Goal: Task Accomplishment & Management: Manage account settings

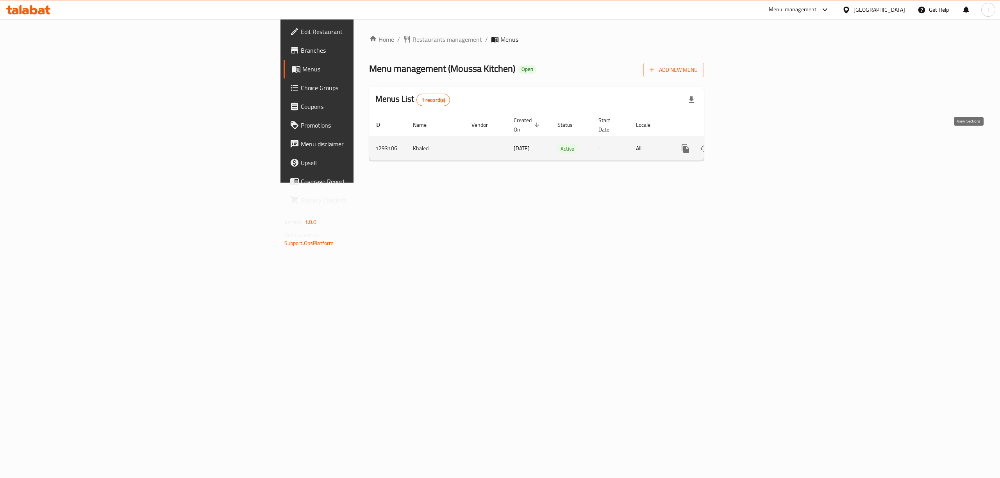
click at [751, 141] on link "enhanced table" at bounding box center [741, 148] width 19 height 19
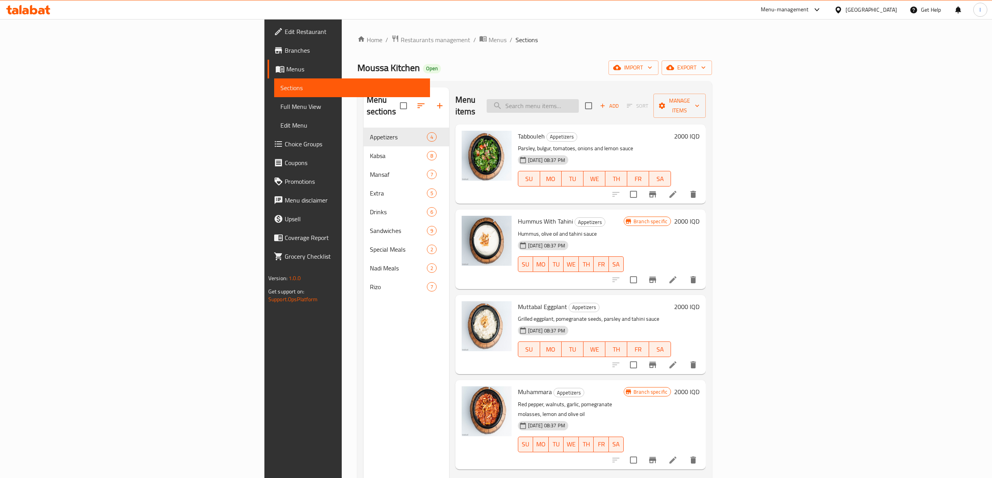
click at [579, 99] on input "search" at bounding box center [533, 106] width 92 height 14
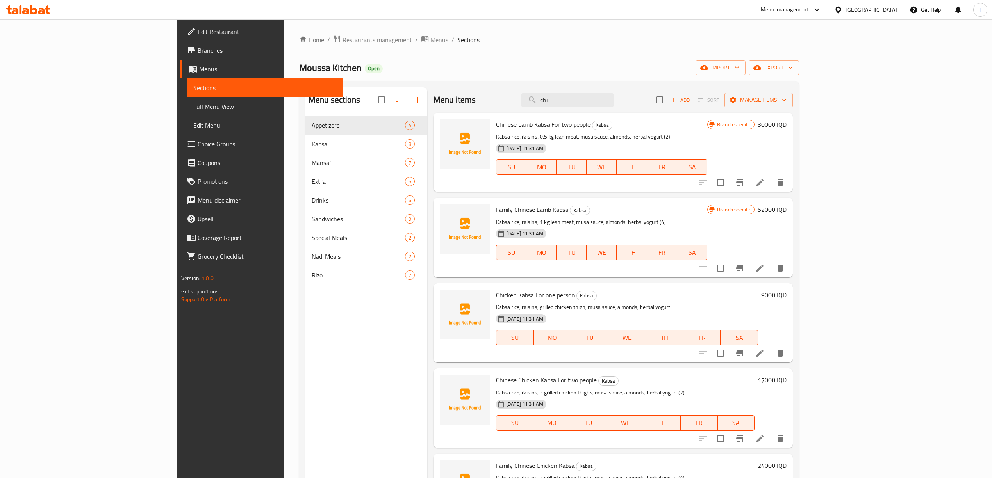
type input "chi"
click at [198, 54] on span "Branches" at bounding box center [267, 50] width 139 height 9
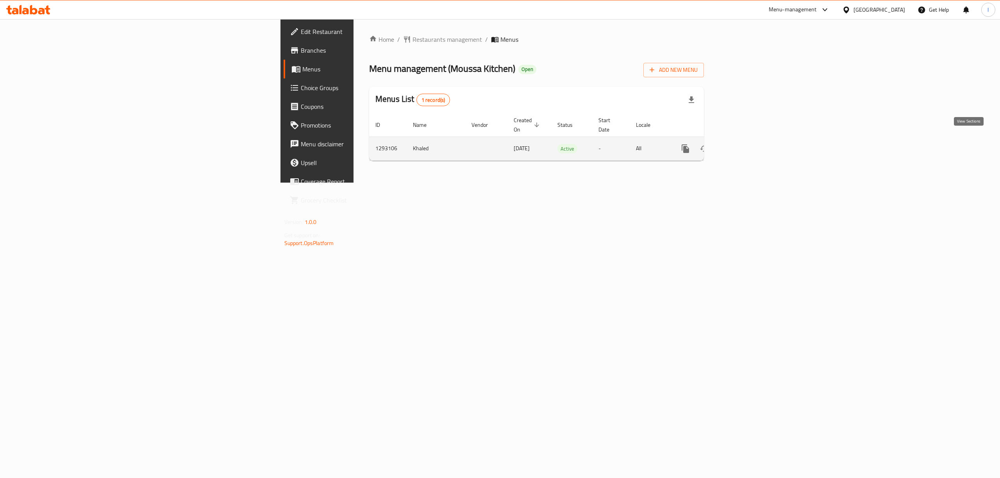
click at [746, 145] on icon "enhanced table" at bounding box center [741, 148] width 9 height 9
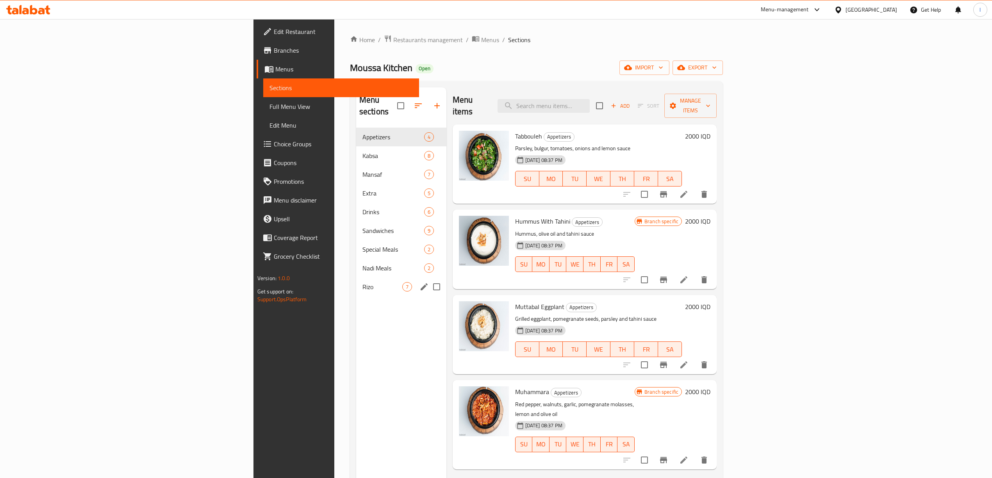
click at [362, 282] on span "Rizo" at bounding box center [382, 286] width 40 height 9
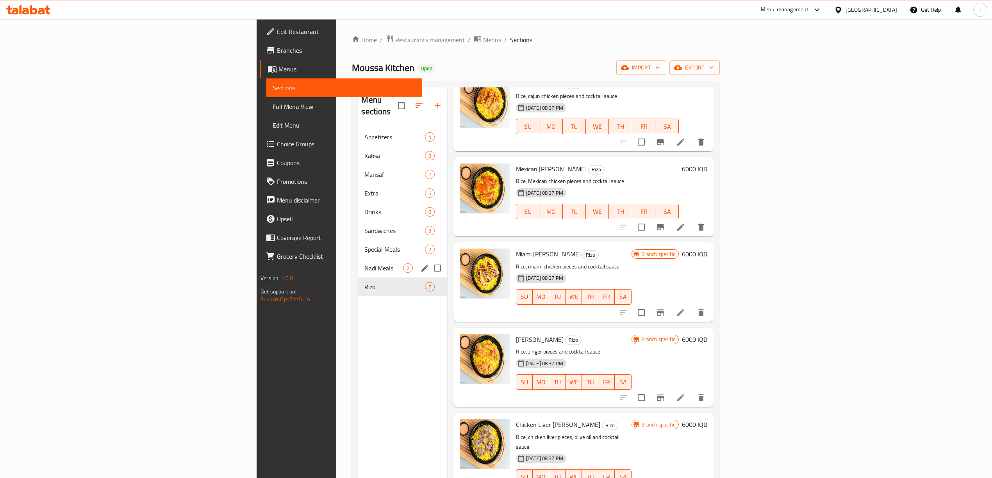
click at [364, 264] on span "Nadi Meals" at bounding box center [383, 268] width 38 height 9
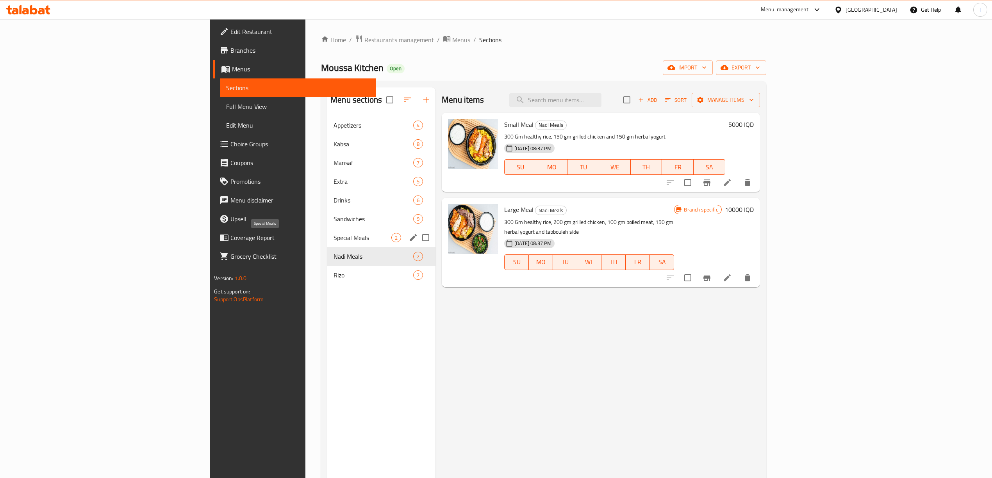
click at [333, 242] on span "Special Meals" at bounding box center [362, 237] width 58 height 9
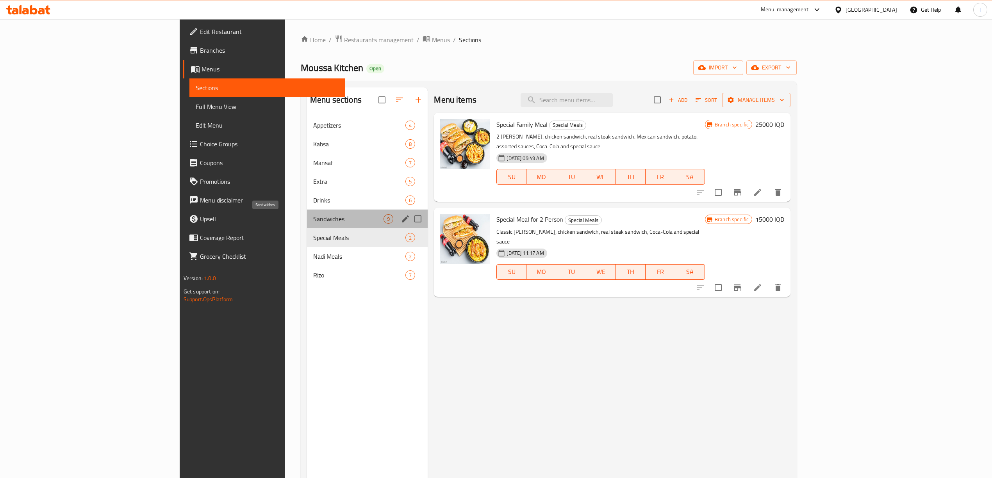
click at [313, 220] on span "Sandwiches" at bounding box center [348, 218] width 70 height 9
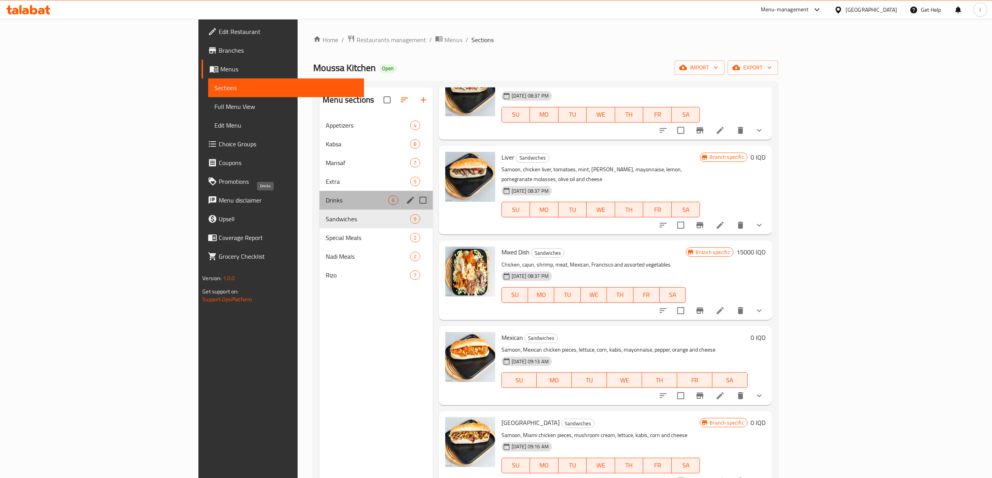
click at [326, 201] on span "Drinks" at bounding box center [357, 200] width 62 height 9
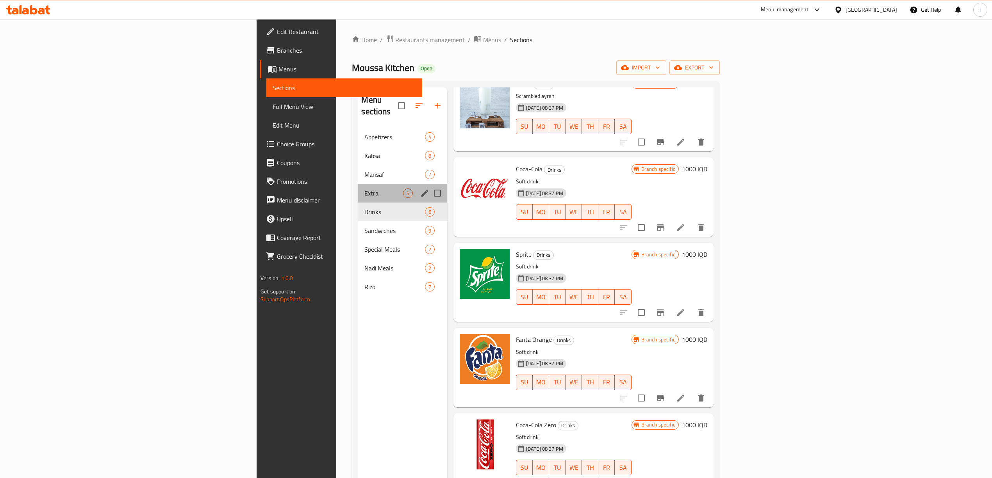
click at [358, 184] on div "Extra 5" at bounding box center [402, 193] width 89 height 19
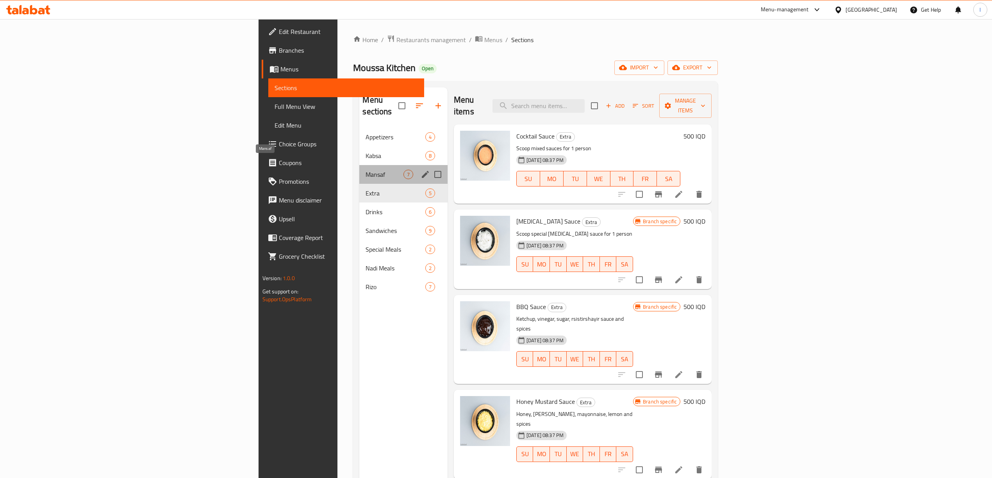
click at [365, 170] on span "Mansaf" at bounding box center [383, 174] width 37 height 9
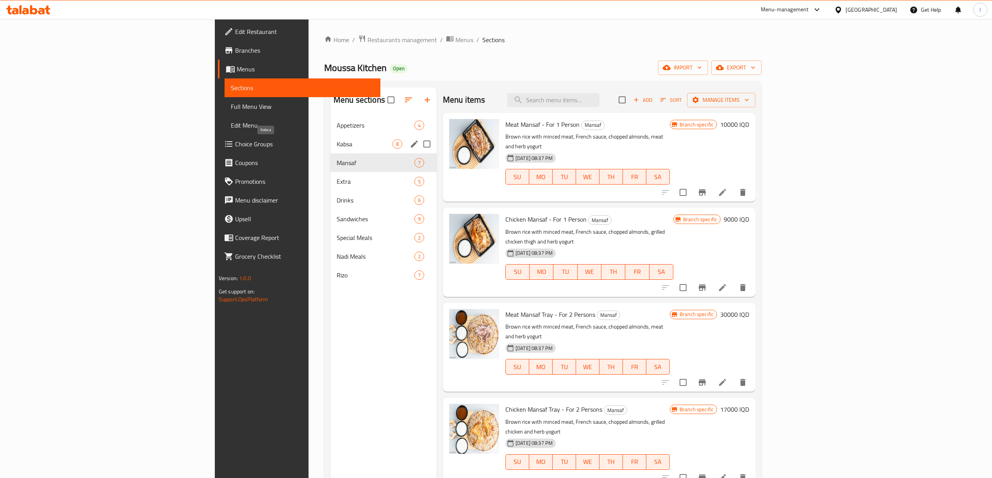
click at [337, 141] on span "Kabsa" at bounding box center [365, 143] width 56 height 9
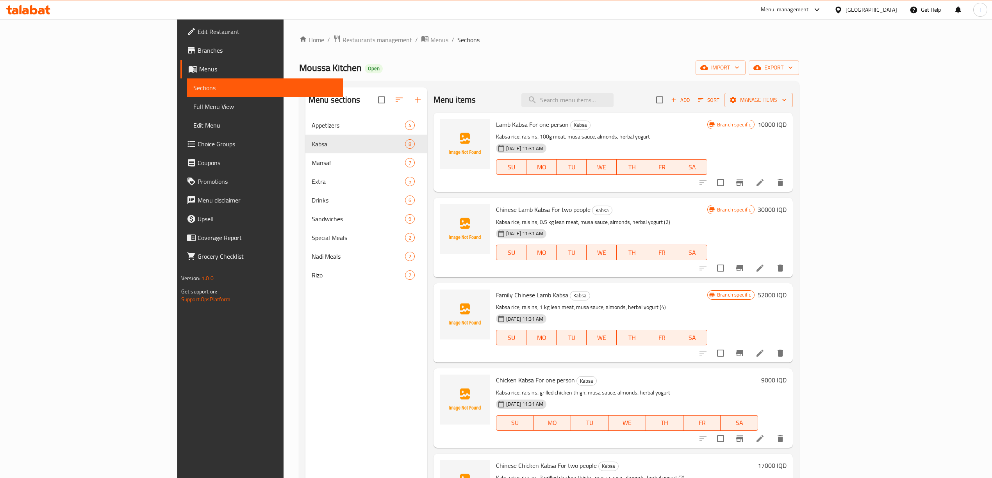
click at [771, 263] on li at bounding box center [760, 268] width 22 height 14
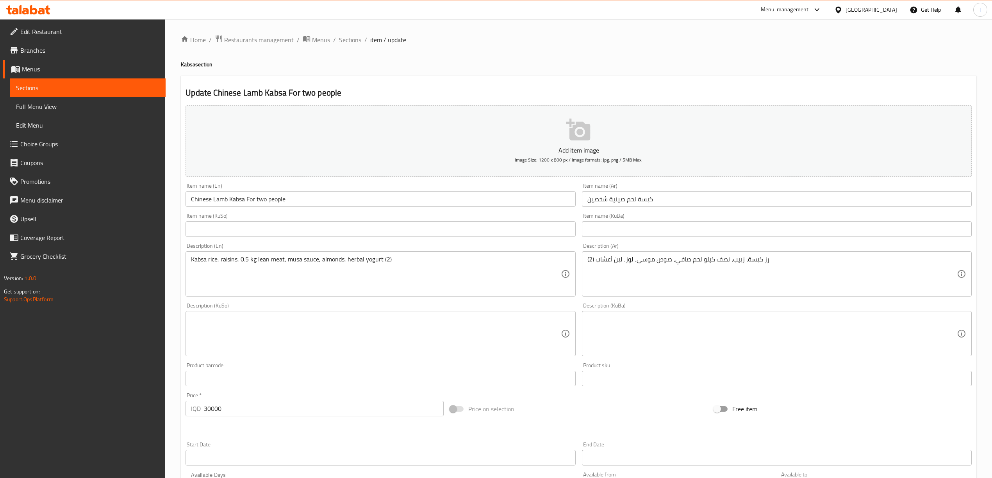
click at [229, 199] on input "Chinese Lamb Kabsa For two people" at bounding box center [380, 199] width 390 height 16
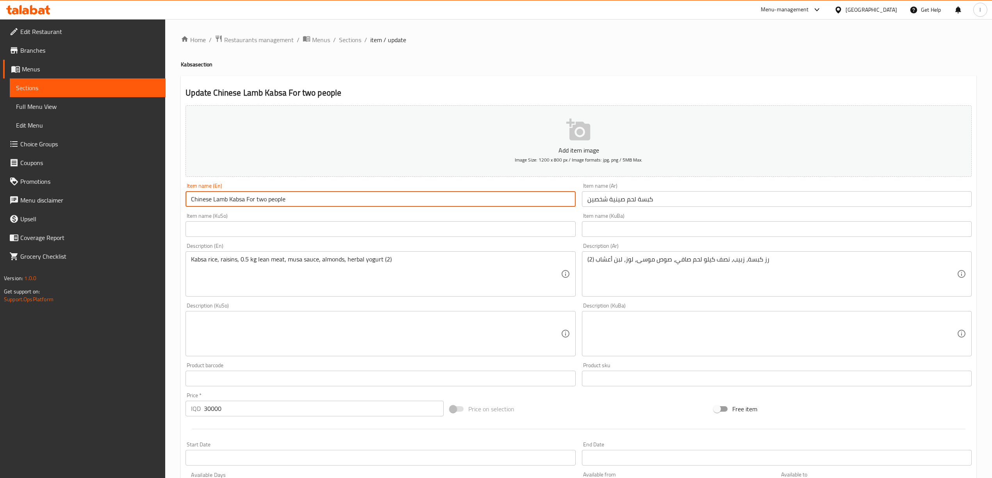
drag, startPoint x: 227, startPoint y: 203, endPoint x: 180, endPoint y: 191, distance: 49.2
click at [180, 191] on div "Home / Restaurants management / Menus / Sections / item / update Kabsa section …" at bounding box center [578, 330] width 827 height 622
click at [224, 199] on input "Meat Kabsa For two people" at bounding box center [380, 199] width 390 height 16
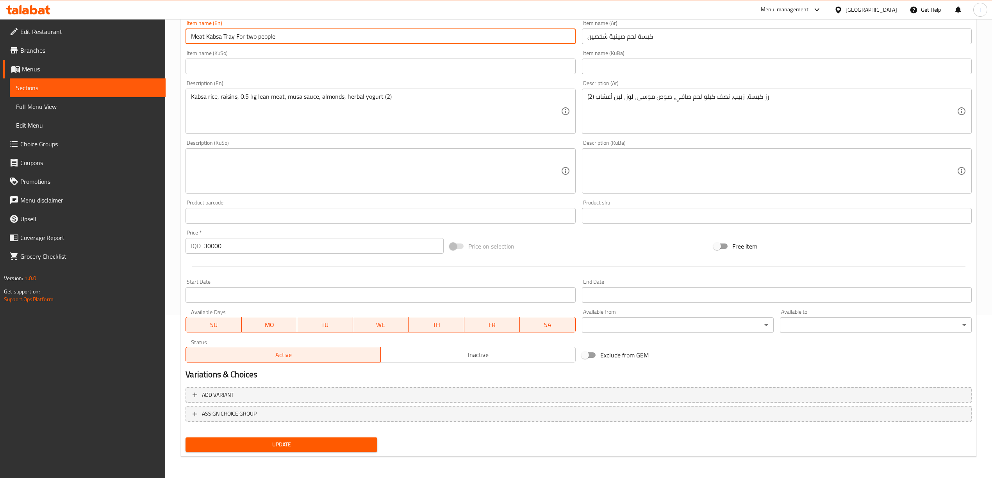
type input "Meat Kabsa Tray For two people"
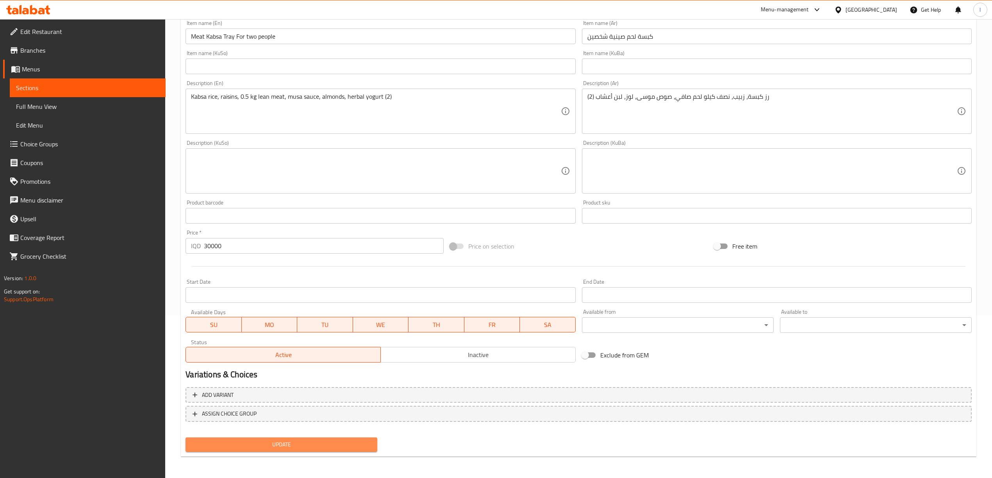
click at [260, 440] on span "Update" at bounding box center [281, 445] width 179 height 10
click at [370, 444] on span "Update" at bounding box center [281, 445] width 179 height 10
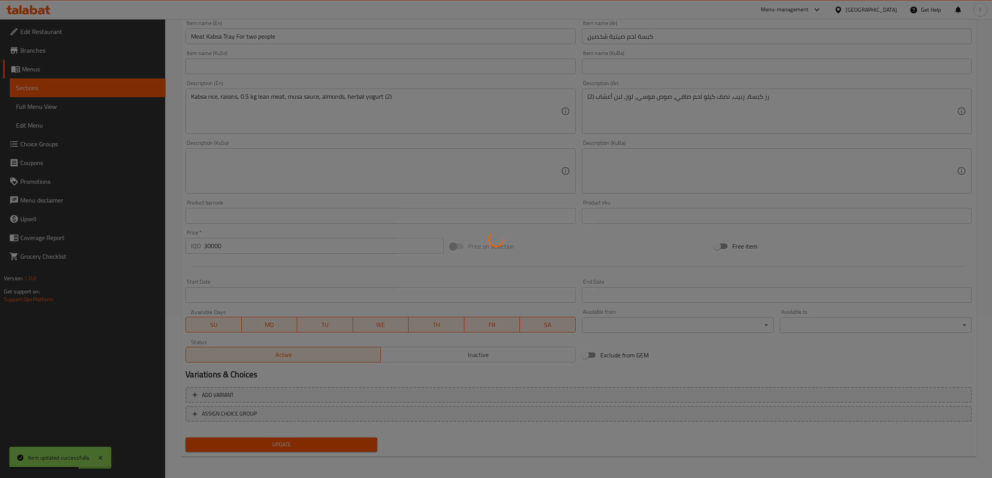
scroll to position [0, 0]
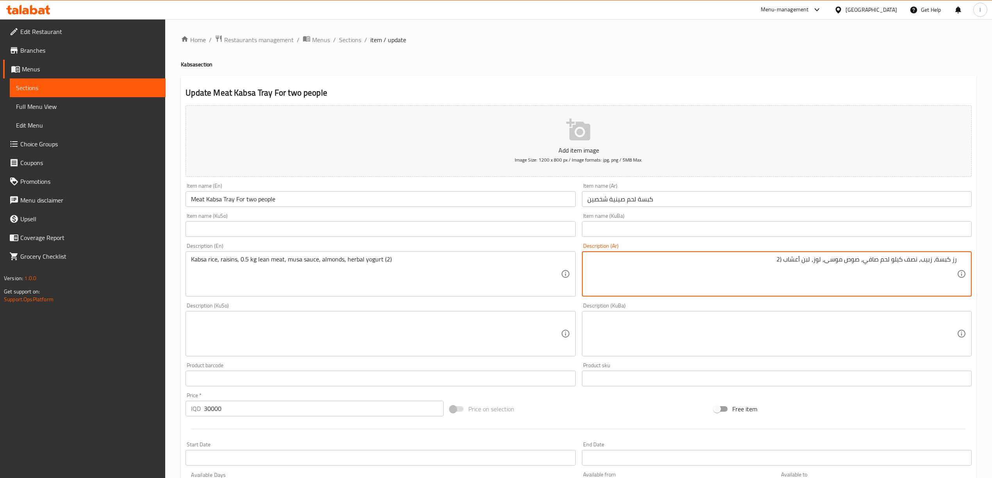
click at [786, 259] on textarea "رز كبسة، زبيب، نصف كيلو لحم صافي، صوص موسى، لوز، لبن أعشاب (2" at bounding box center [771, 274] width 369 height 37
click at [777, 261] on textarea "رز كبسة، زبيب، نصف كيلو لحم صافي، صوص موسى، لوز، لبن أعشاب2" at bounding box center [771, 274] width 369 height 37
click at [812, 260] on textarea "رز كبسة، زبيب، نصف كيلو لحم صافي، صوص موسى، لوز، لبن أعشاب" at bounding box center [771, 274] width 369 height 37
type textarea "رز كبسة، زبيب، نصف كيلو لحم صافي، صوص موسى، لوز، 2 لبن أعشاب"
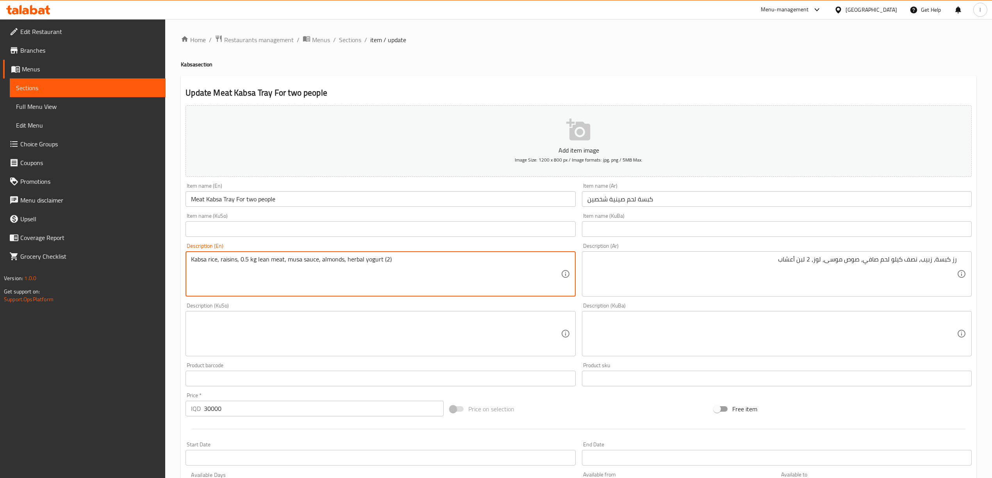
drag, startPoint x: 383, startPoint y: 260, endPoint x: 398, endPoint y: 254, distance: 16.7
click at [346, 256] on textarea "Kabsa rice, raisins, 0.5 kg lean meat, musa sauce, almonds, herbal yogurt" at bounding box center [375, 274] width 369 height 37
click at [346, 259] on textarea "Kabsa rice, raisins, 0.5 kg lean meat, musa sauce, almonds, 2 herbal yogurt" at bounding box center [375, 274] width 369 height 37
type textarea "Kabsa rice, raisins, 0.5 kg lean meat, musa sauce, almonds and 2 herbal yogurt"
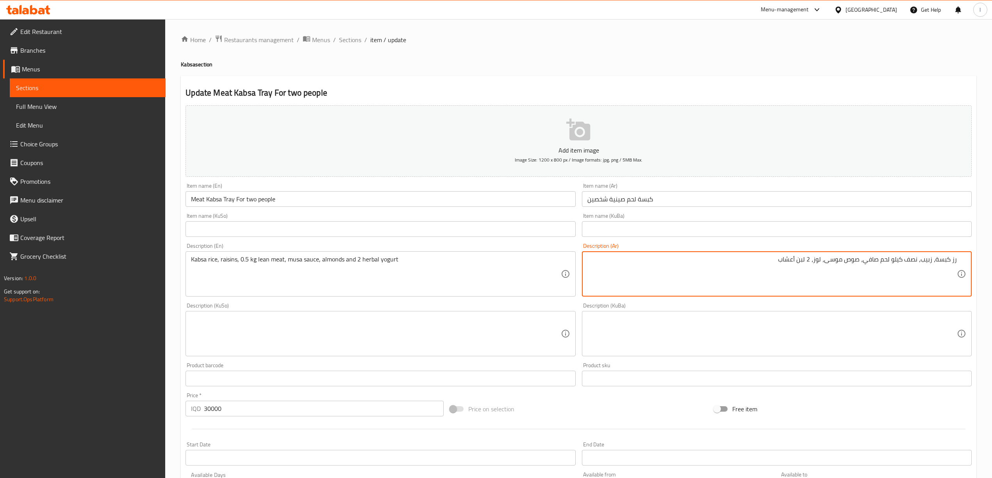
drag, startPoint x: 813, startPoint y: 264, endPoint x: 816, endPoint y: 269, distance: 6.5
click at [816, 269] on textarea "رز كبسة، زبيب، نصف كيلو لحم صافي، صوص موسى، لوز، 2 لبن أعشاب" at bounding box center [771, 274] width 369 height 37
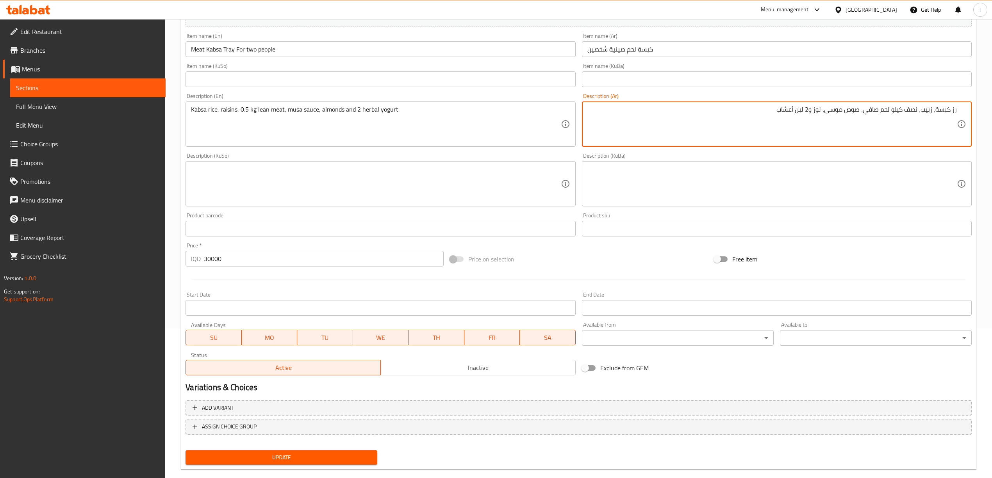
scroll to position [163, 0]
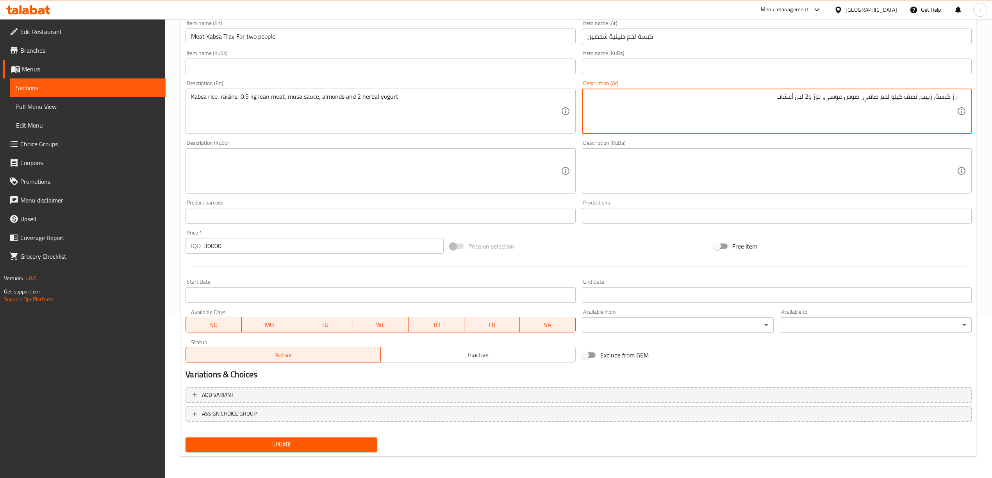
type textarea "رز كبسة، زبيب، نصف كيلو لحم صافي، صوص موسى، لوز و2 لبن أعشاب"
click at [286, 446] on span "Update" at bounding box center [281, 445] width 179 height 10
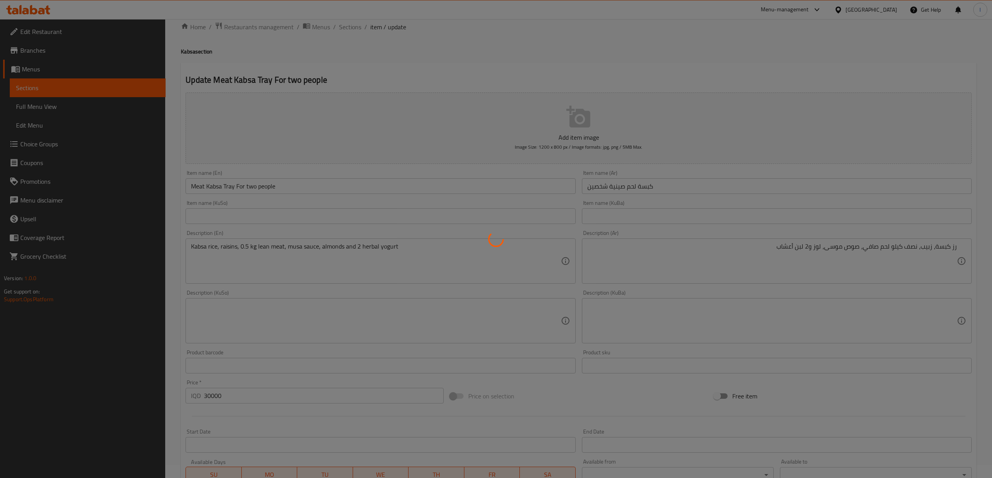
scroll to position [0, 0]
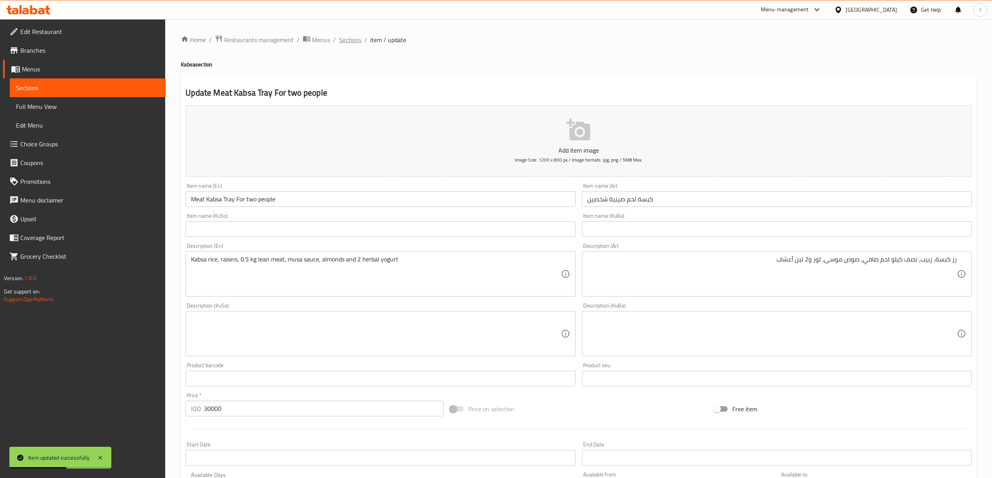
click at [351, 41] on span "Sections" at bounding box center [350, 39] width 22 height 9
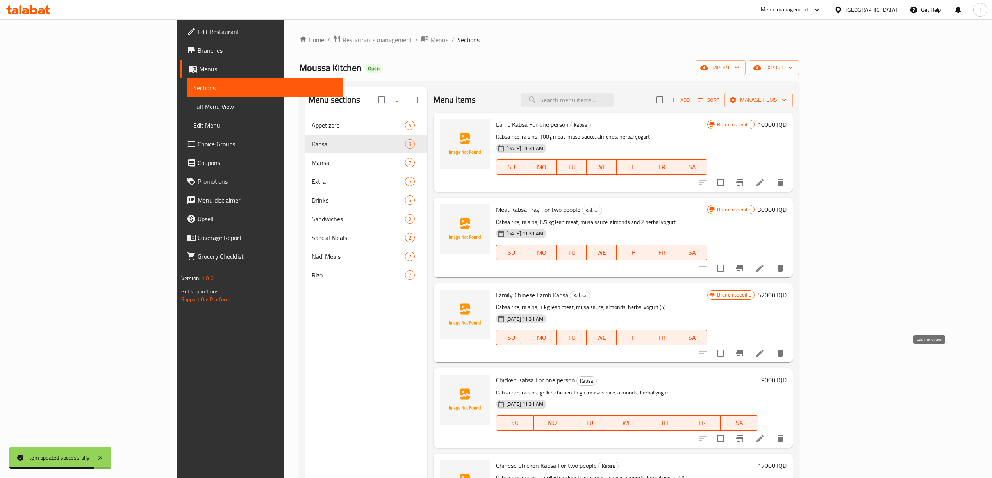
click at [765, 357] on icon at bounding box center [759, 353] width 9 height 9
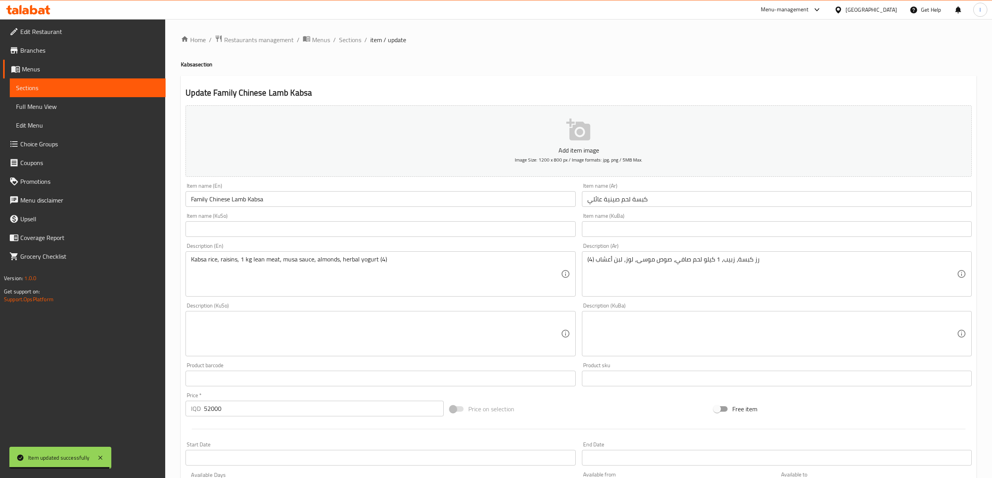
click at [222, 199] on input "Family Chinese Lamb Kabsa" at bounding box center [380, 199] width 390 height 16
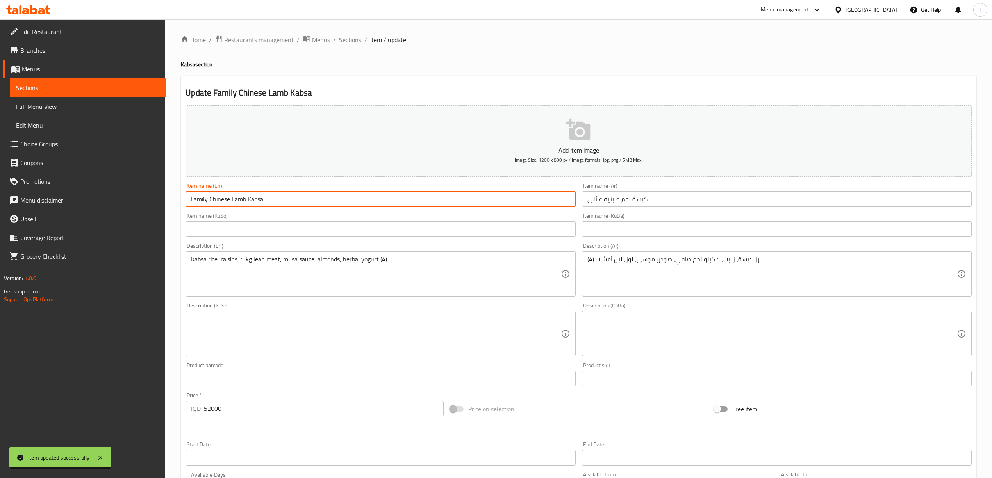
click at [222, 199] on input "Family Chinese Lamb Kabsa" at bounding box center [380, 199] width 390 height 16
click at [229, 198] on input "Family Tray Lamb Kabsa" at bounding box center [380, 199] width 390 height 16
type input "Family Tray Meat Kabsa"
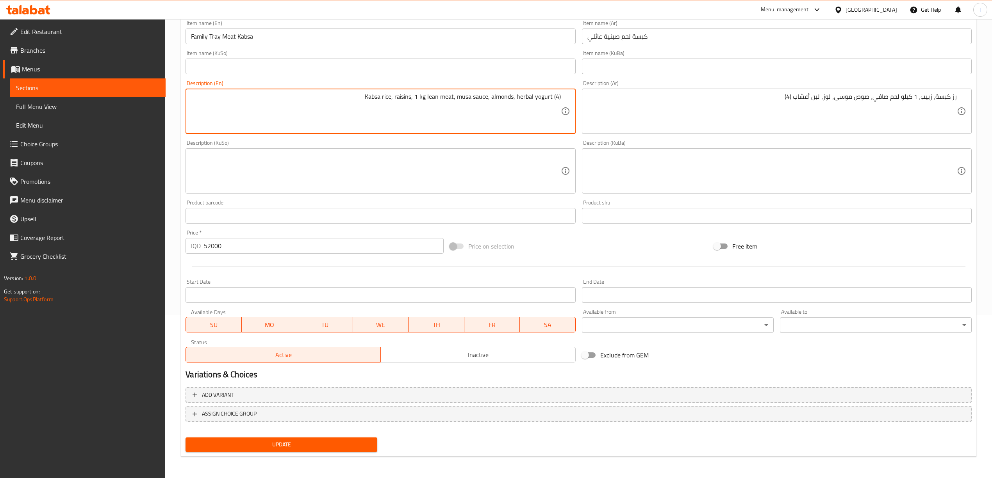
click at [312, 448] on span "Update" at bounding box center [281, 445] width 179 height 10
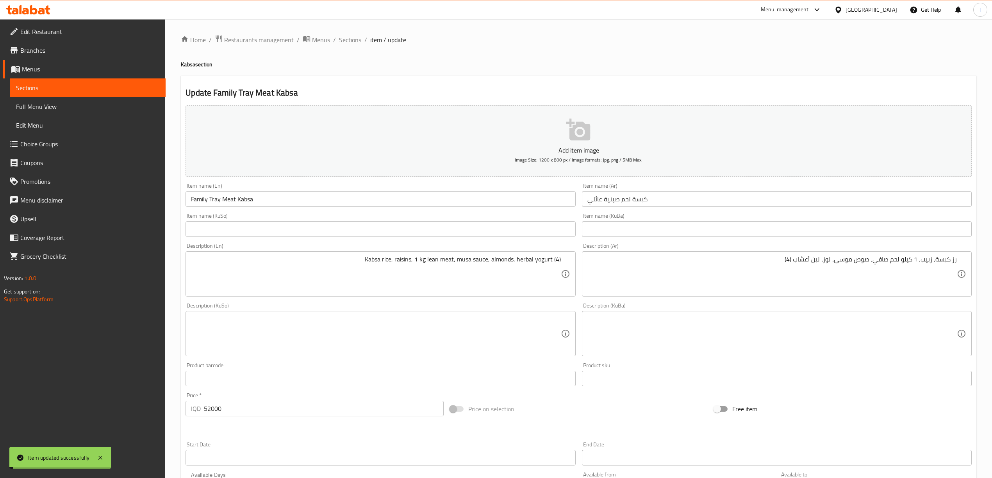
click at [358, 41] on span "Sections" at bounding box center [350, 39] width 22 height 9
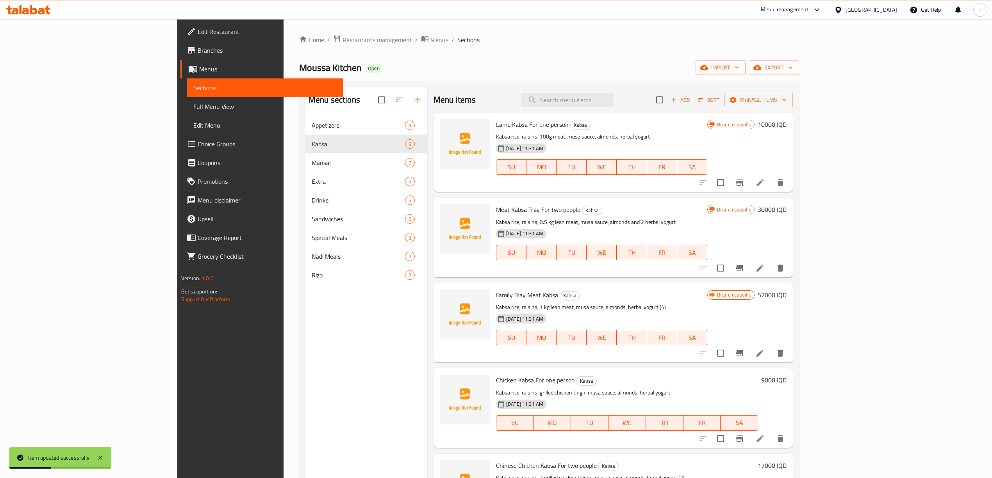
click at [771, 359] on li at bounding box center [760, 353] width 22 height 14
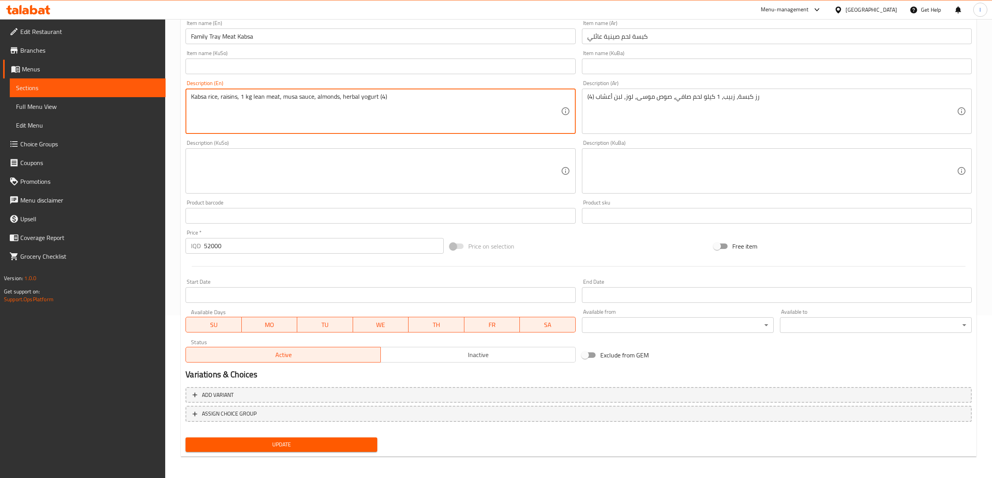
click at [310, 449] on span "Update" at bounding box center [281, 445] width 179 height 10
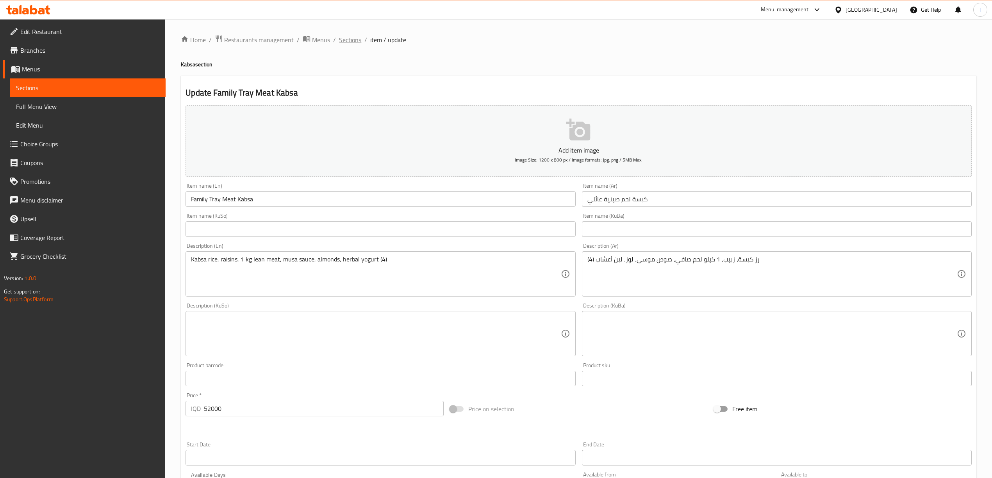
click at [355, 41] on span "Sections" at bounding box center [350, 39] width 22 height 9
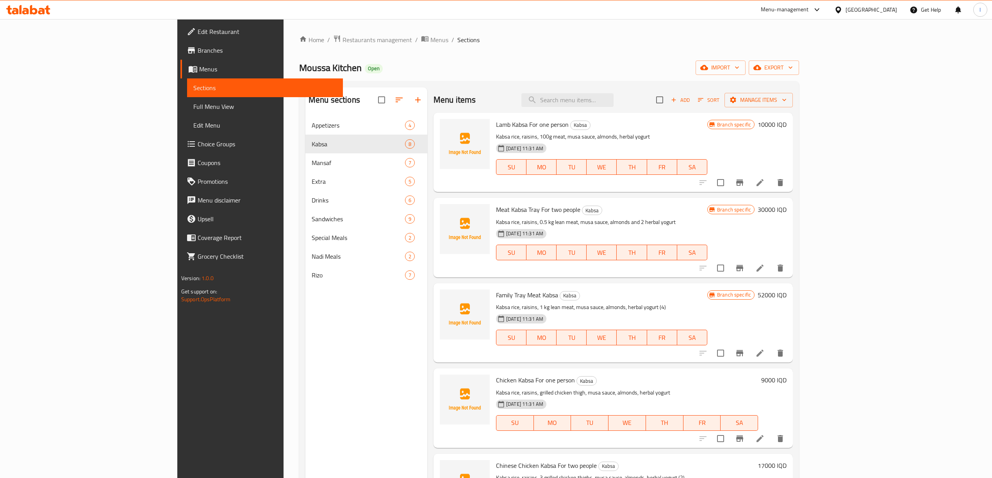
scroll to position [173, 0]
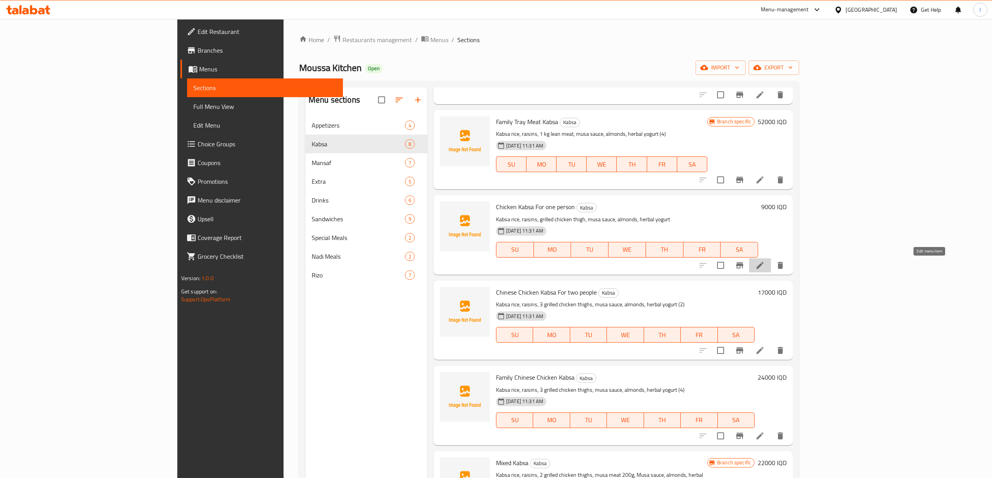
click at [763, 264] on icon at bounding box center [759, 265] width 7 height 7
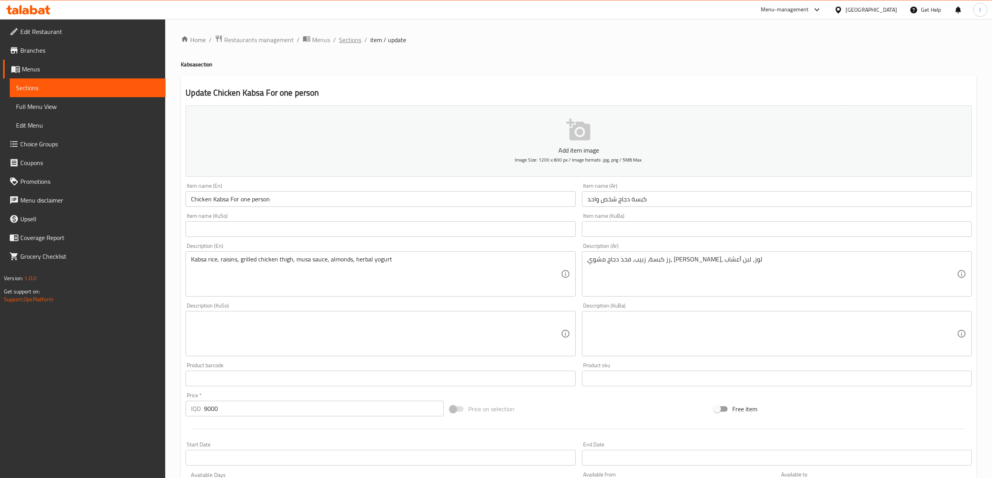
click at [354, 38] on span "Sections" at bounding box center [350, 39] width 22 height 9
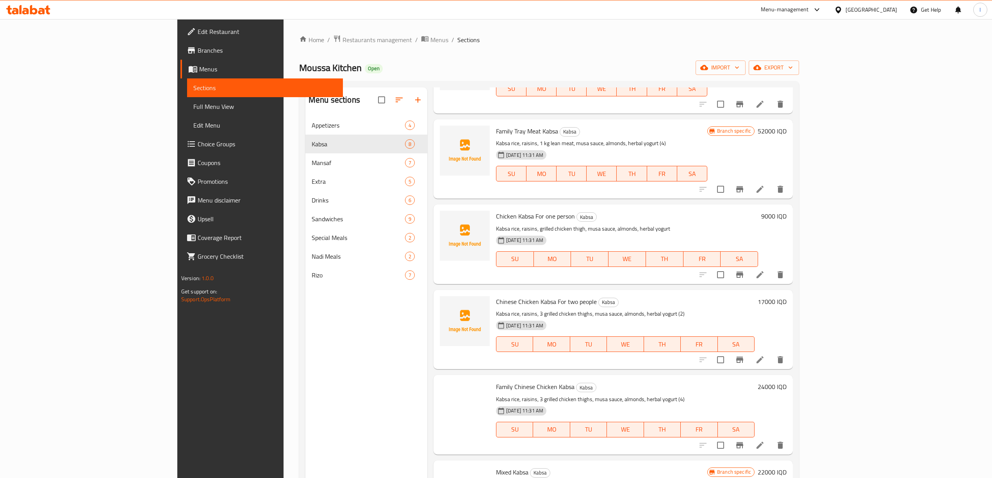
scroll to position [173, 0]
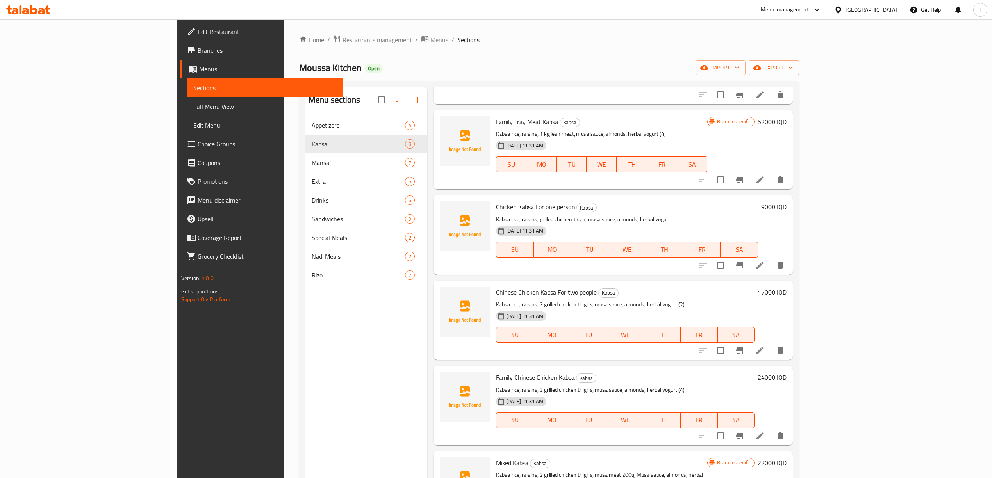
click at [763, 351] on icon at bounding box center [759, 350] width 7 height 7
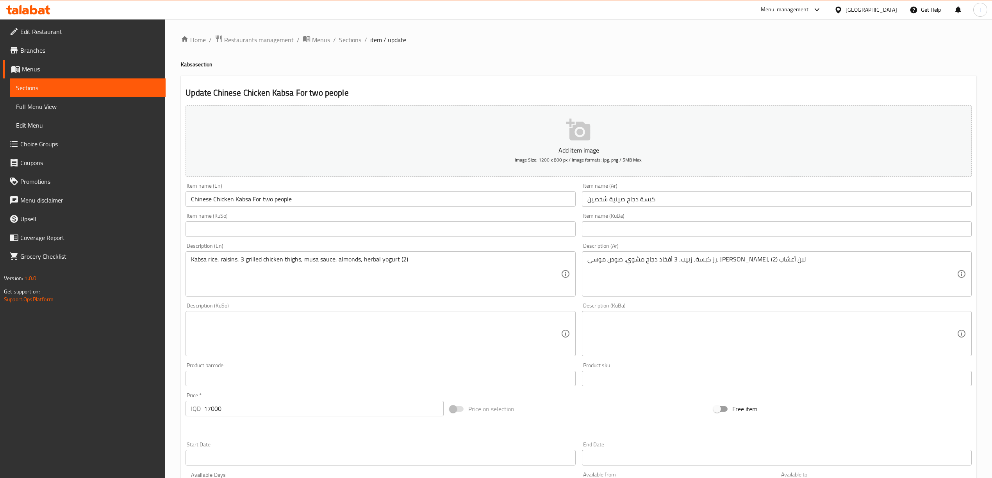
click at [207, 200] on input "Chinese Chicken Kabsa For two people" at bounding box center [380, 199] width 390 height 16
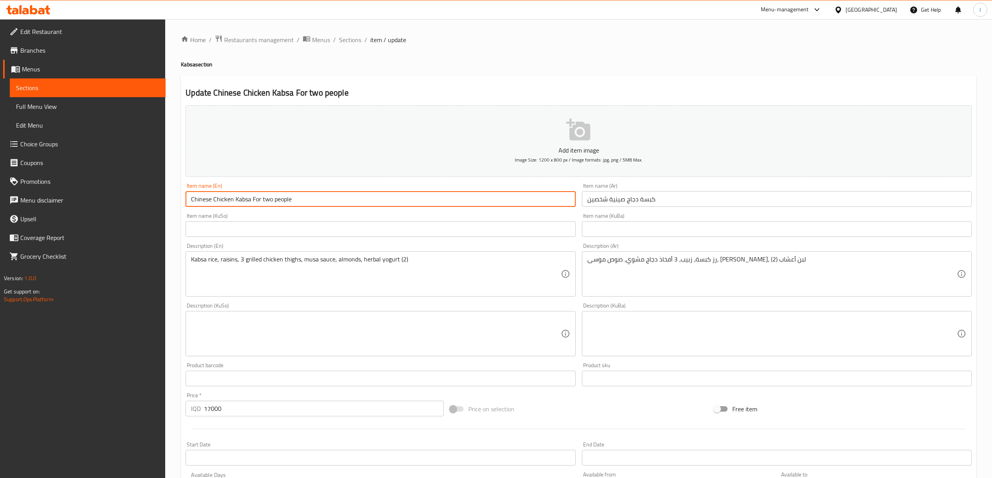
click at [207, 200] on input "Chinese Chicken Kabsa For two people" at bounding box center [380, 199] width 390 height 16
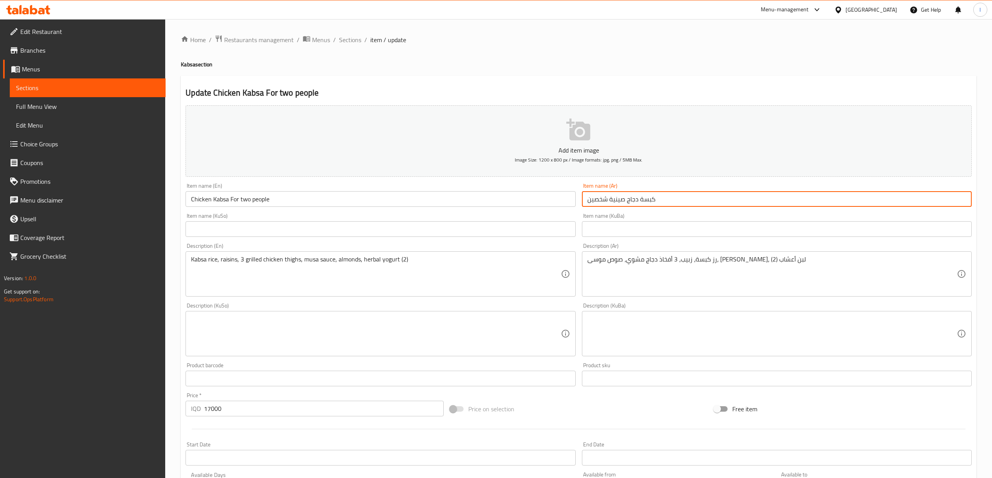
click at [661, 205] on input "كبسة دجاج صينية شخصين" at bounding box center [777, 199] width 390 height 16
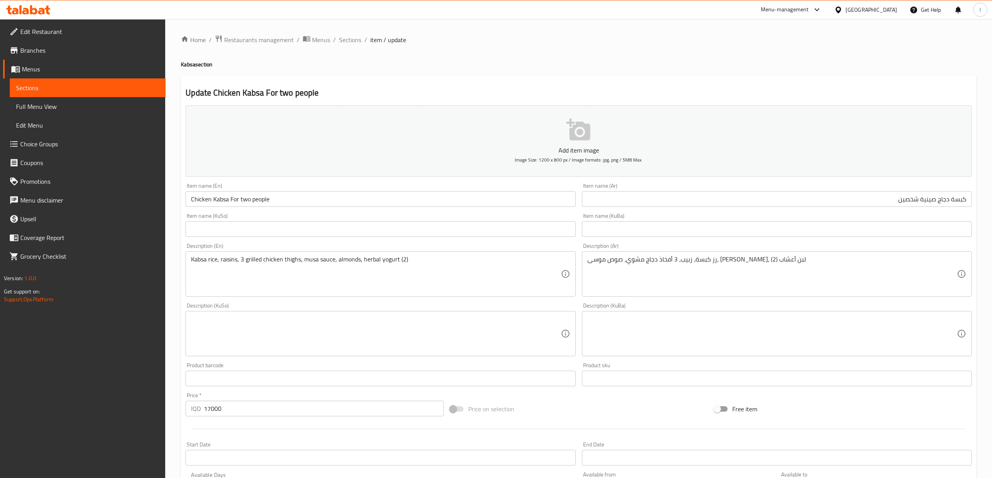
click at [309, 213] on div "Item name (KuSo) Item name (KuSo)" at bounding box center [380, 225] width 396 height 30
click at [233, 203] on input "Chicken Kabsa For two people" at bounding box center [380, 199] width 390 height 16
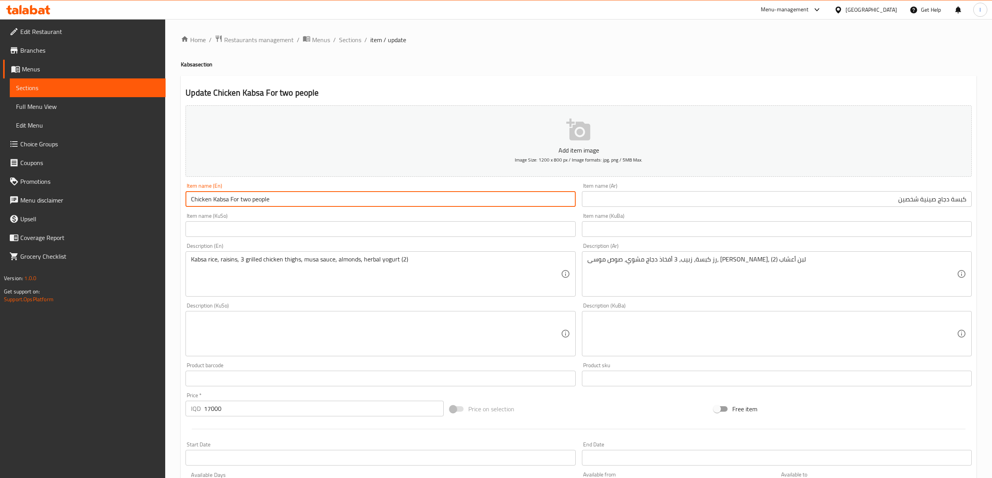
click at [230, 202] on input "Chicken Kabsa For two people" at bounding box center [380, 199] width 390 height 16
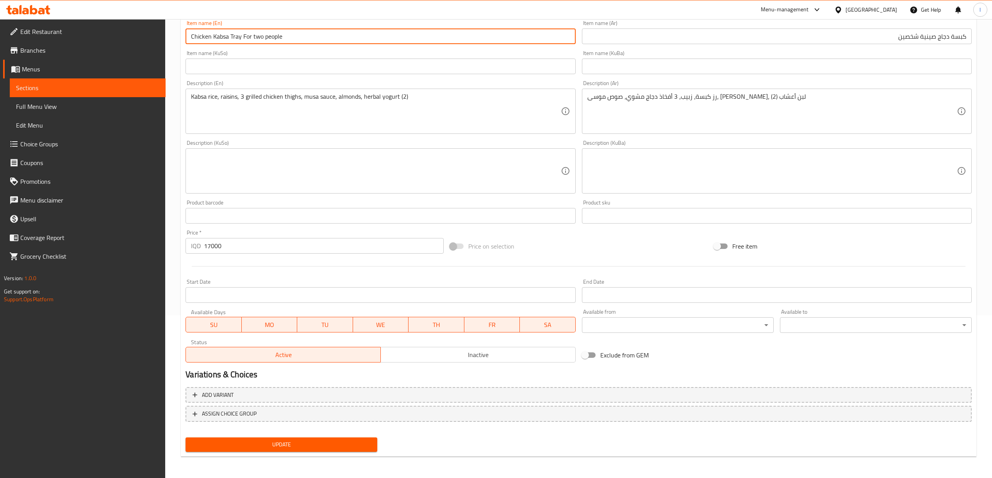
type input "Chicken Kabsa Tray For two people"
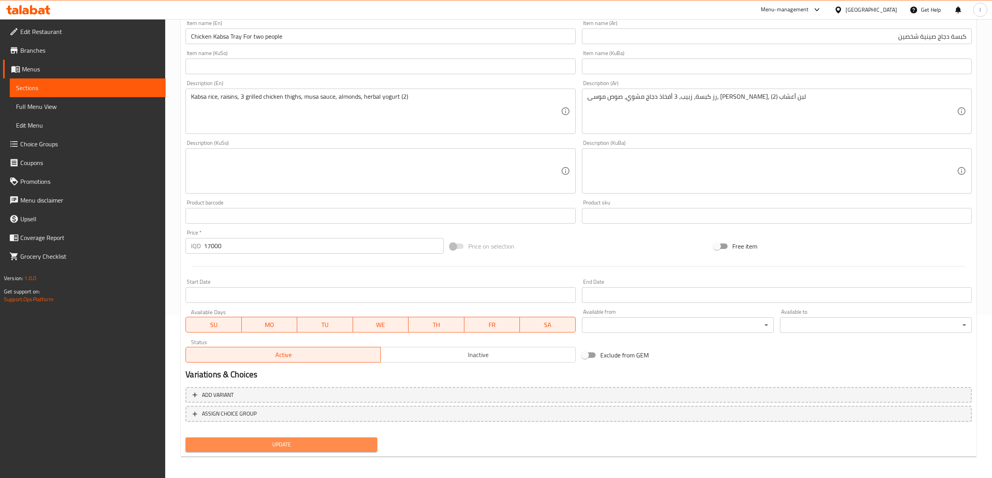
click at [311, 447] on span "Update" at bounding box center [281, 445] width 179 height 10
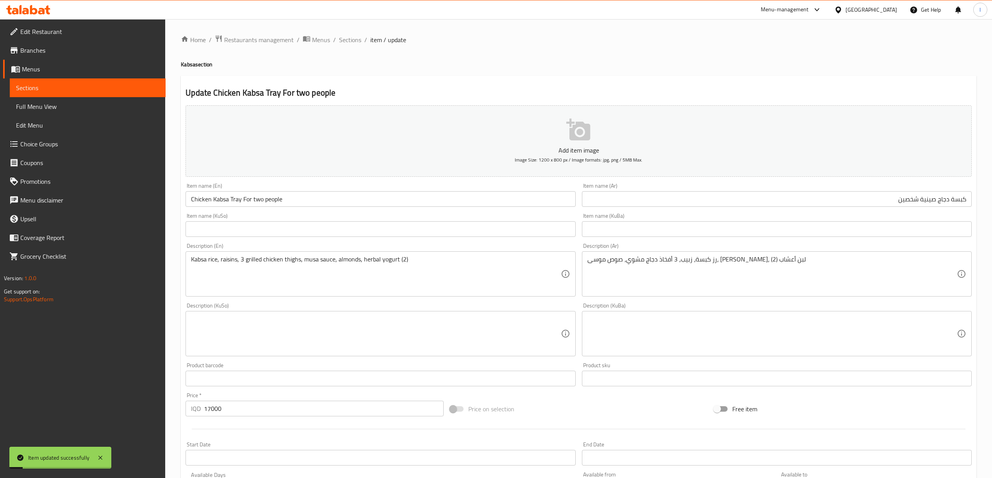
click at [355, 39] on span "Sections" at bounding box center [350, 39] width 22 height 9
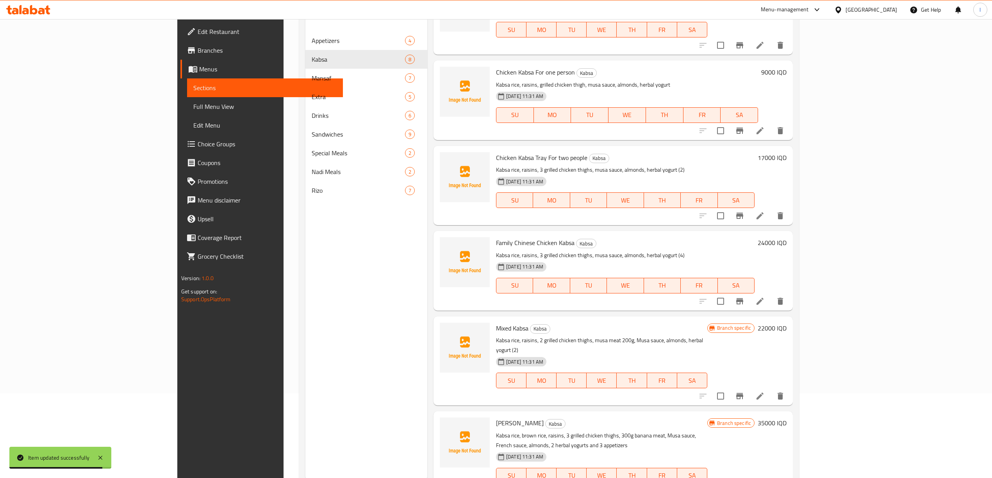
scroll to position [110, 0]
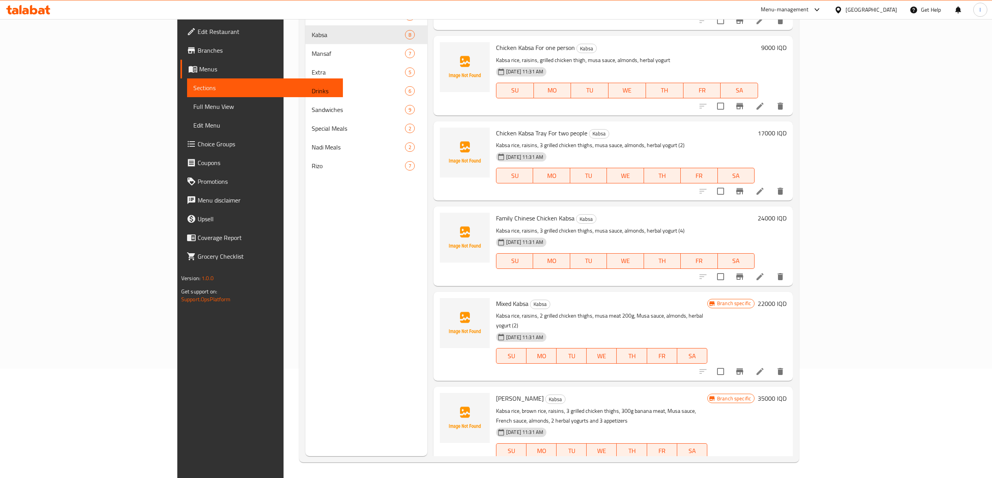
click at [733, 233] on p "Kabsa rice, raisins, 3 grilled chicken thighs, musa sauce, almonds, herbal yogu…" at bounding box center [625, 231] width 259 height 10
click at [765, 274] on icon at bounding box center [759, 276] width 9 height 9
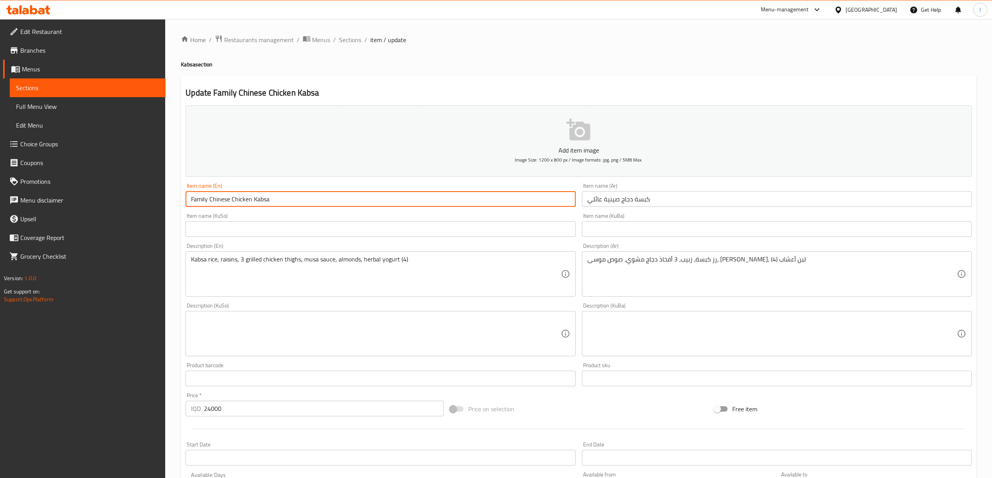
click at [213, 202] on input "Family Chinese Chicken Kabsa" at bounding box center [380, 199] width 390 height 16
click at [272, 206] on input "Family Chicken Kabsa" at bounding box center [380, 199] width 390 height 16
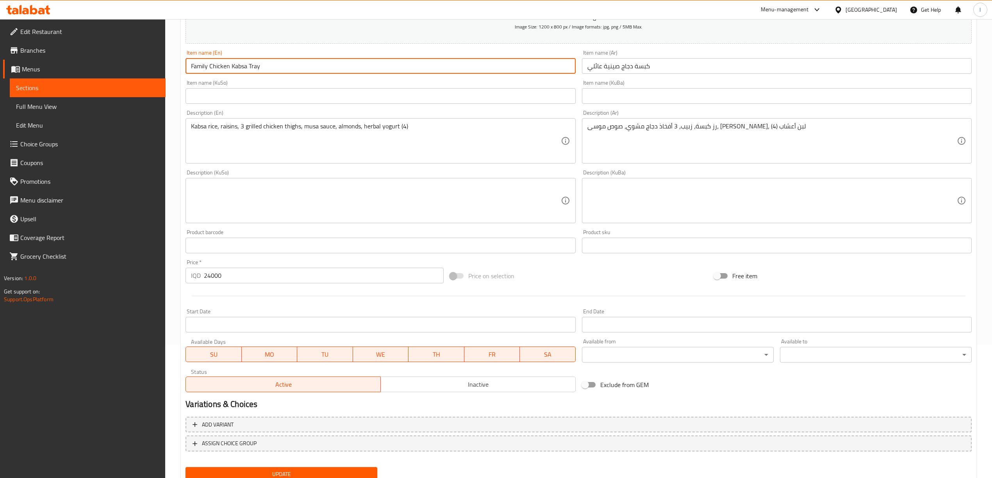
scroll to position [163, 0]
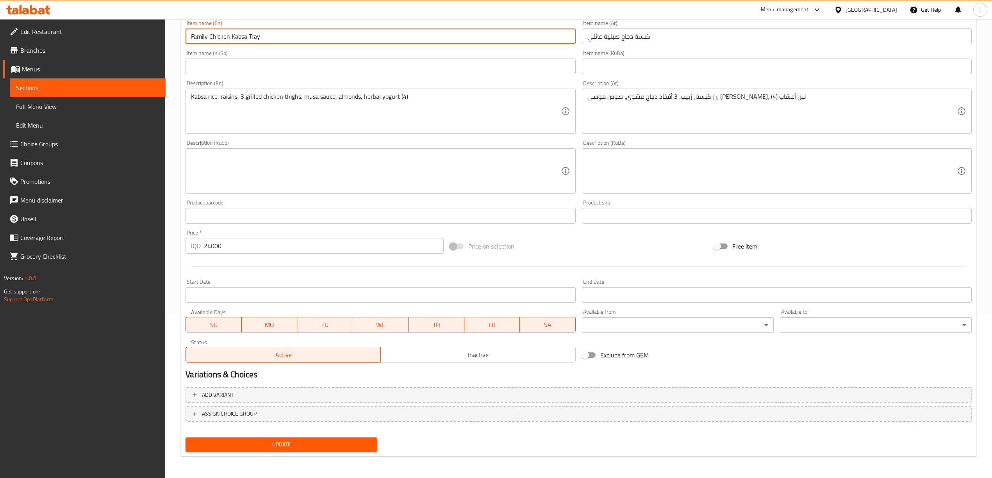
type input "Family Chicken Kabsa Tray"
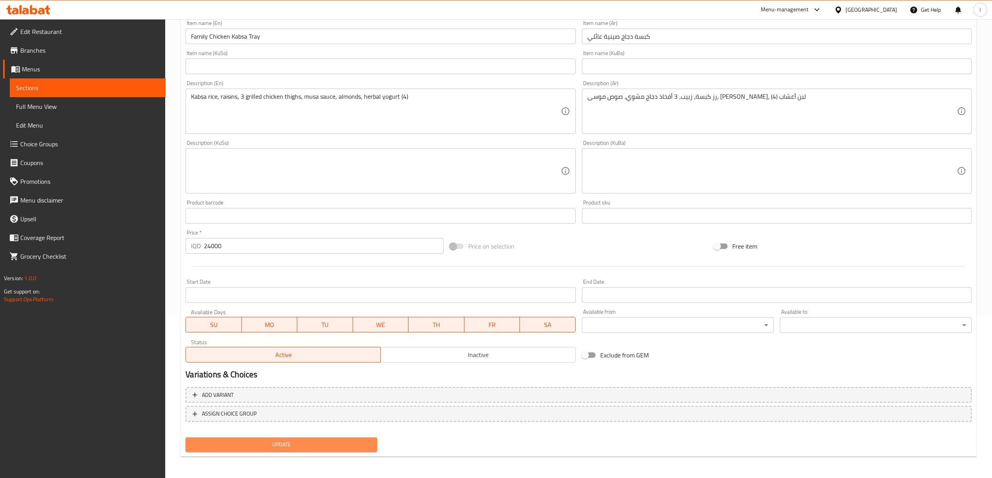
click at [290, 444] on span "Update" at bounding box center [281, 445] width 179 height 10
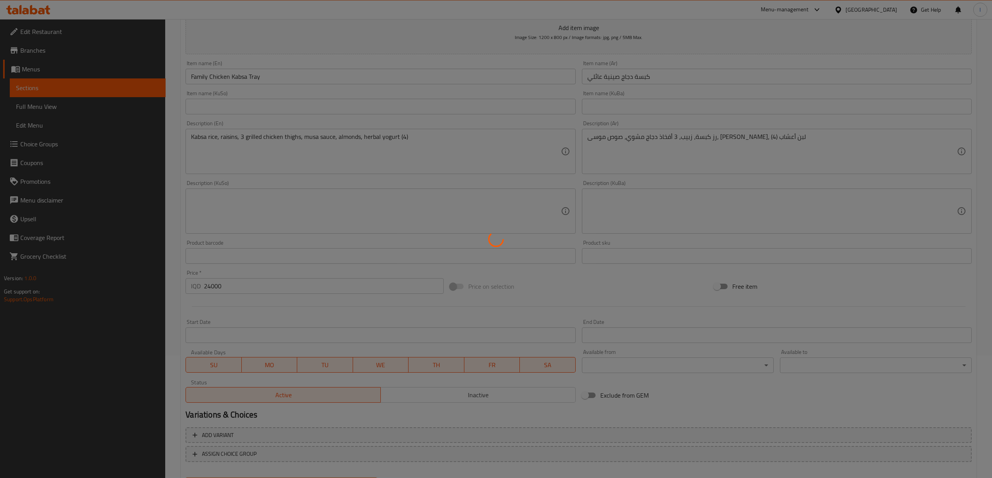
scroll to position [0, 0]
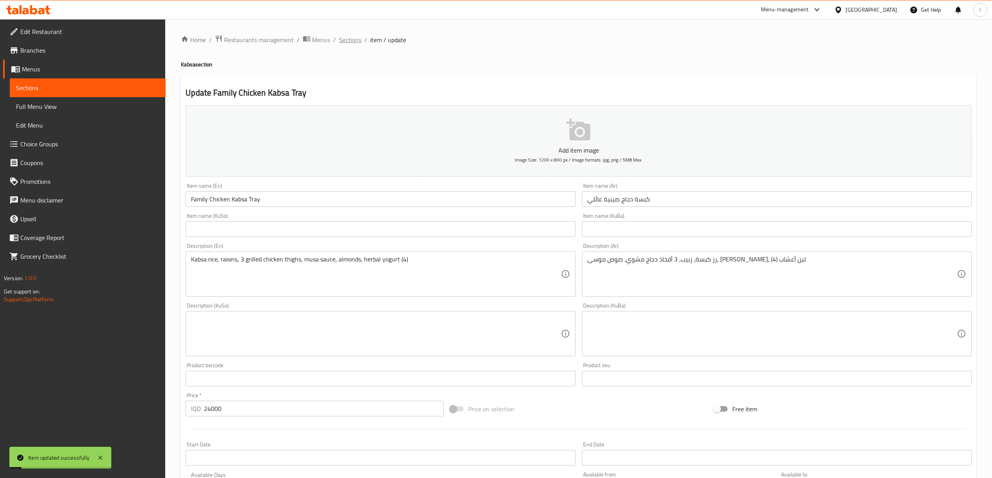
click at [351, 43] on span "Sections" at bounding box center [350, 39] width 22 height 9
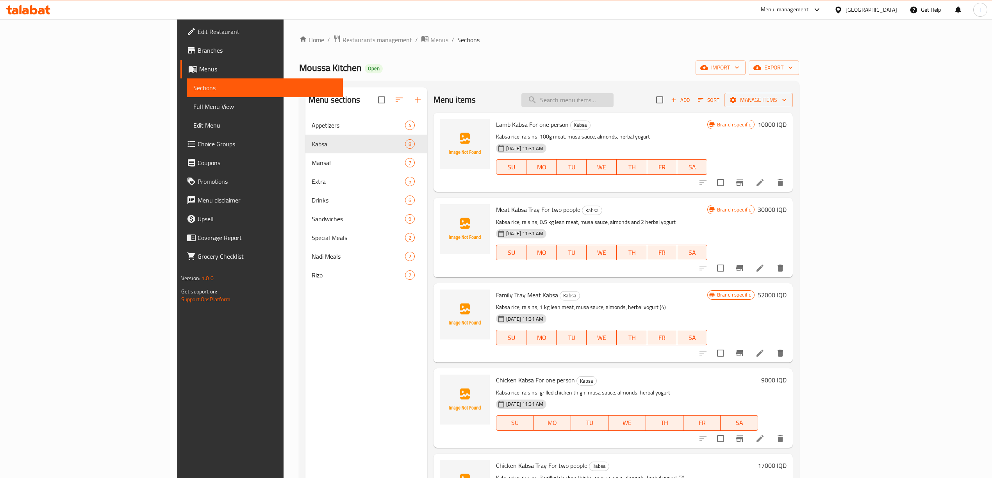
click at [613, 98] on input "search" at bounding box center [567, 100] width 92 height 14
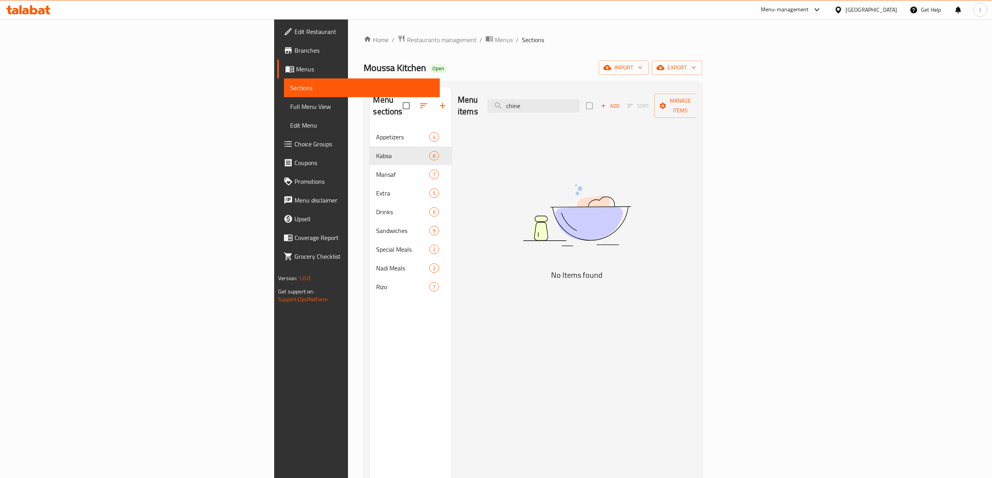
type input "chine"
click at [664, 92] on div "Menu items chine Add Sort Manage items" at bounding box center [577, 105] width 238 height 37
click at [579, 104] on input "chine" at bounding box center [533, 106] width 92 height 14
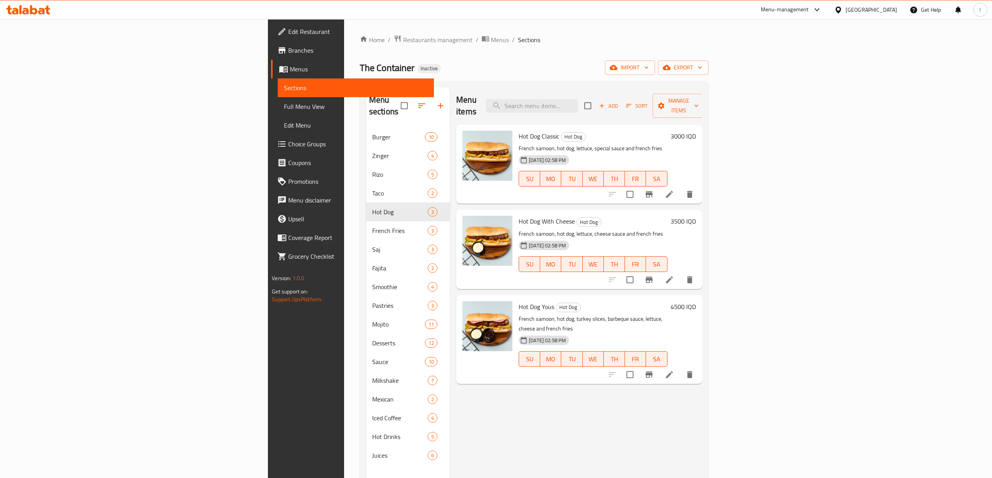
click at [23, 9] on icon at bounding box center [25, 11] width 7 height 7
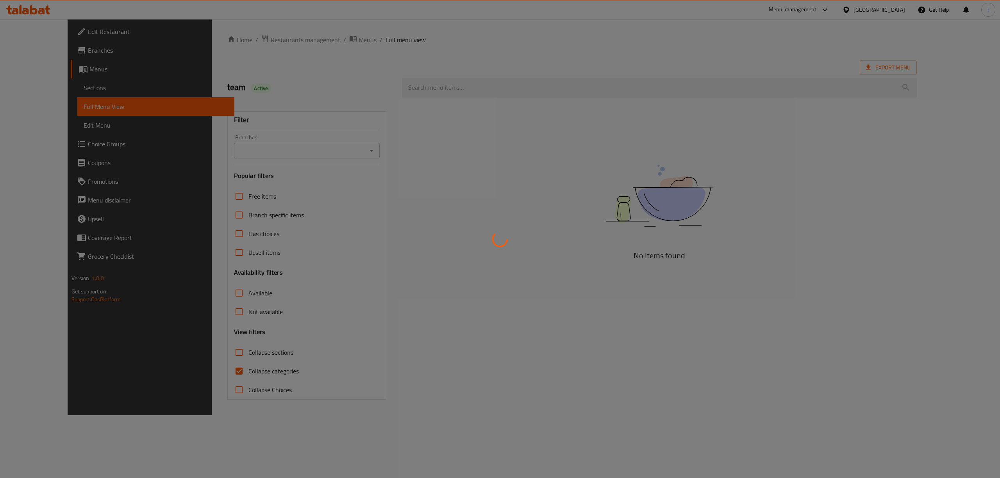
click at [326, 140] on div at bounding box center [500, 239] width 1000 height 478
click at [318, 149] on div at bounding box center [500, 239] width 1000 height 478
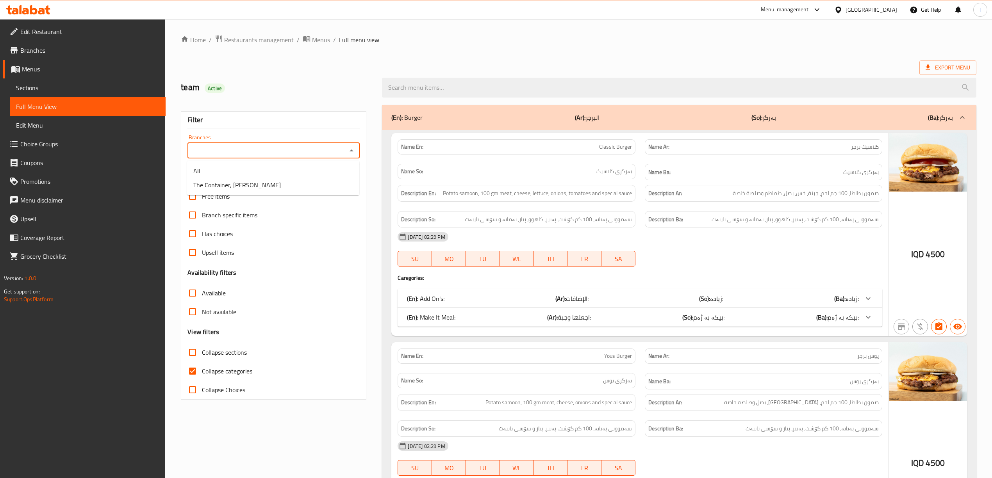
click at [323, 152] on input "Branches" at bounding box center [267, 150] width 155 height 11
click at [230, 183] on span "The Container, [PERSON_NAME]" at bounding box center [236, 184] width 87 height 9
type input "The Container, [PERSON_NAME]"
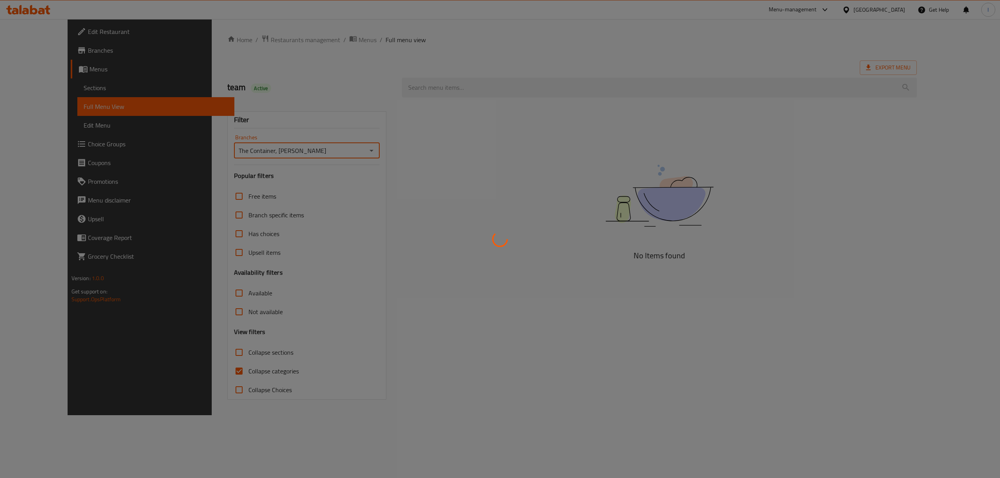
click at [204, 371] on div at bounding box center [500, 239] width 1000 height 478
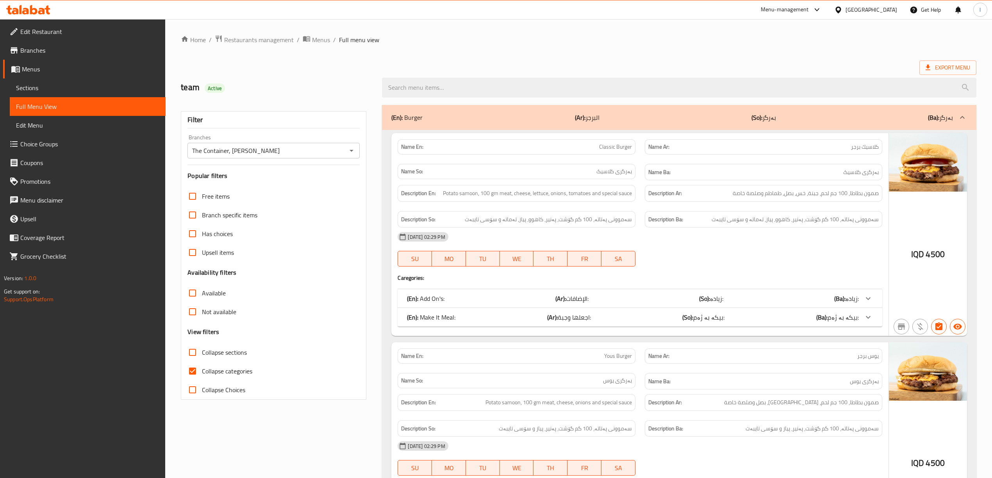
click at [204, 371] on span "Collapse categories" at bounding box center [227, 371] width 50 height 9
click at [202, 371] on input "Collapse categories" at bounding box center [192, 371] width 19 height 19
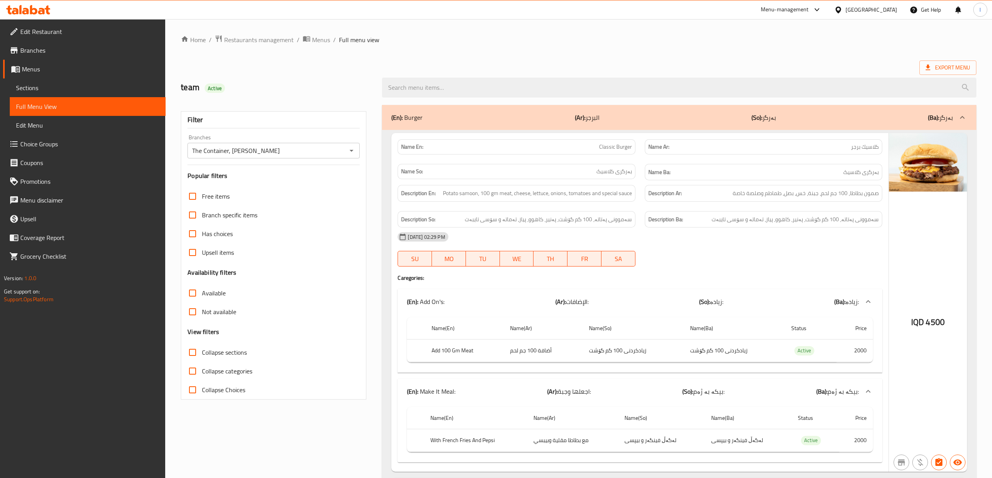
click at [204, 371] on span "Collapse categories" at bounding box center [227, 371] width 50 height 9
click at [202, 371] on input "Collapse categories" at bounding box center [192, 371] width 19 height 19
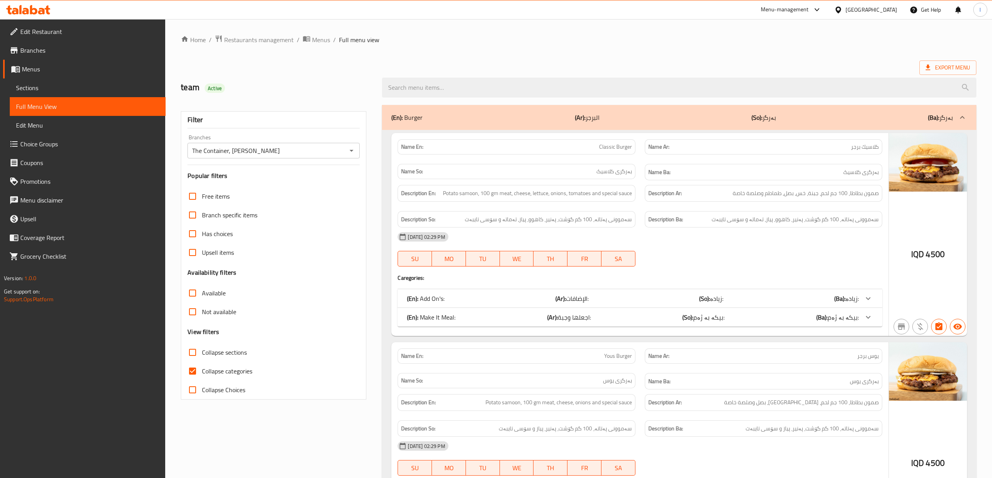
click at [204, 371] on span "Collapse categories" at bounding box center [227, 371] width 50 height 9
click at [202, 371] on input "Collapse categories" at bounding box center [192, 371] width 19 height 19
checkbox input "false"
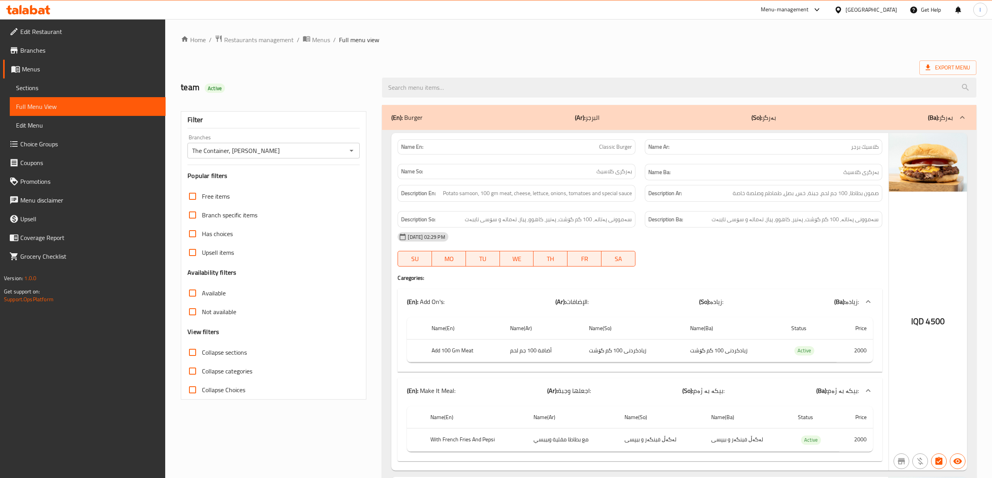
click at [204, 357] on span "Collapse sections" at bounding box center [224, 352] width 45 height 9
click at [202, 358] on input "Collapse sections" at bounding box center [192, 352] width 19 height 19
checkbox input "true"
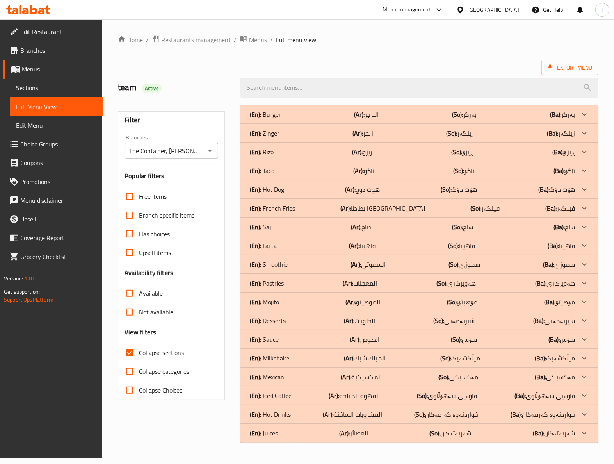
click at [336, 65] on div "Export Menu" at bounding box center [358, 68] width 481 height 14
click at [278, 77] on div at bounding box center [419, 87] width 367 height 29
click at [334, 74] on div at bounding box center [419, 87] width 367 height 29
click at [282, 135] on div "(En): Zinger (Ar): زنجر (So): زینگەر (Ba): زینگەر" at bounding box center [412, 132] width 325 height 9
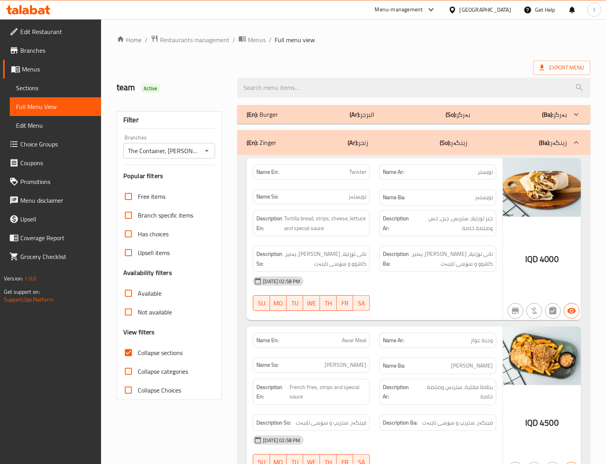
click at [419, 258] on span "نانی تۆرتیلا، [PERSON_NAME]، پەنیر، کاهوو و سۆسی تایبەت" at bounding box center [452, 258] width 82 height 19
click at [426, 296] on div "30-09-2025 02:58 PM SU MO TU WE TH FR SA" at bounding box center [374, 294] width 253 height 44
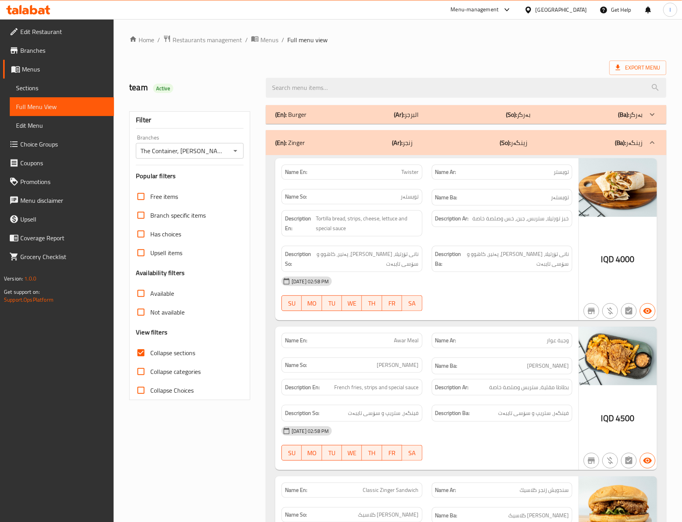
click at [424, 218] on div "Description En: Tortilla bread, strips, cheese, lettuce and special sauce" at bounding box center [352, 223] width 150 height 36
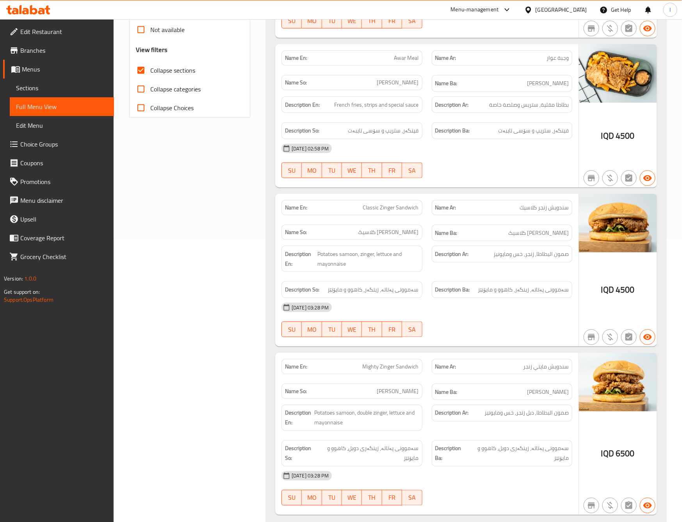
scroll to position [390, 0]
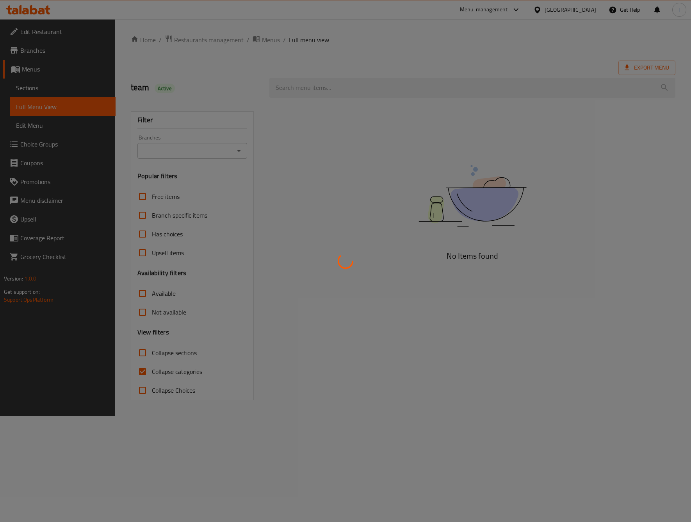
click at [58, 86] on div at bounding box center [345, 261] width 691 height 522
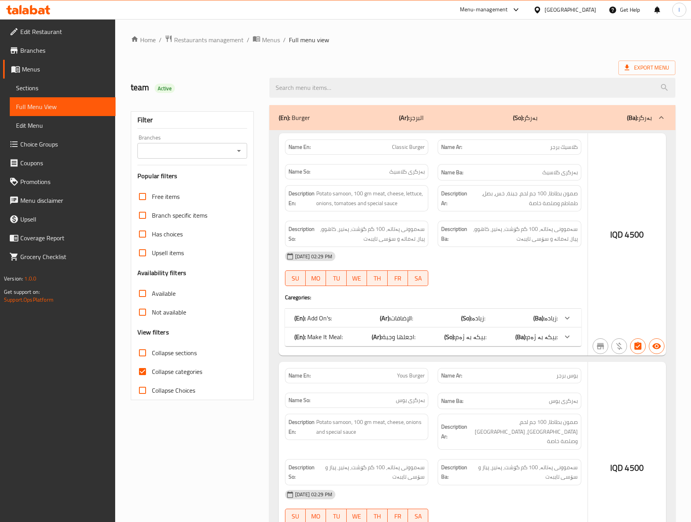
click at [50, 88] on div at bounding box center [345, 261] width 691 height 522
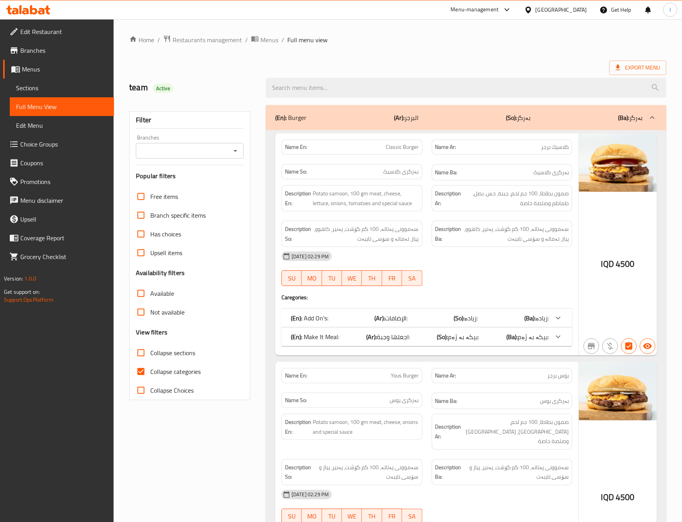
click at [50, 88] on span "Sections" at bounding box center [62, 87] width 92 height 9
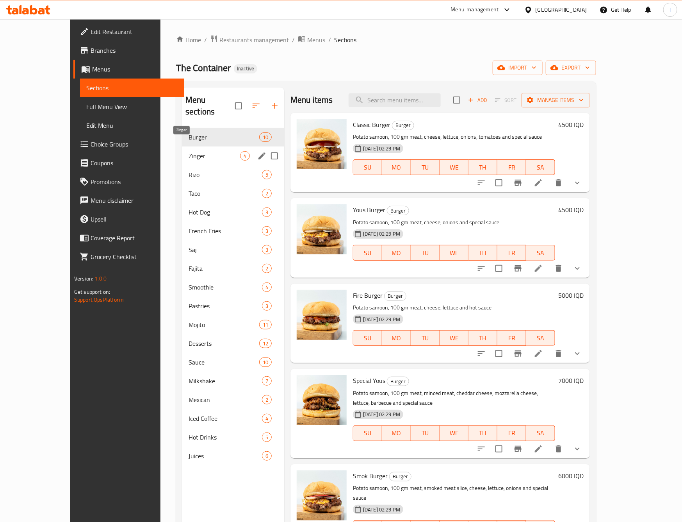
click at [189, 151] on span "Zinger" at bounding box center [215, 155] width 52 height 9
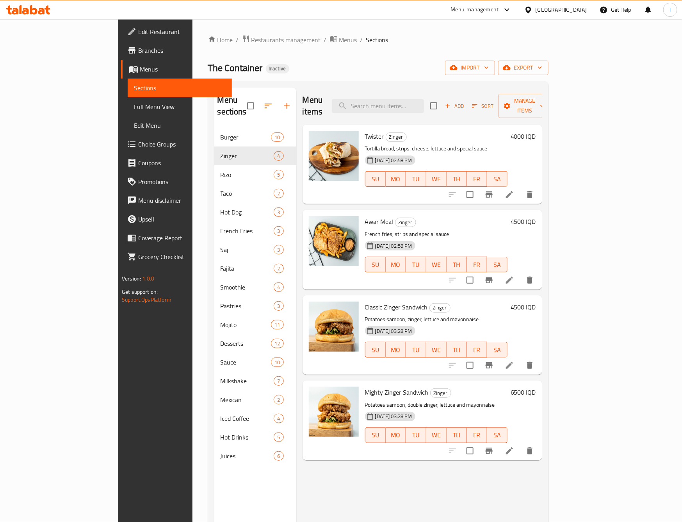
click at [521, 358] on li at bounding box center [510, 365] width 22 height 14
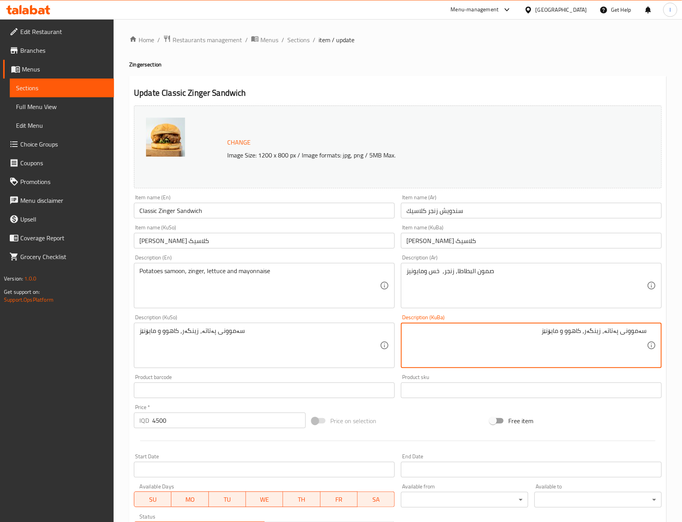
click at [621, 335] on textarea "سەموونی پەتاتە، زینگەر، کاهوو و مایۆنێز" at bounding box center [526, 345] width 241 height 37
click at [618, 337] on textarea "سەموون، پەتاتە، زینگەر، کاهوو و مایۆنێز" at bounding box center [526, 345] width 241 height 37
type textarea "سەموون، پەتاتە، زینگەر، کاهوو و مایۆنێز"
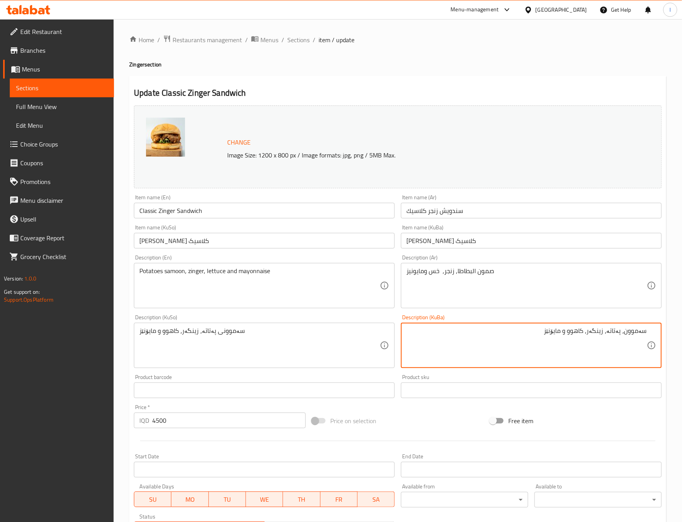
click at [242, 368] on div "Description (KuSo) سەموونی پەتاتە، زینگەر، کاهوو و مایۆنێز Description (KuSo)" at bounding box center [264, 341] width 267 height 60
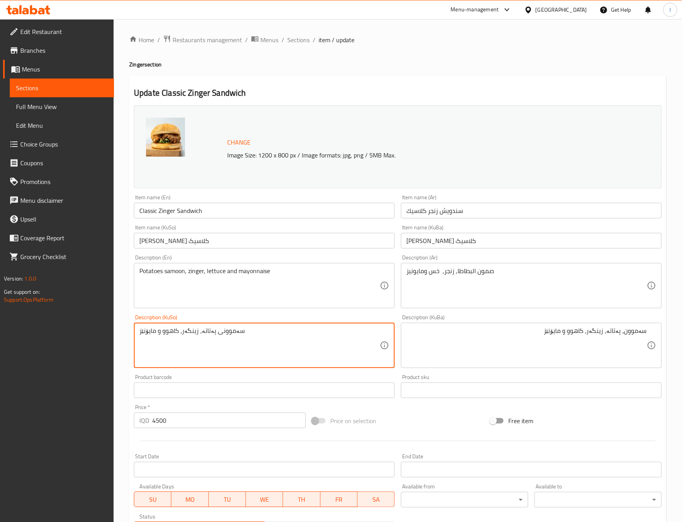
click at [243, 346] on textarea "سەموونی پەتاتە، زینگەر، کاهوو و مایۆنێز" at bounding box center [259, 345] width 241 height 37
paste textarea
type textarea "سەموون، پەتاتە، زینگەر، کاهوو و مایۆنێز"
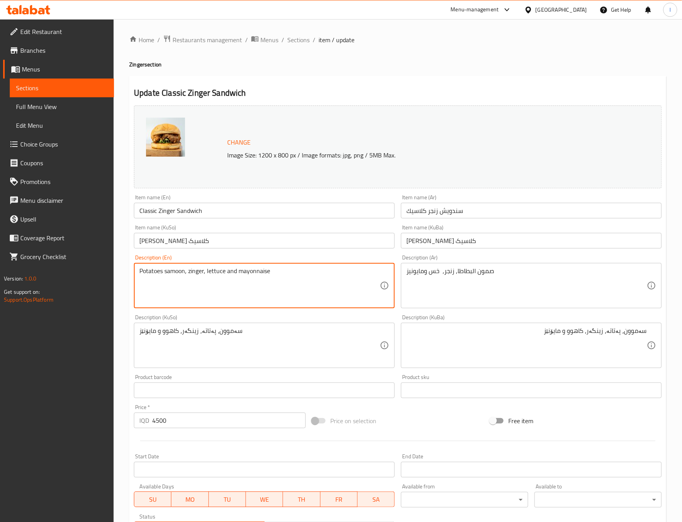
click at [154, 270] on textarea "Potatoes samoon, zinger, lettuce and mayonnaise" at bounding box center [259, 285] width 241 height 37
click at [161, 273] on textarea "Samoon, zinger, lettuce and mayonnaise" at bounding box center [259, 285] width 241 height 37
paste textarea "Potatoes"
click at [164, 275] on textarea "Samoon Potatoes , zinger, lettuce and mayonnaise" at bounding box center [259, 285] width 241 height 37
click at [160, 270] on textarea "Samoon potatoes , zinger, lettuce and mayonnaise" at bounding box center [259, 285] width 241 height 37
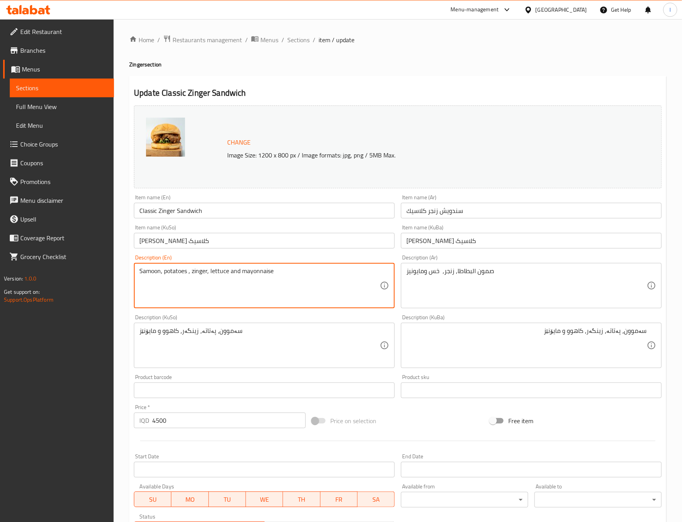
type textarea "Samoon, potatoes , zinger, lettuce and mayonnaise"
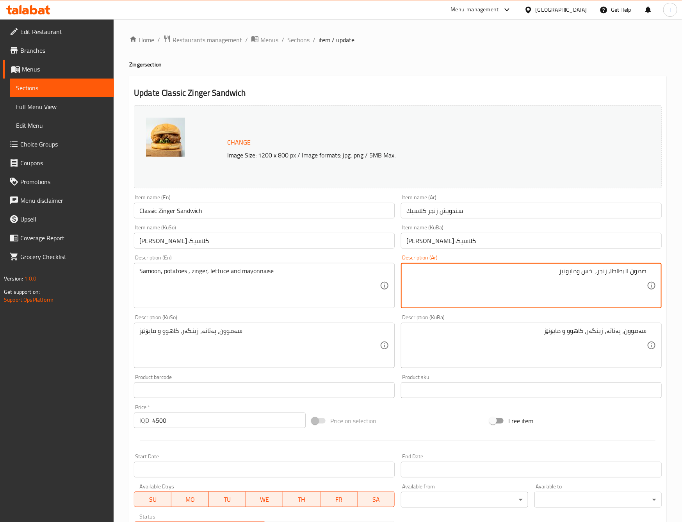
click at [627, 271] on textarea "صمون البطاطا, زنجر, خس ومايونيز" at bounding box center [526, 285] width 241 height 37
click at [629, 270] on textarea "صمون لبطاطا, زنجر, خس ومايونيز" at bounding box center [526, 285] width 241 height 37
click at [628, 273] on textarea "صمون لبطاطا, زنجر, خس ومايونيز" at bounding box center [526, 285] width 241 height 37
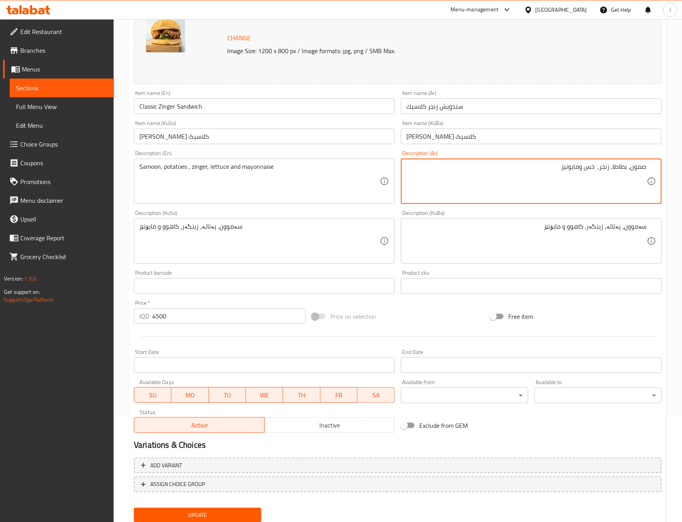
scroll to position [130, 0]
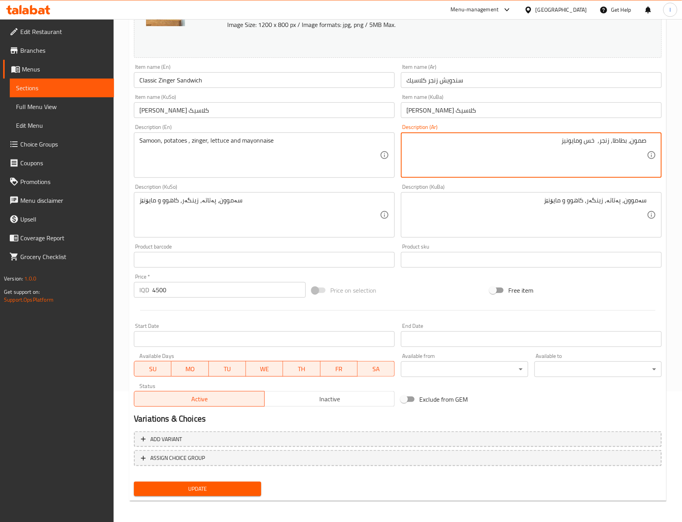
type textarea "صمون، بطاطا, زنجر, خس ومايونيز"
click at [230, 489] on span "Update" at bounding box center [197, 489] width 115 height 10
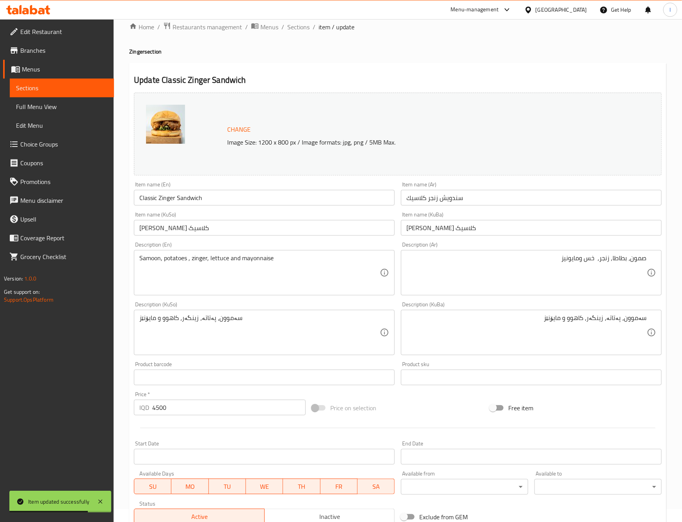
scroll to position [0, 0]
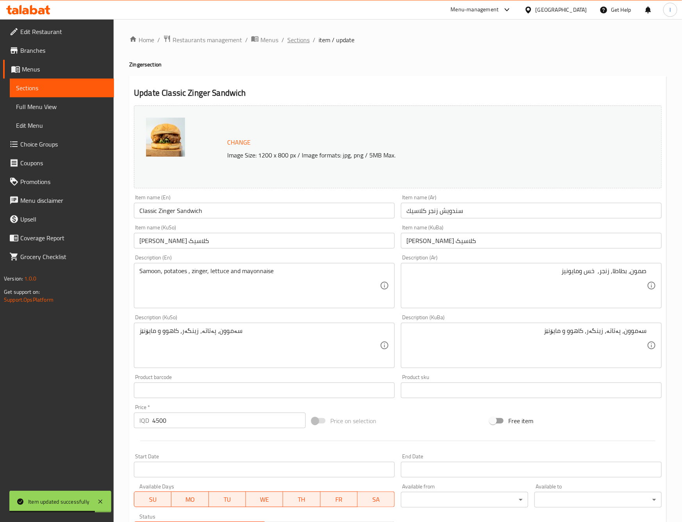
click at [301, 39] on span "Sections" at bounding box center [298, 39] width 22 height 9
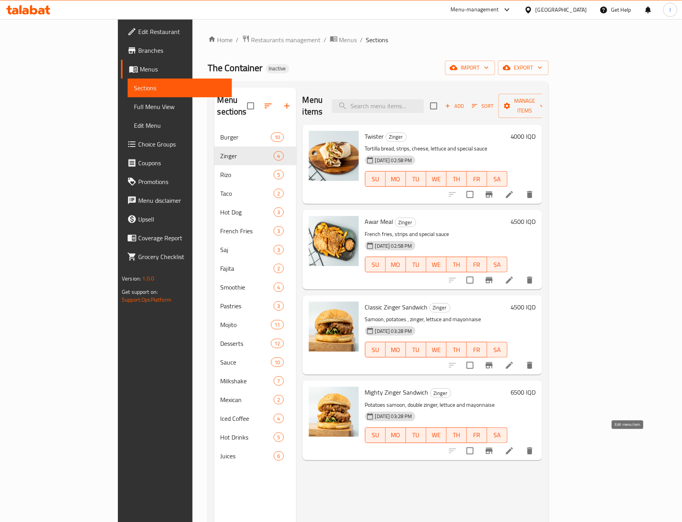
click at [514, 446] on icon at bounding box center [509, 450] width 9 height 9
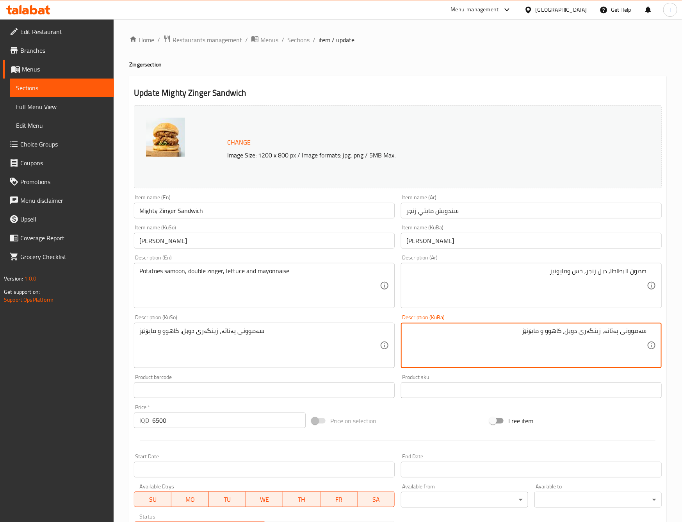
drag, startPoint x: 621, startPoint y: 334, endPoint x: 628, endPoint y: 337, distance: 7.4
click at [593, 361] on textarea "سەموون، پەتاتە، زینگەری دوبل، کاهوو و مایۆنێز" at bounding box center [526, 345] width 241 height 37
click at [598, 351] on textarea "سەموون، پەتاتە، زینگەری دوبل، کاهوو و مایۆنێز" at bounding box center [526, 345] width 241 height 37
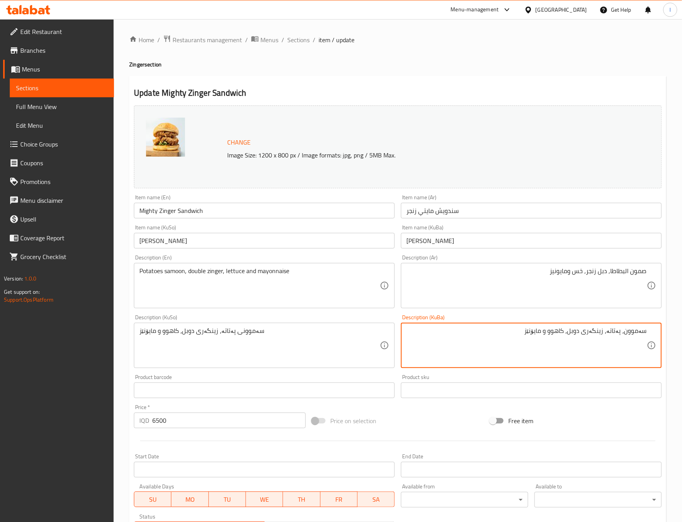
click at [598, 351] on textarea "سەموون، پەتاتە، زینگەری دوبل، کاهوو و مایۆنێز" at bounding box center [526, 345] width 241 height 37
type textarea "سەموون، پەتاتە، زینگەری دوبل، کاهوو و مایۆنێز"
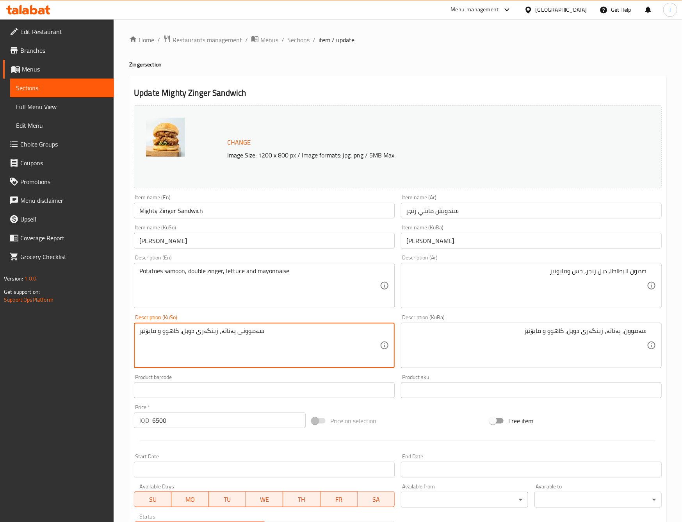
click at [268, 346] on textarea "سەموونی پەتاتە، زینگەری دوبل، کاهوو و مایۆنێز" at bounding box center [259, 345] width 241 height 37
paste textarea
type textarea "سەموون، پەتاتە، زینگەری دوبل، کاهوو و مایۆنێز"
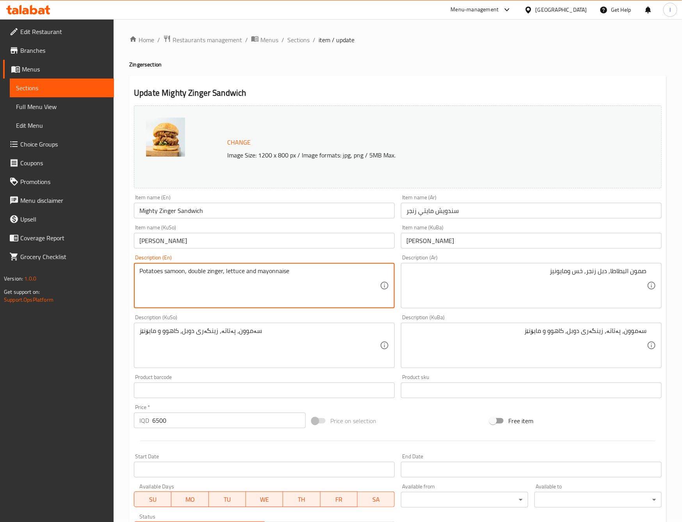
click at [154, 271] on textarea "Potatoes samoon, double zinger, lettuce and mayonnaise" at bounding box center [259, 285] width 241 height 37
click at [160, 269] on textarea "Samoon, double zinger, lettuce and mayonnaise" at bounding box center [259, 285] width 241 height 37
click at [162, 272] on textarea "Samoon, double zinger, lettuce and mayonnaise" at bounding box center [259, 285] width 241 height 37
click at [164, 275] on textarea "Samoon, double zinger, lettuce and mayonnaise" at bounding box center [259, 285] width 241 height 37
paste textarea "Potatoes"
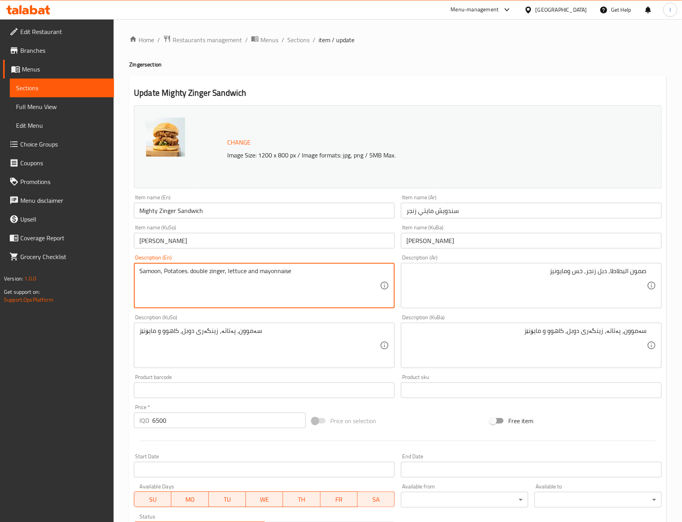
drag, startPoint x: 165, startPoint y: 270, endPoint x: 168, endPoint y: 266, distance: 4.5
click at [168, 266] on div "Samoon, Potatoes. double zinger, lettuce and mayonnaise Description (En)" at bounding box center [264, 285] width 261 height 45
type textarea "Samoon, potatoes. double zinger, lettuce and mayonnaise"
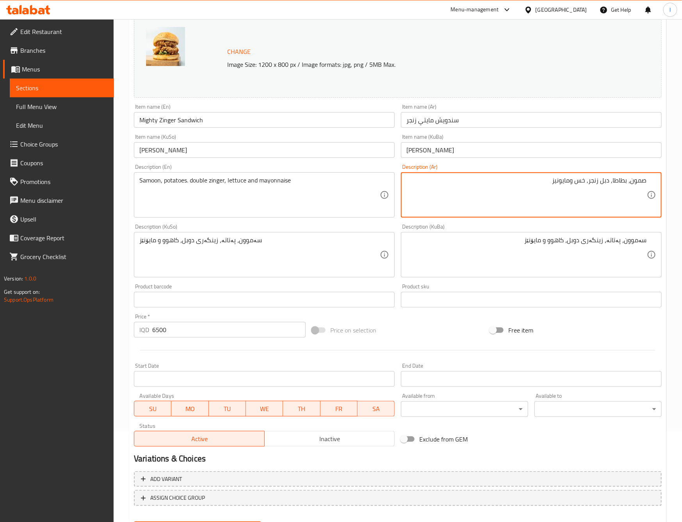
scroll to position [130, 0]
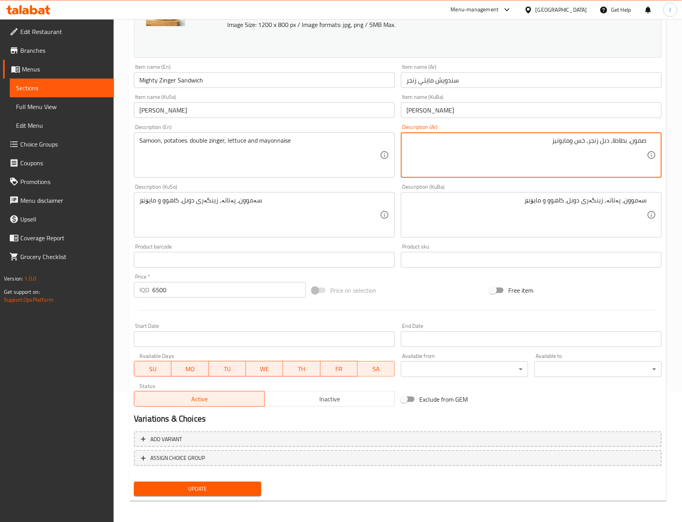
type textarea "صمون، بطاطا, دبل زنجر, خس ومايونيز"
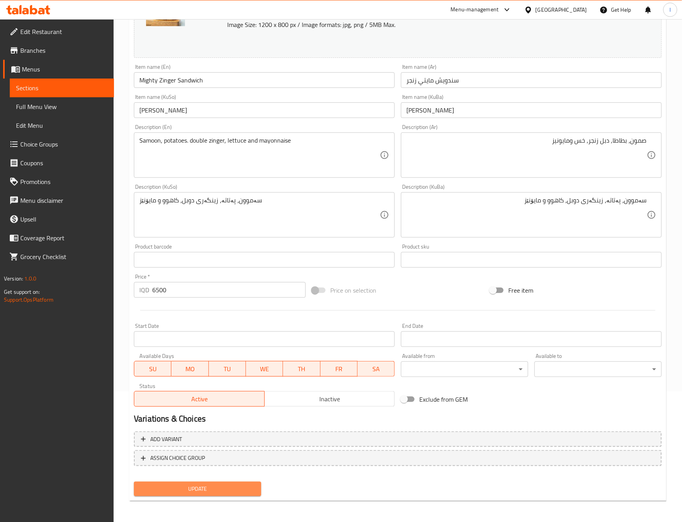
click at [252, 487] on span "Update" at bounding box center [197, 489] width 115 height 10
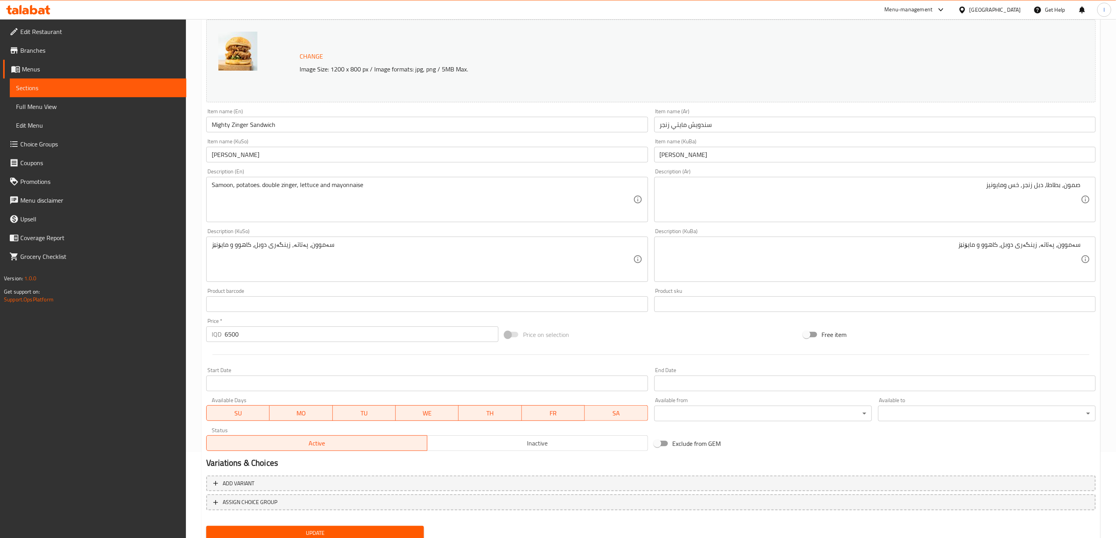
scroll to position [114, 0]
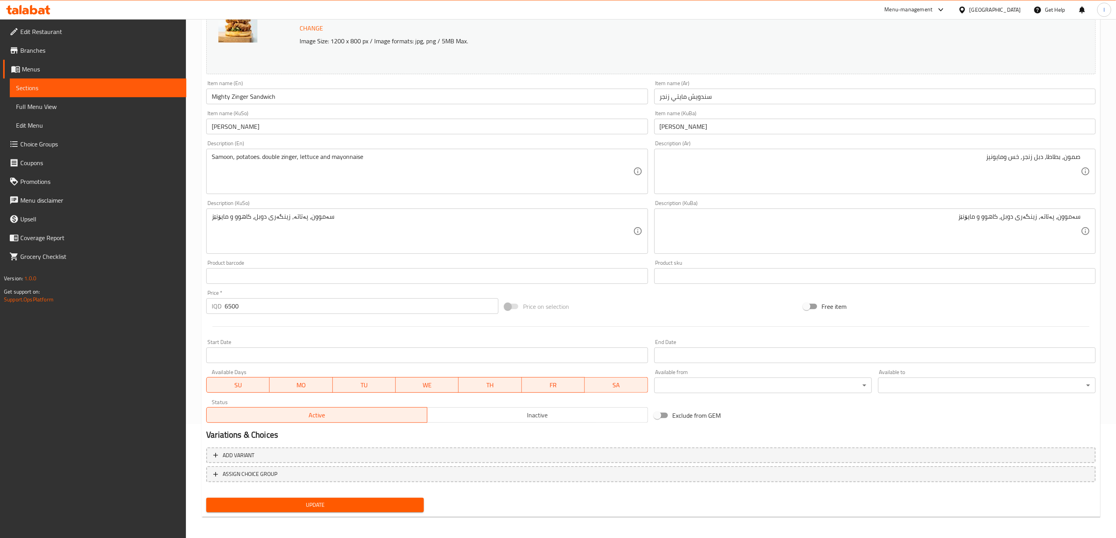
click at [302, 515] on div "Update Mighty Zinger Sandwich Change Image Size: 1200 x 800 px / Image formats:…" at bounding box center [650, 240] width 899 height 556
click at [301, 504] on span "Update" at bounding box center [314, 505] width 205 height 10
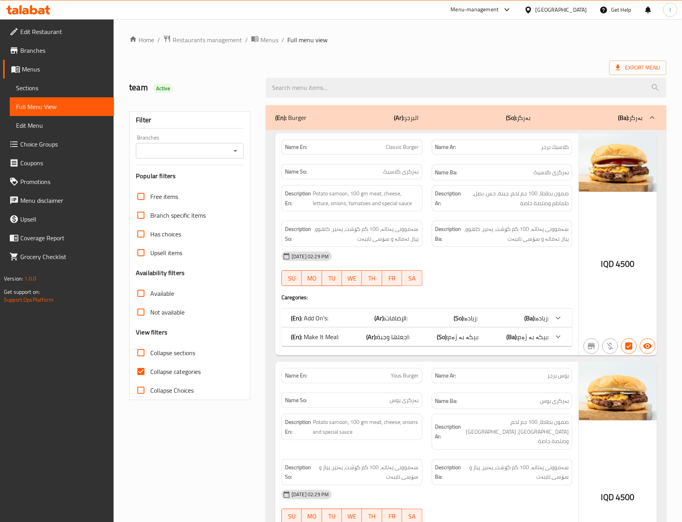
drag, startPoint x: 170, startPoint y: 163, endPoint x: 163, endPoint y: 145, distance: 18.8
click at [169, 162] on div "Filter Branches Branches Popular filters Free items Branch specific items Has c…" at bounding box center [189, 255] width 121 height 289
click at [163, 144] on div "Branches" at bounding box center [190, 151] width 108 height 16
click at [160, 187] on span "The Container, [PERSON_NAME]" at bounding box center [185, 184] width 87 height 9
type input "The Container, [PERSON_NAME]"
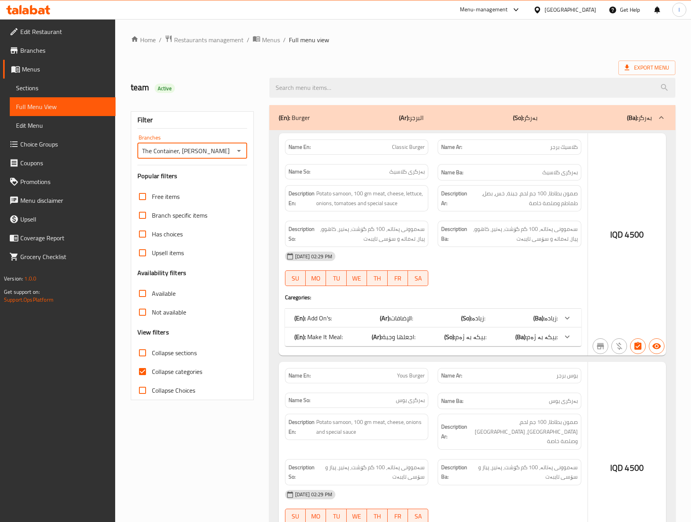
click at [175, 375] on div at bounding box center [345, 261] width 691 height 522
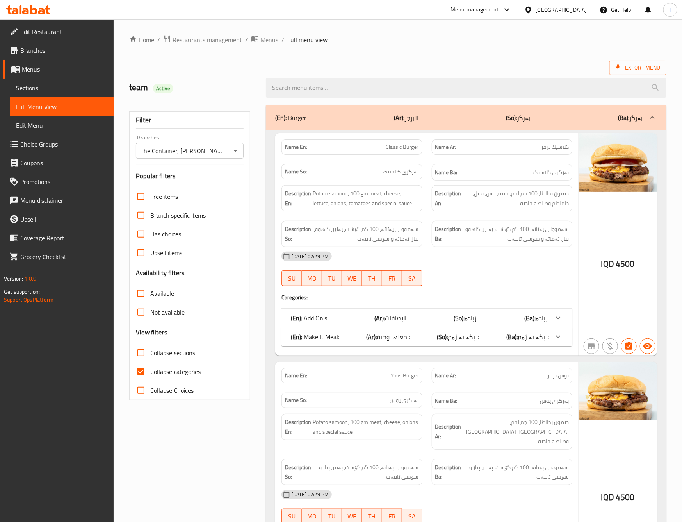
click at [165, 343] on div "Free items Branch specific items Has choices Upsell items Availability filters …" at bounding box center [190, 293] width 108 height 212
click at [154, 353] on span "Collapse sections" at bounding box center [172, 352] width 45 height 9
click at [150, 353] on input "Collapse sections" at bounding box center [141, 352] width 19 height 19
checkbox input "true"
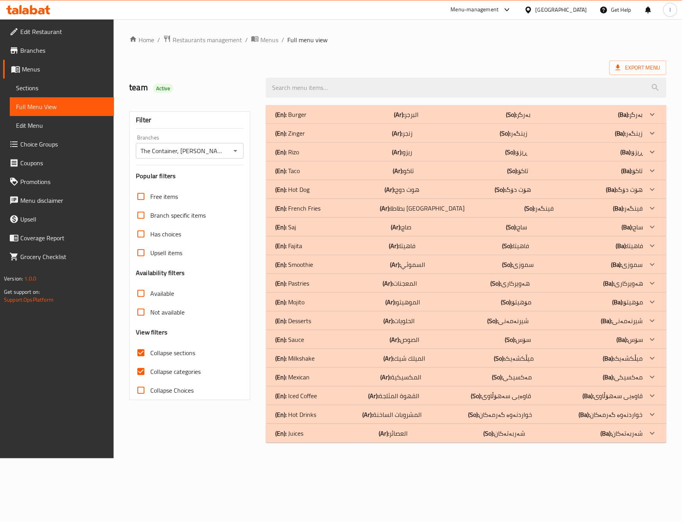
click at [140, 371] on input "Collapse categories" at bounding box center [141, 371] width 19 height 19
checkbox input "false"
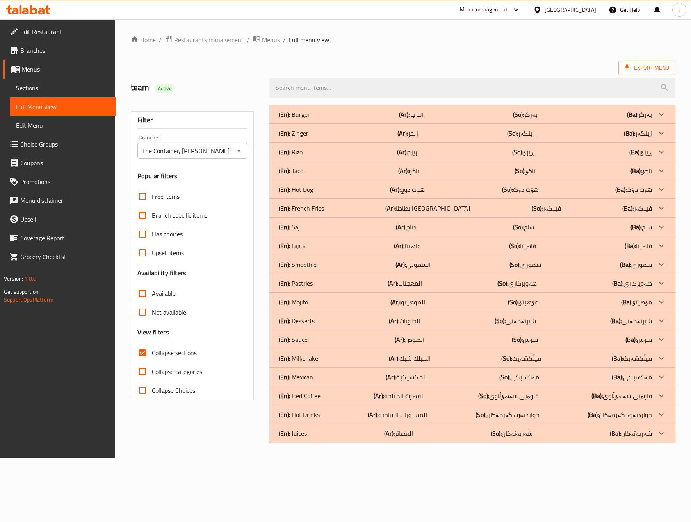
click at [328, 137] on div "(En): Zinger (Ar): زنجر (So): زینگەر (Ba): زینگەر" at bounding box center [465, 132] width 373 height 9
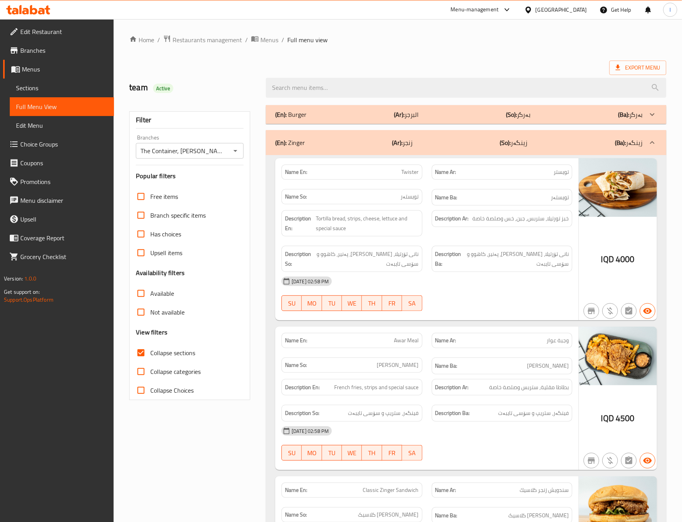
click at [502, 289] on div "[DATE] 02:58 PM" at bounding box center [427, 281] width 300 height 19
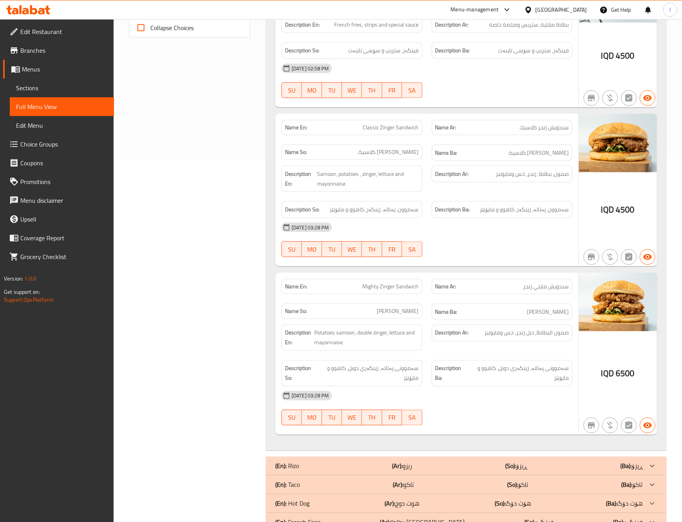
scroll to position [390, 0]
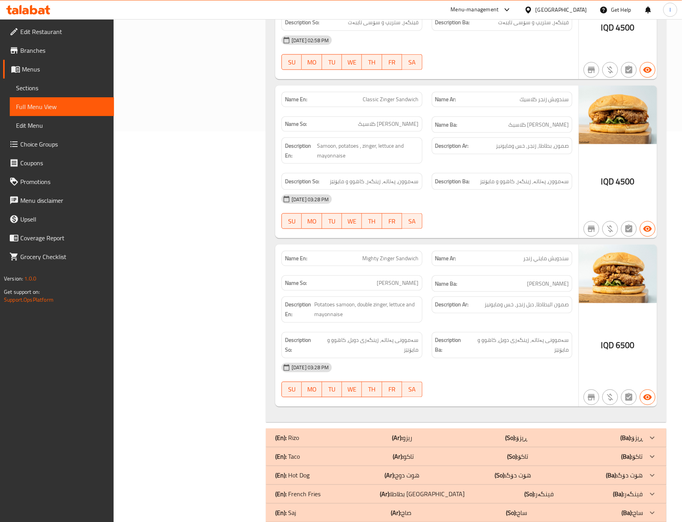
click at [480, 248] on div "Name En: Mighty Zinger Sandwich Name Ar: سندويش مايتي زنجر Name So: ساندویچی زی…" at bounding box center [426, 325] width 303 height 162
click at [265, 234] on div "(En): Burger (Ar): البرجر (So): بەرگر (Ba): بەرگر Name En: Classic Burger Name …" at bounding box center [466, 221] width 410 height 1023
click at [211, 202] on div "Filter Branches The Container, Hai Al Qahera Branches Popular filters Free item…" at bounding box center [193, 221] width 137 height 1023
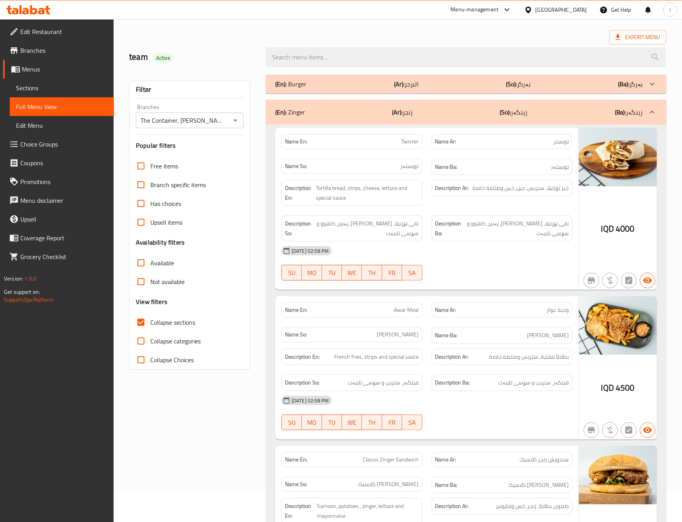
scroll to position [0, 0]
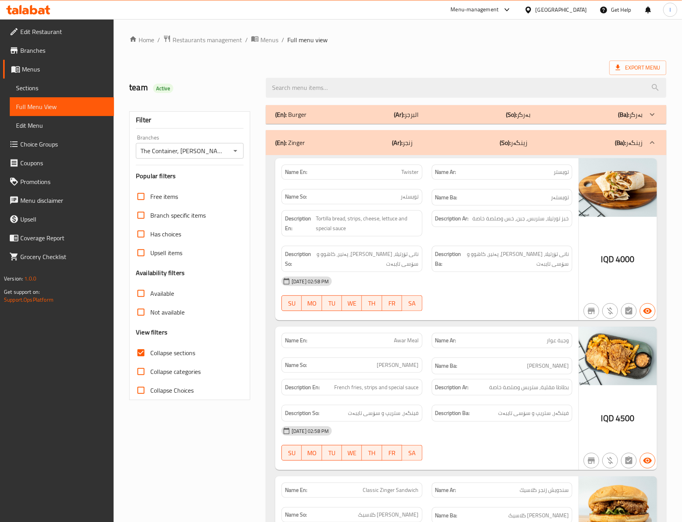
click at [558, 130] on div "(En): Zinger (Ar): زنجر (So): زینگەر (Ba): زینگەر" at bounding box center [466, 142] width 401 height 25
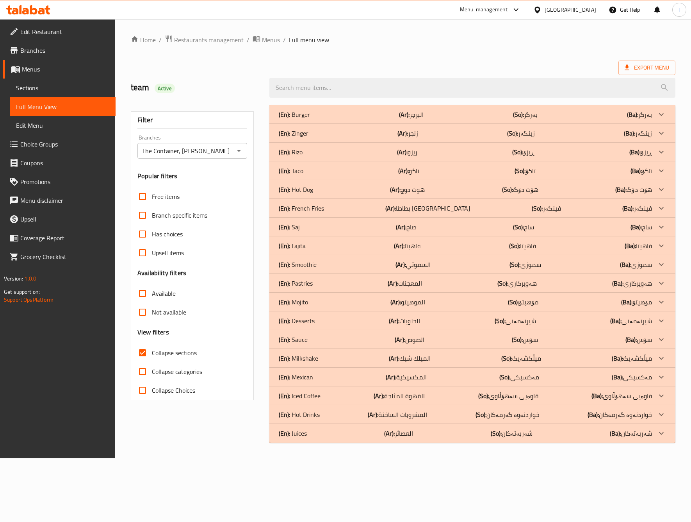
click at [329, 112] on div "(En): Burger (Ar): البرجر (So): بەرگر (Ba): بەرگر" at bounding box center [465, 114] width 373 height 9
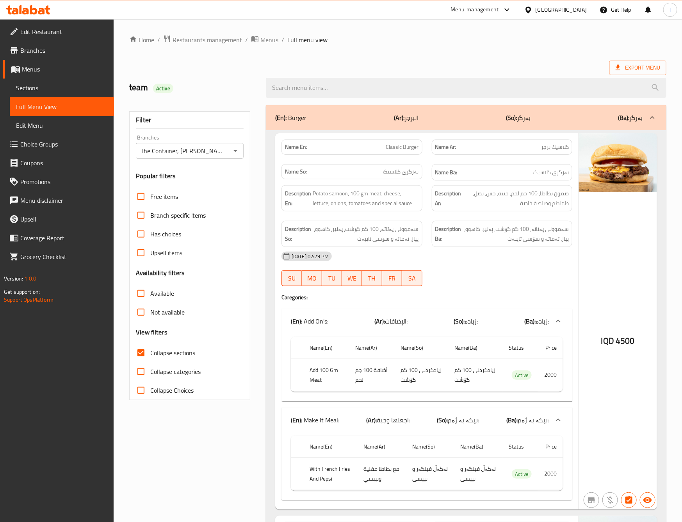
click at [416, 123] on div "(En): Burger (Ar): البرجر (So): بەرگر (Ba): بەرگر" at bounding box center [466, 117] width 401 height 25
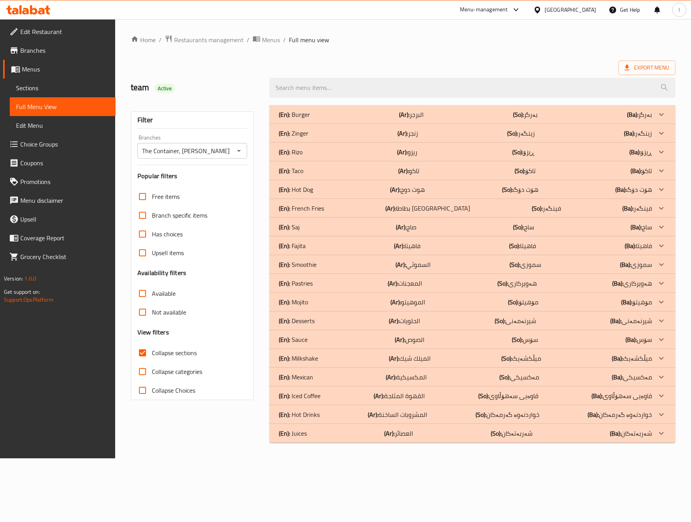
click at [242, 437] on div "Filter Branches The Container, Hai Al Qahera Branches Popular filters Free item…" at bounding box center [195, 273] width 139 height 347
click at [236, 450] on div "Home / Restaurants management / Menus / Full menu view Export Menu team Active …" at bounding box center [403, 238] width 576 height 439
click at [317, 331] on div "(En): Sauce (Ar): الصوص (So): سۆس (Ba): سۆس" at bounding box center [472, 339] width 406 height 19
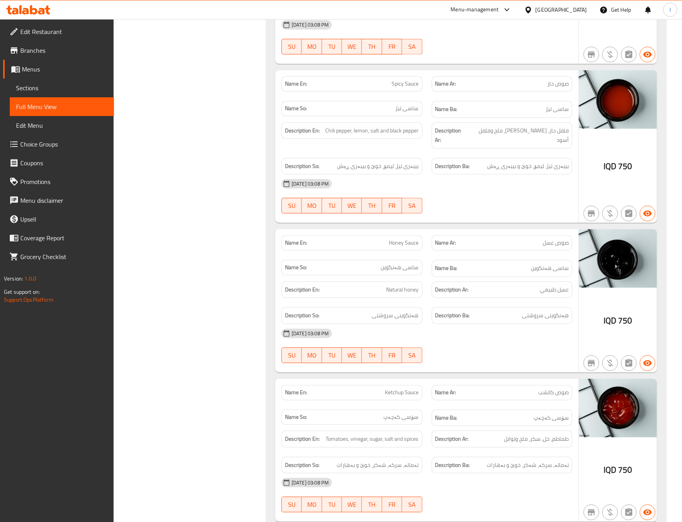
scroll to position [976, 0]
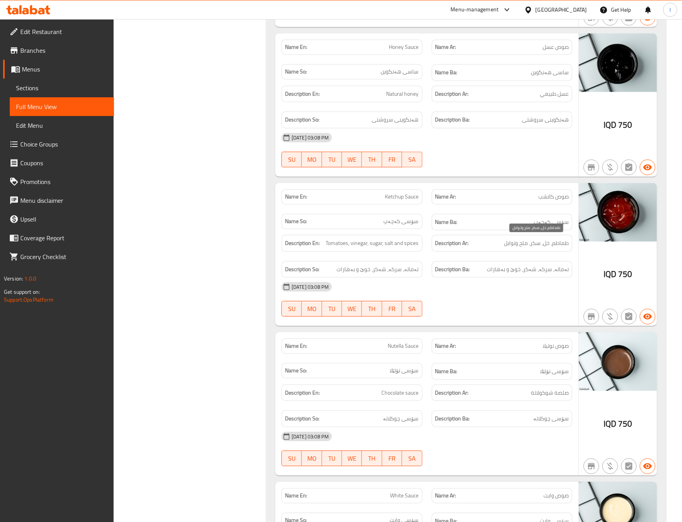
click at [547, 242] on span "طماطم، خل، سكر، ملح وتوابل" at bounding box center [536, 243] width 65 height 10
copy span "خل"
click at [477, 284] on div "30-09-2025 03:08 PM" at bounding box center [427, 286] width 300 height 19
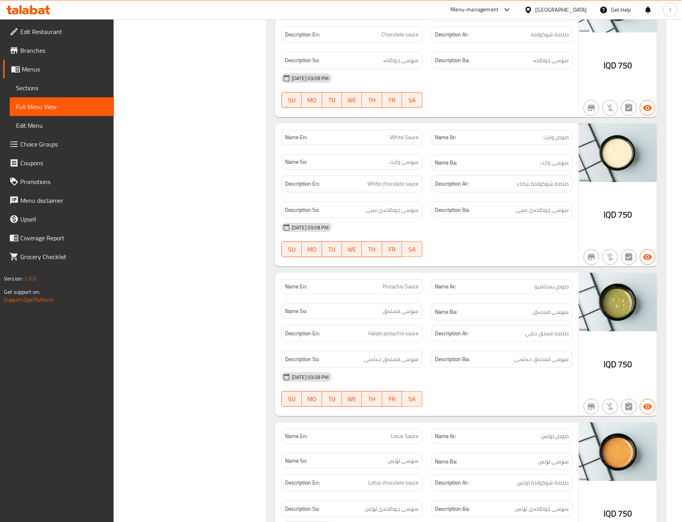
scroll to position [1366, 0]
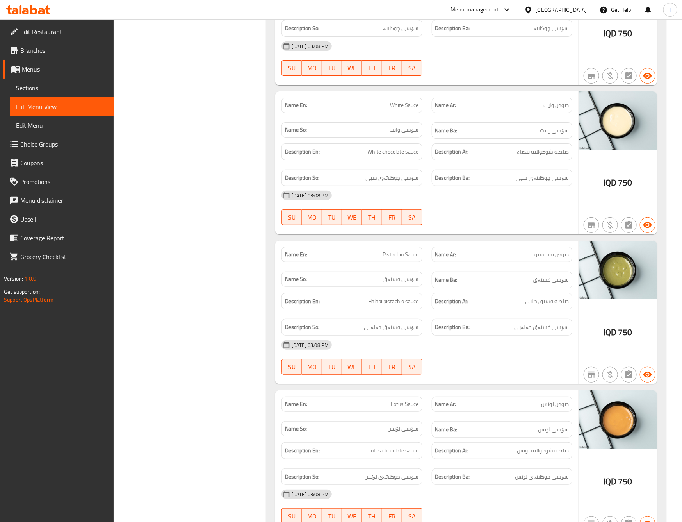
click at [514, 300] on h6 "Description Ar: صلصة فستق حلبي" at bounding box center [502, 301] width 134 height 10
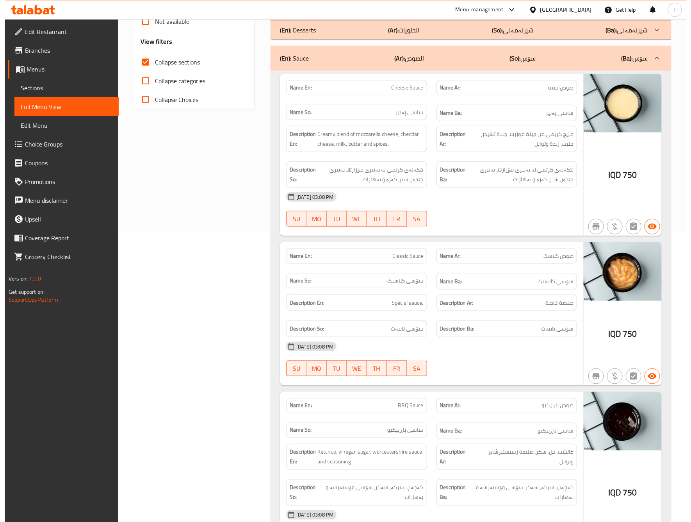
scroll to position [0, 0]
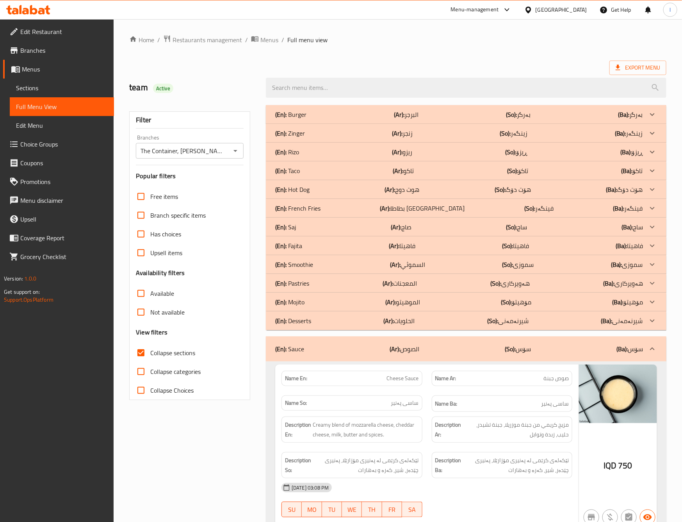
click at [485, 360] on div "(En): Sauce (Ar): الصوص (So): سۆس (Ba): سۆس" at bounding box center [466, 348] width 401 height 25
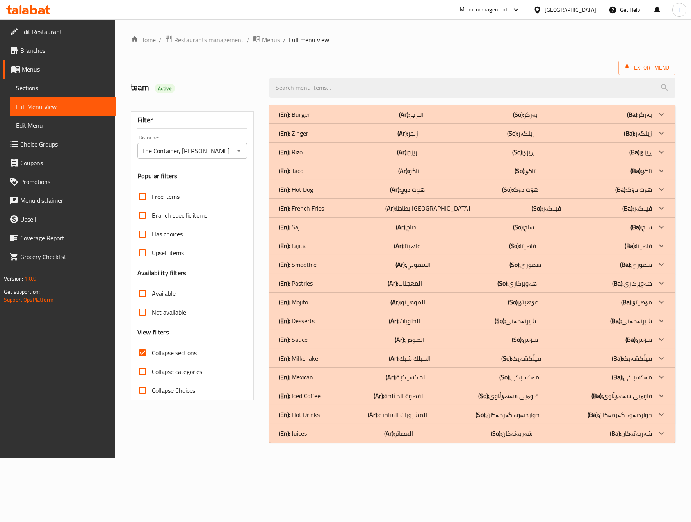
click at [300, 374] on p "(En): Mexican" at bounding box center [296, 376] width 34 height 9
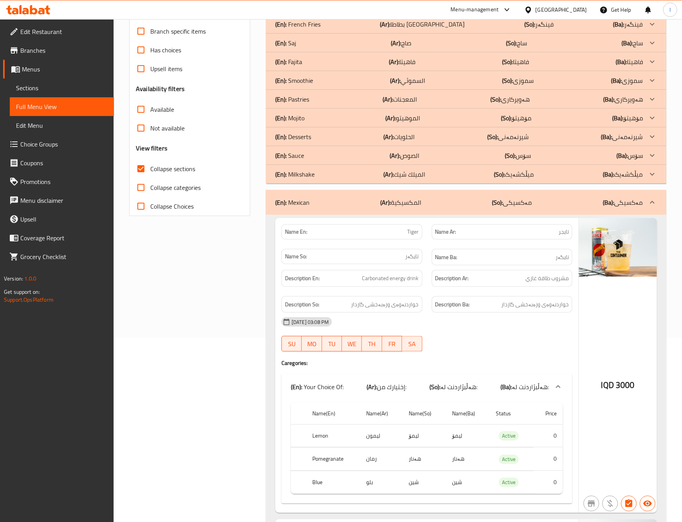
scroll to position [380, 0]
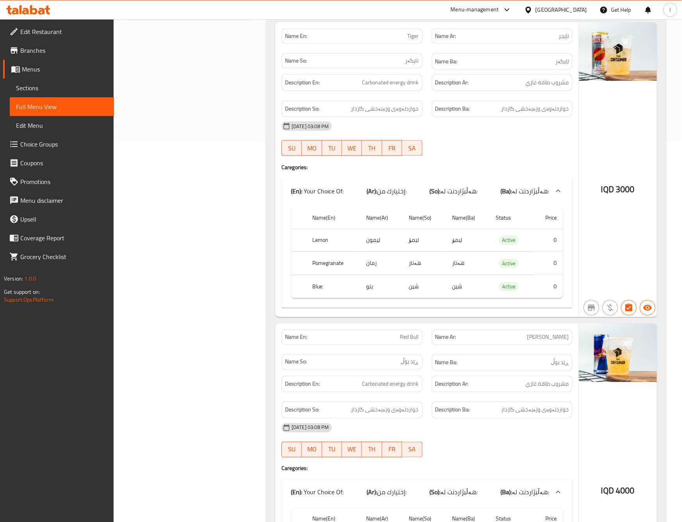
click at [235, 312] on div "Filter Branches The Container, Hai Al Qahera Branches Popular filters Free item…" at bounding box center [193, 211] width 137 height 980
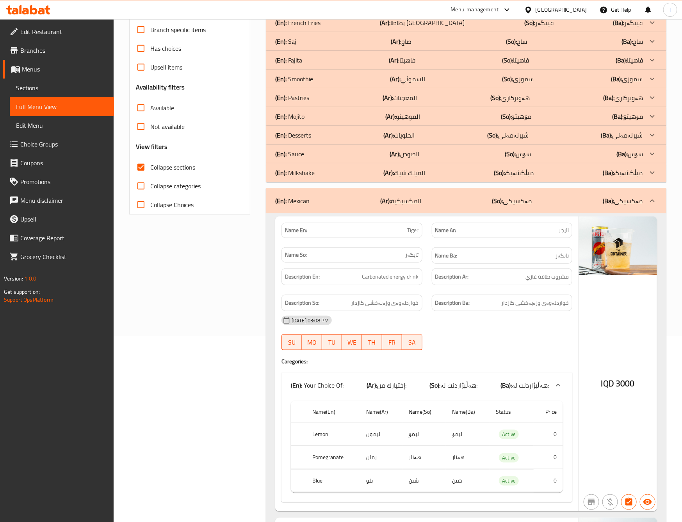
scroll to position [0, 0]
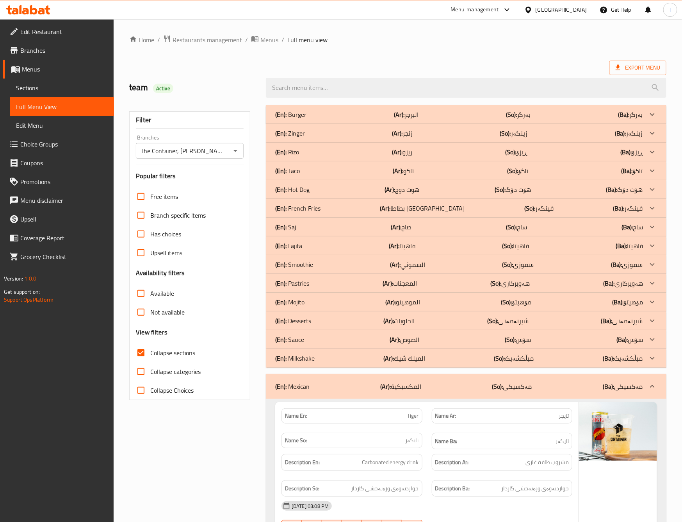
click at [424, 387] on div "(En): Mexican (Ar): المكسيكية (So): مەکسیکی (Ba): مەکسیکی" at bounding box center [459, 386] width 368 height 9
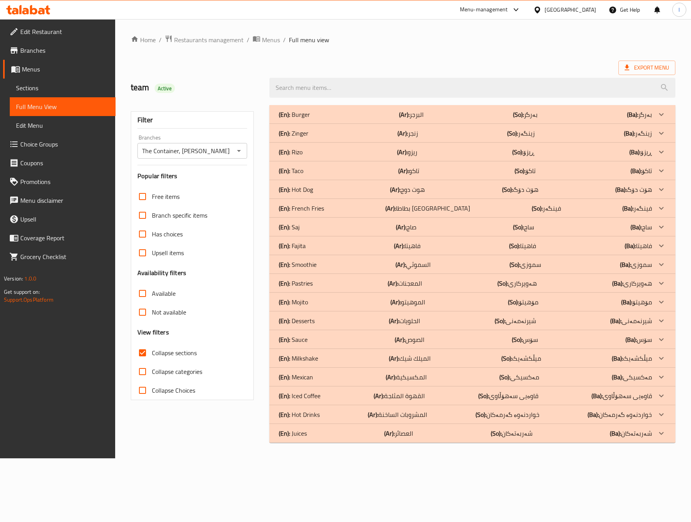
click at [323, 412] on div "(En): Hot Drinks (Ar): المشروبات الساخنة (So): خواردنەوە گەرمەکان (Ba): خواردنە…" at bounding box center [465, 414] width 373 height 9
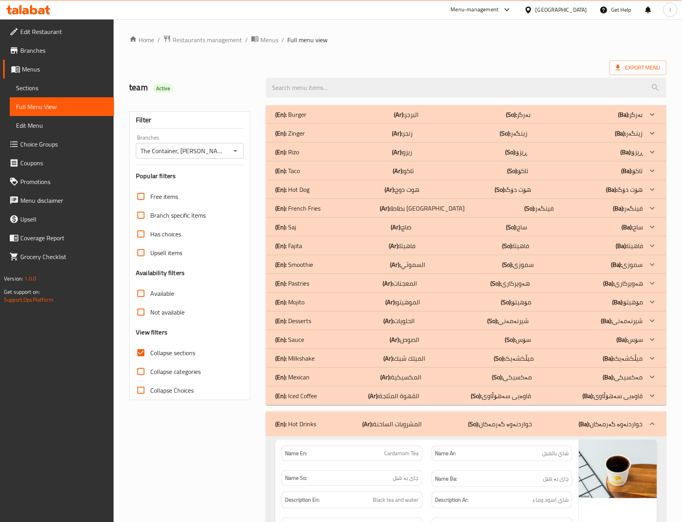
scroll to position [390, 0]
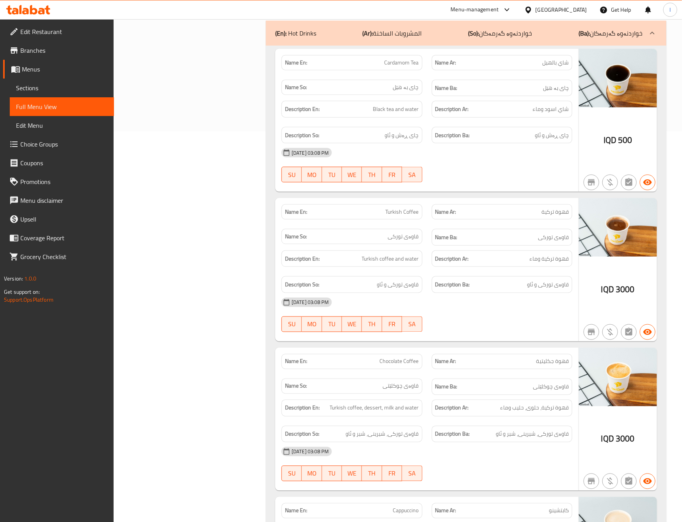
click at [199, 247] on div "Filter Branches The Container, Hai Al Qahera Branches Popular filters Free item…" at bounding box center [193, 341] width 137 height 1263
click at [214, 241] on div "Filter Branches The Container, Hai Al Qahera Branches Popular filters Free item…" at bounding box center [193, 341] width 137 height 1263
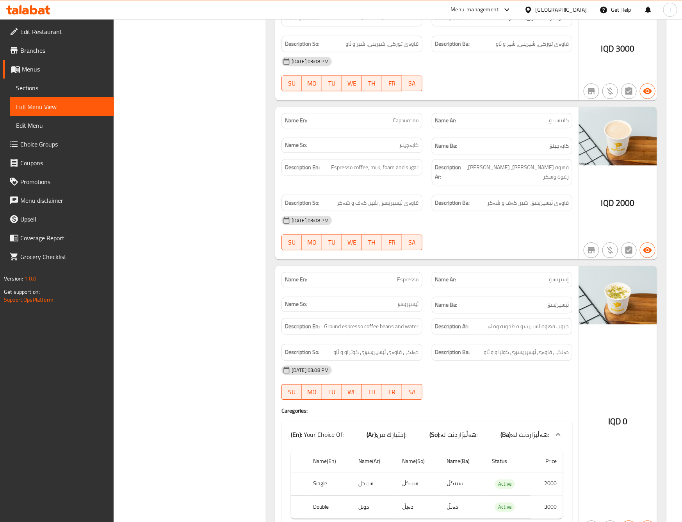
scroll to position [851, 0]
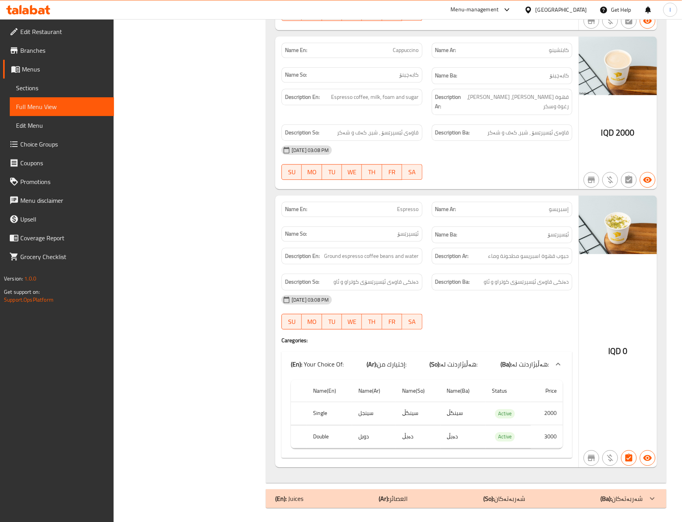
click at [424, 245] on div "Description En: Ground espresso coffee beans and water" at bounding box center [352, 256] width 150 height 26
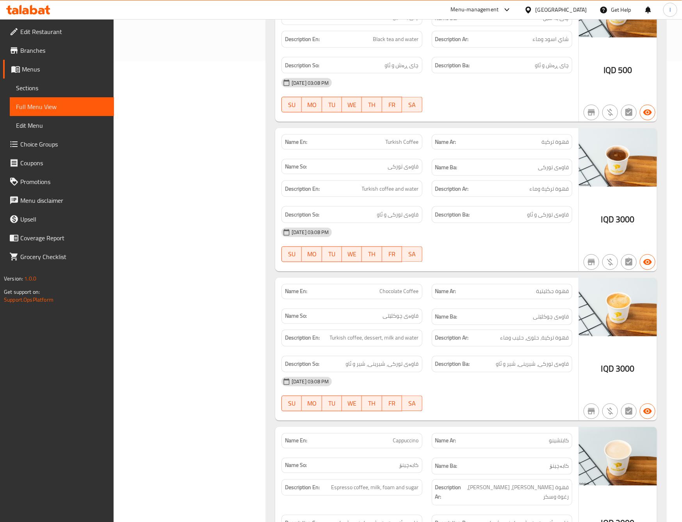
scroll to position [265, 0]
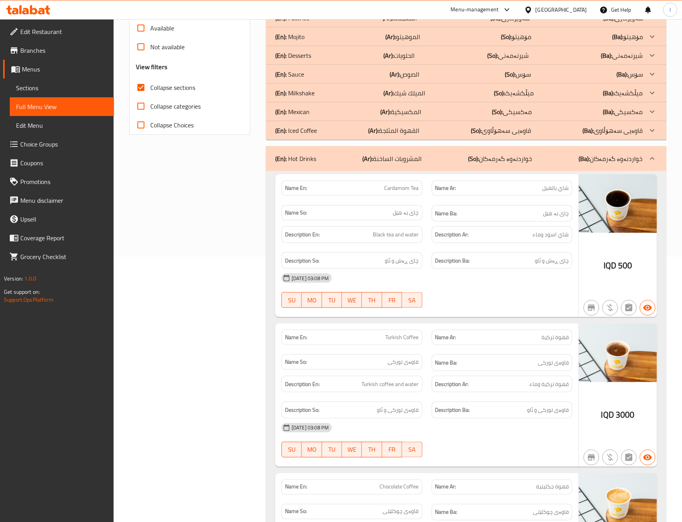
click at [498, 169] on div "(En): Hot Drinks (Ar): المشروبات الساخنة (So): خواردنەوە گەرمەکان (Ba): خواردنە…" at bounding box center [466, 158] width 401 height 25
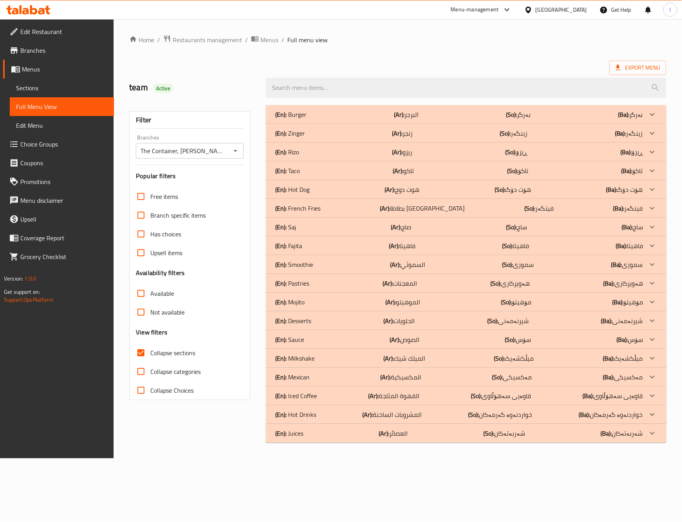
scroll to position [0, 0]
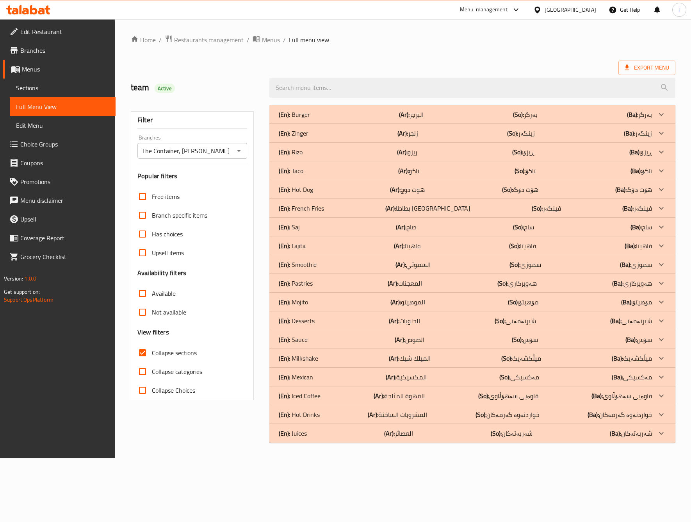
click at [244, 446] on div "Filter Branches The Container, Hai Al Qahera Branches Popular filters Free item…" at bounding box center [195, 273] width 139 height 347
click at [315, 343] on div "(En): Sauce (Ar): الصوص (So): سۆس (Ba): سۆس" at bounding box center [465, 339] width 373 height 9
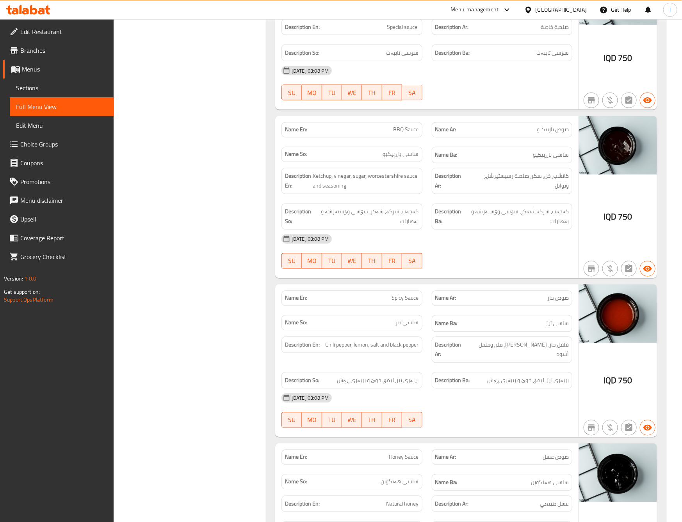
scroll to position [586, 0]
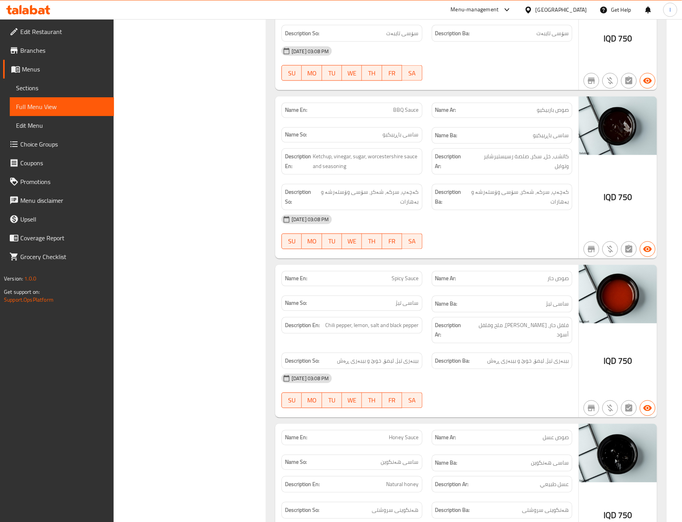
click at [226, 289] on div "Filter Branches The Container, Hai Al Qahera Branches Popular filters Free item…" at bounding box center [193, 475] width 137 height 1920
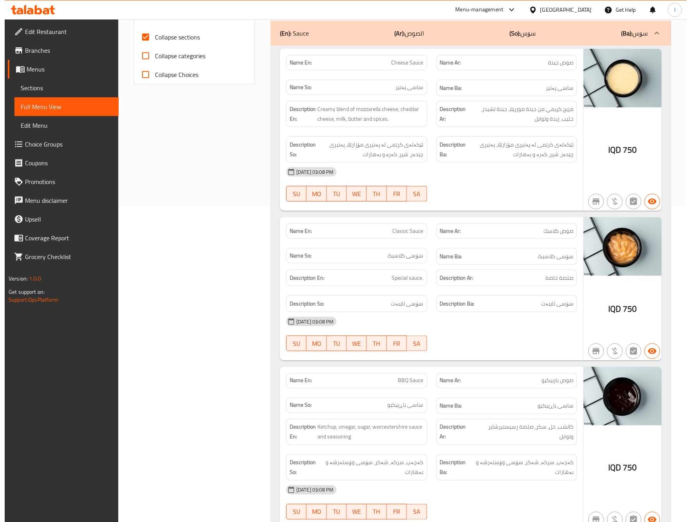
scroll to position [0, 0]
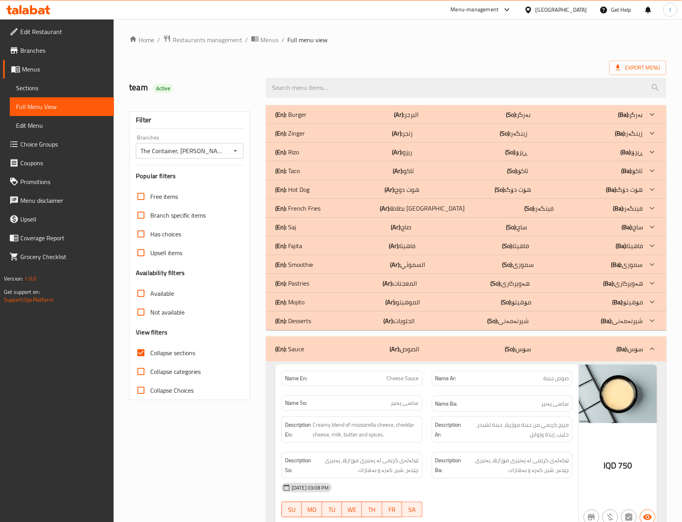
click at [471, 346] on div "(En): Sauce (Ar): الصوص (So): سۆس (Ba): سۆس" at bounding box center [459, 348] width 368 height 9
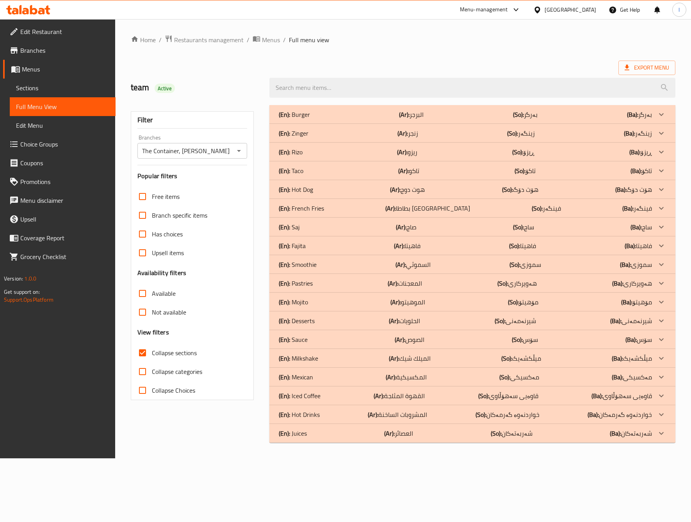
click at [408, 281] on p "(Ar): المعجنات" at bounding box center [405, 282] width 34 height 9
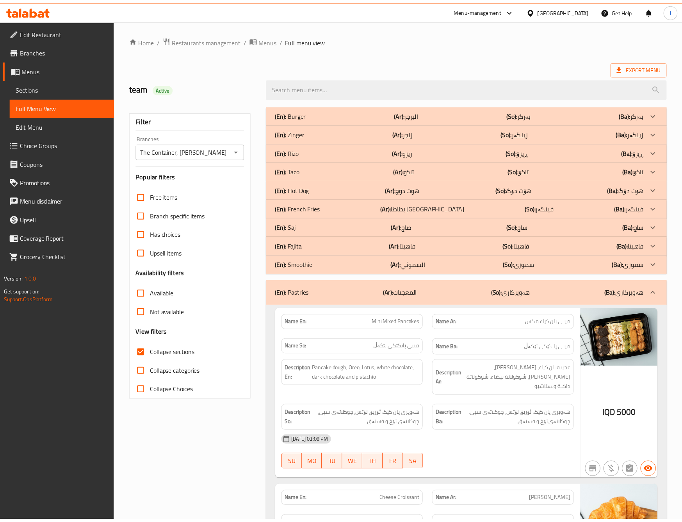
scroll to position [195, 0]
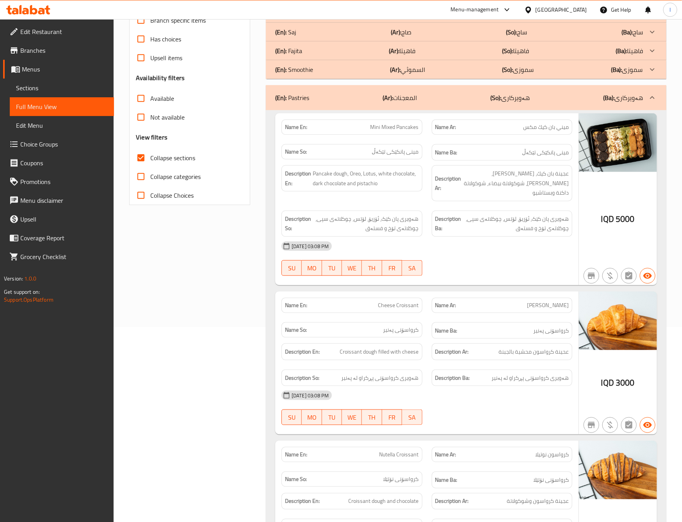
click at [245, 333] on div "Filter Branches The Container, Hai Al Qahera Branches Popular filters Free item…" at bounding box center [193, 333] width 137 height 855
click at [491, 279] on div "Name En: Mini Mixed Pancakes Name Ar: ميني بان كيك مكس Name So: مینی پانکێکی تێ…" at bounding box center [466, 354] width 401 height 489
click at [213, 282] on div "Filter Branches The Container, Hai Al Qahera Branches Popular filters Free item…" at bounding box center [193, 333] width 137 height 855
click at [214, 280] on div "Filter Branches The Container, Hai Al Qahera Branches Popular filters Free item…" at bounding box center [193, 333] width 137 height 855
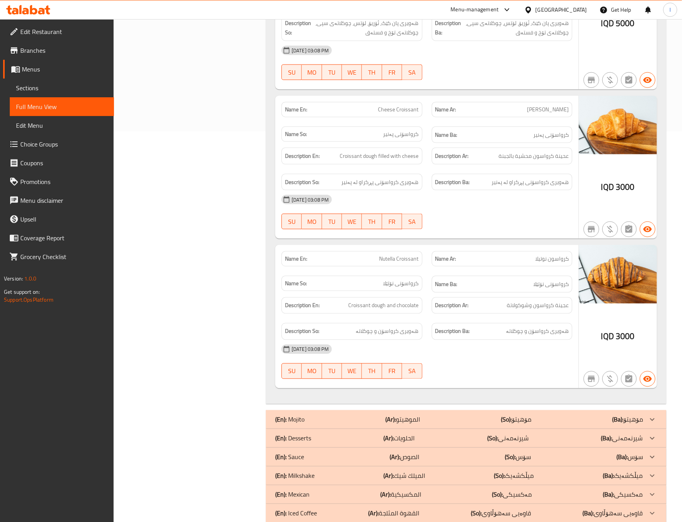
click at [235, 149] on div "Filter Branches The Container, Hai Al Qahera Branches Popular filters Free item…" at bounding box center [193, 137] width 137 height 855
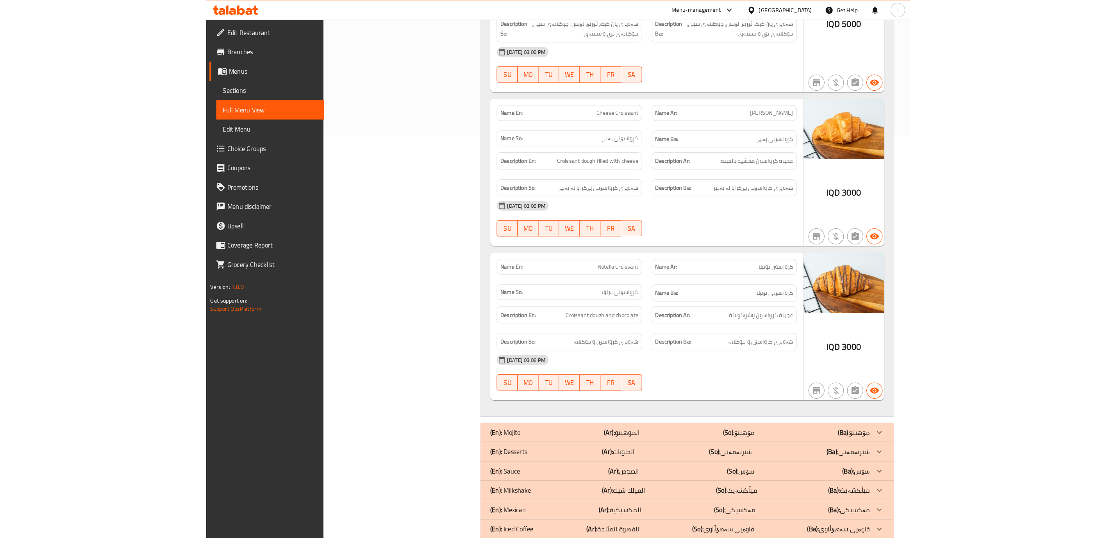
scroll to position [195, 0]
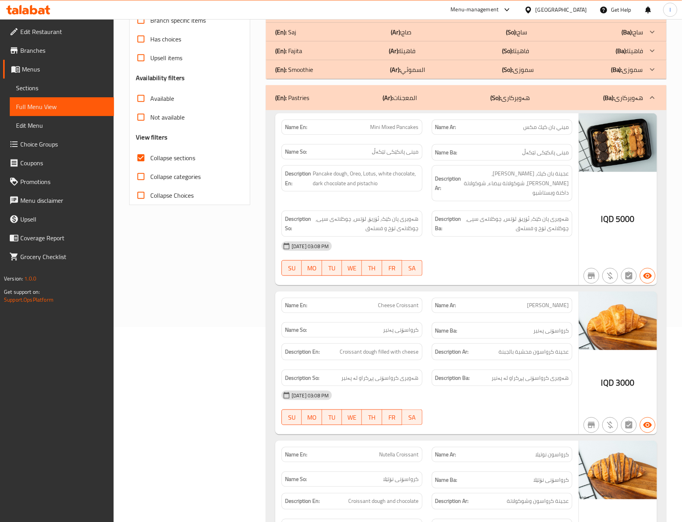
click at [495, 237] on div "30-09-2025 03:08 PM" at bounding box center [427, 246] width 300 height 19
click at [481, 260] on div "30-09-2025 03:08 PM SU MO TU WE TH FR SA" at bounding box center [427, 259] width 300 height 44
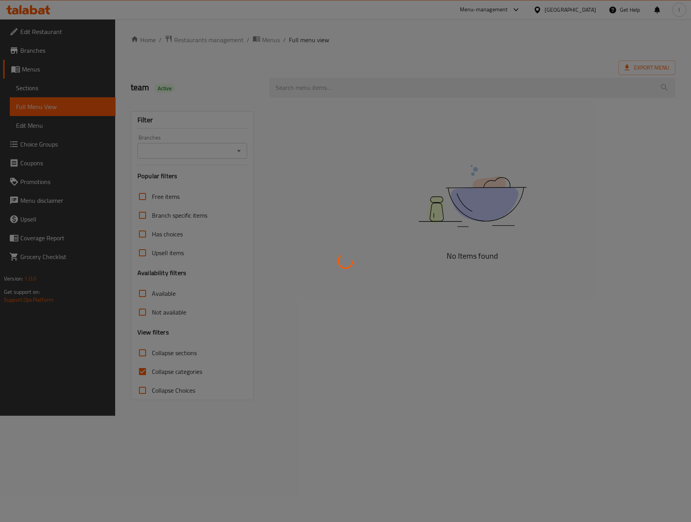
click at [198, 151] on div at bounding box center [345, 261] width 691 height 522
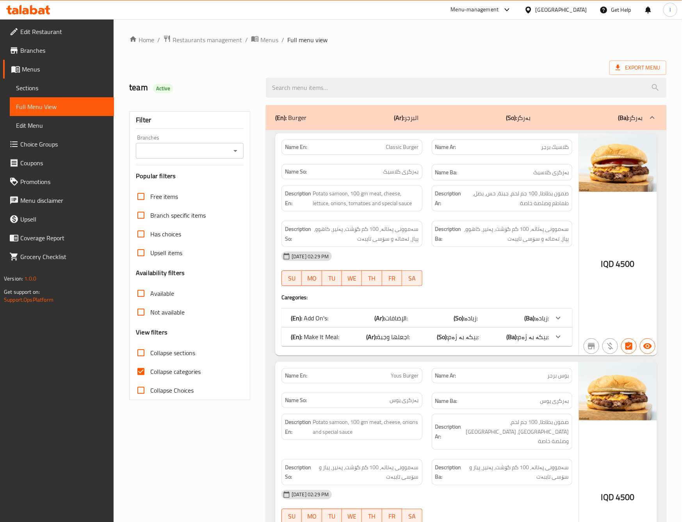
click at [201, 149] on input "Branches" at bounding box center [183, 150] width 90 height 11
click at [187, 183] on span "The Container, [PERSON_NAME]" at bounding box center [185, 184] width 87 height 9
type input "The Container, [PERSON_NAME]"
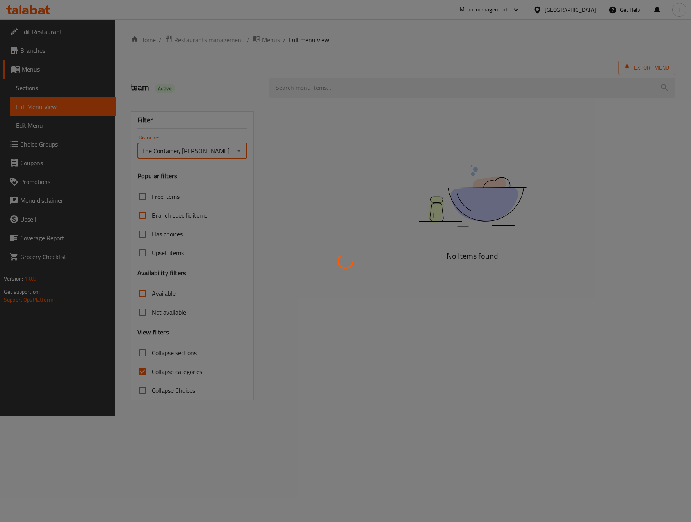
click at [159, 371] on div at bounding box center [345, 261] width 691 height 522
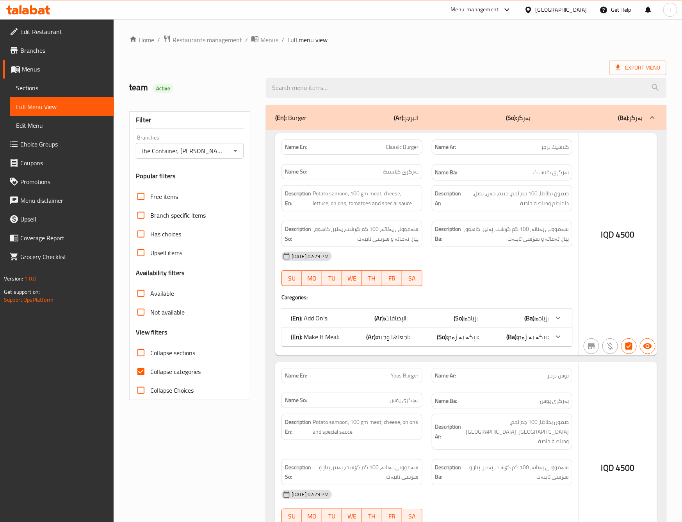
click at [154, 376] on div at bounding box center [341, 261] width 682 height 522
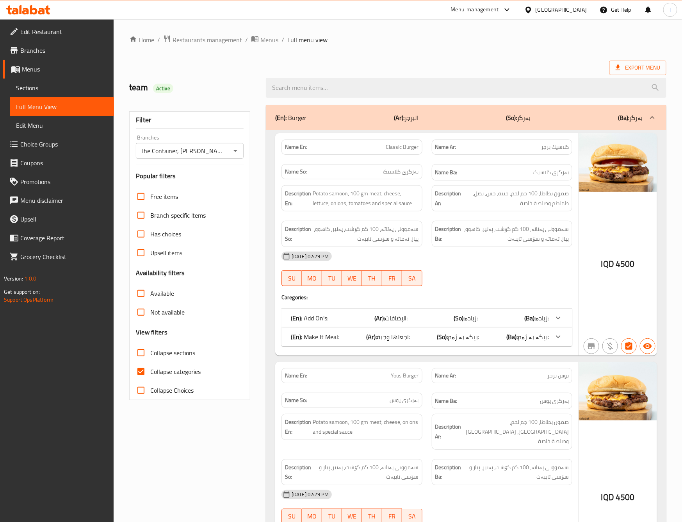
drag, startPoint x: 145, startPoint y: 373, endPoint x: 160, endPoint y: 356, distance: 22.7
click at [145, 373] on input "Collapse categories" at bounding box center [141, 371] width 19 height 19
checkbox input "false"
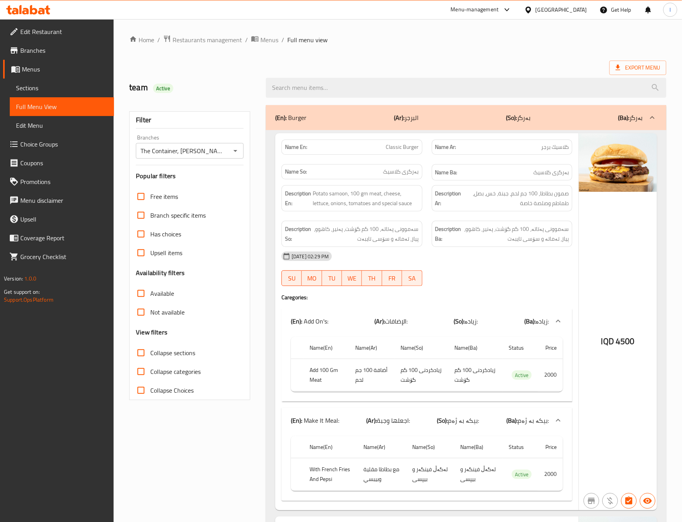
click at [160, 355] on span "Collapse sections" at bounding box center [172, 352] width 45 height 9
click at [150, 355] on input "Collapse sections" at bounding box center [141, 352] width 19 height 19
checkbox input "true"
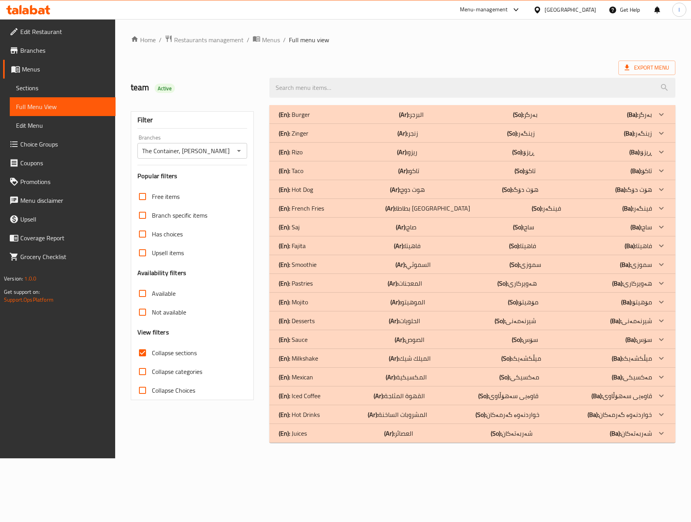
click at [431, 278] on div "(En): Pastries (Ar): المعجنات (So): هەویرکاری (Ba): هەویرکاری" at bounding box center [472, 283] width 406 height 19
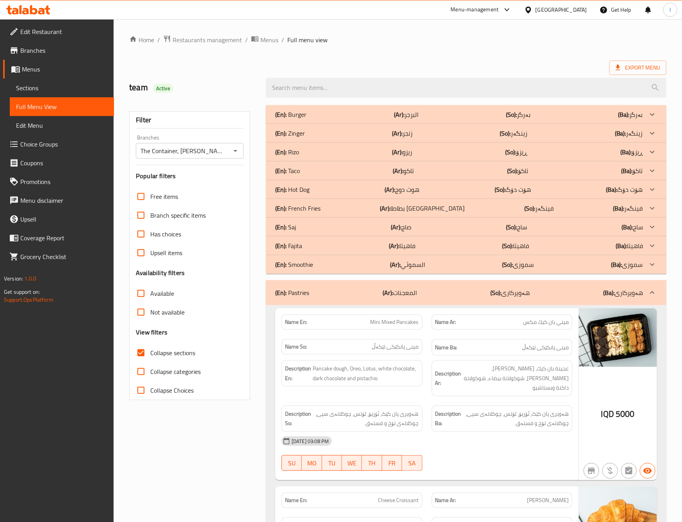
click at [447, 347] on strong "Name Ba:" at bounding box center [446, 347] width 22 height 10
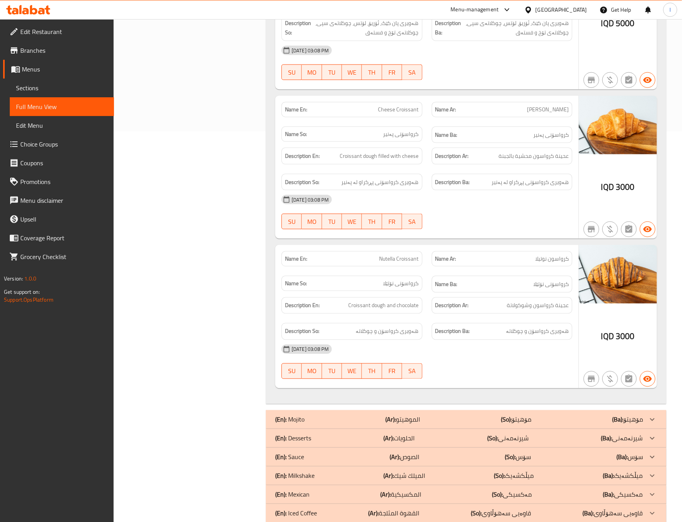
scroll to position [195, 0]
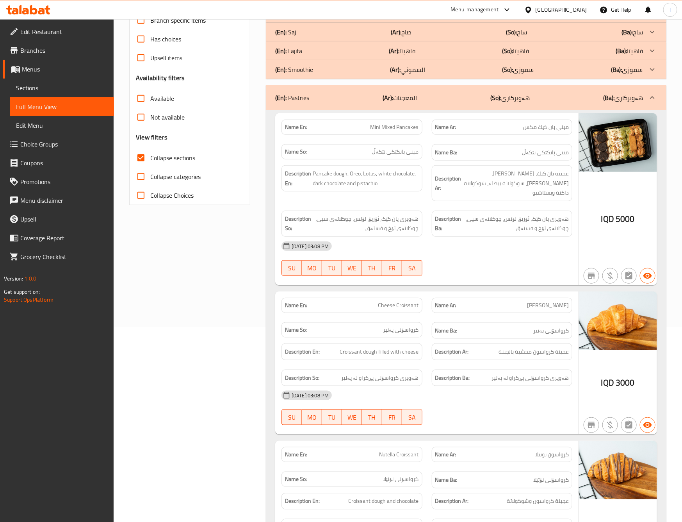
click at [465, 98] on div "(En): Pastries (Ar): المعجنات (So): هەویرکاری (Ba): هەویرکاری" at bounding box center [459, 97] width 368 height 9
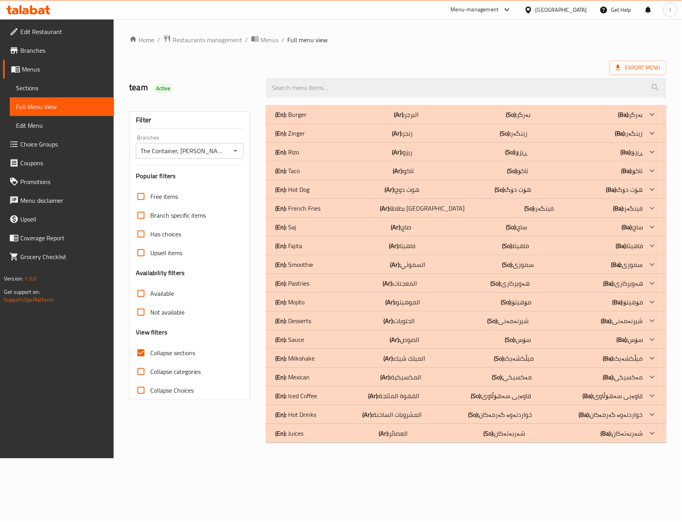
scroll to position [0, 0]
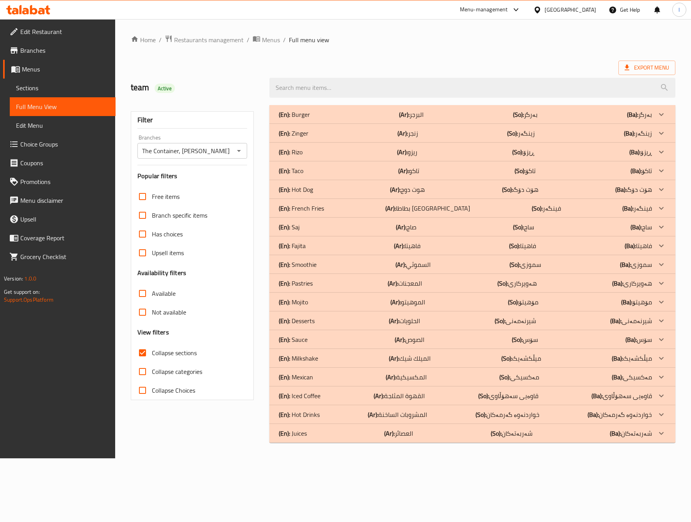
click at [184, 458] on div "Home / Restaurants management / Menus / Full menu view Export Menu team Active …" at bounding box center [403, 238] width 576 height 439
click at [416, 399] on p "(Ar): القهوة المثلجة" at bounding box center [399, 395] width 51 height 9
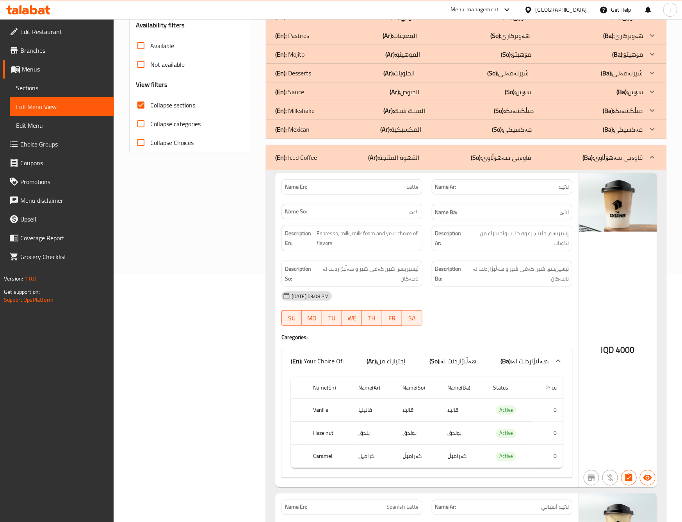
scroll to position [390, 0]
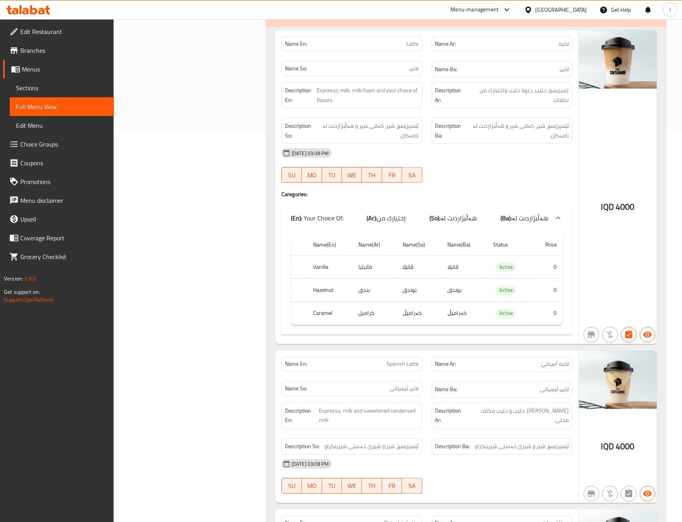
click at [164, 194] on div "Filter Branches The Container, Hai Al Qahera Branches Popular filters Free item…" at bounding box center [193, 297] width 137 height 1175
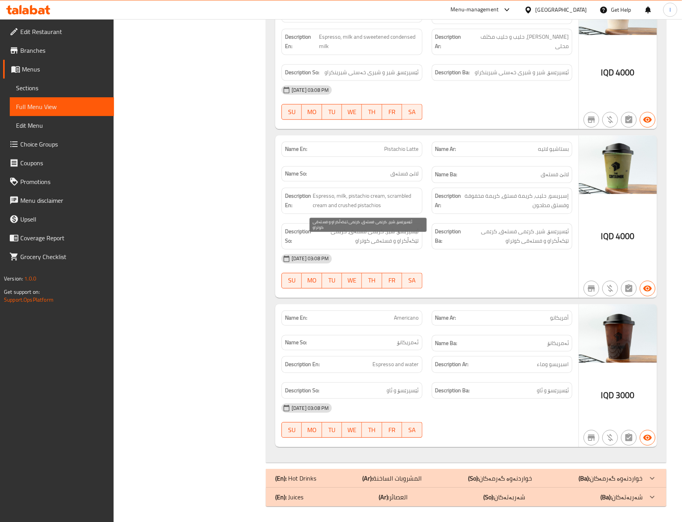
click at [320, 230] on span "ئێسپرێسۆ، شیر، کرێمی فستەق، کرێمی تێکەڵکراو و فستەقی کوتراو" at bounding box center [366, 235] width 106 height 19
click at [313, 324] on div "Name En: Americano" at bounding box center [352, 317] width 150 height 25
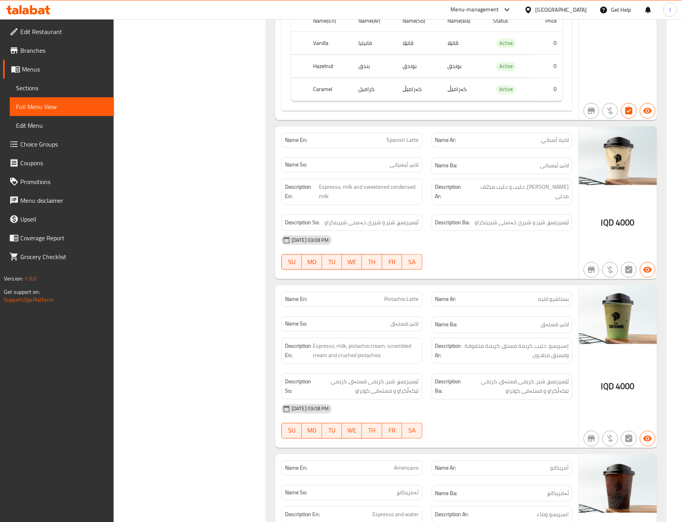
scroll to position [185, 0]
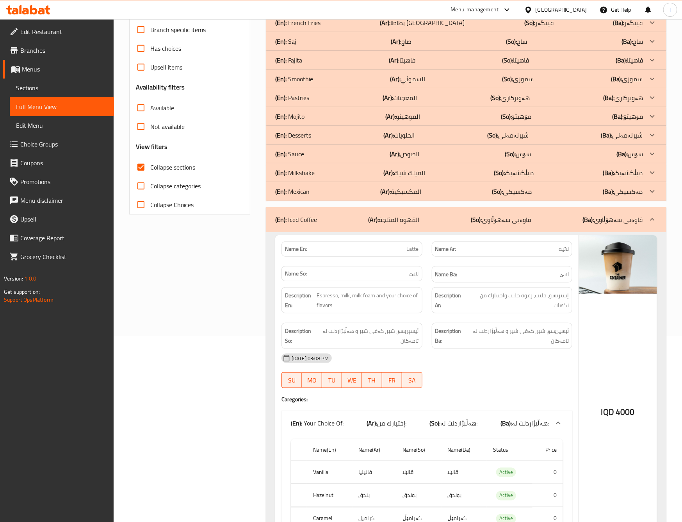
click at [400, 224] on p "(Ar): القهوة المثلجة" at bounding box center [394, 219] width 51 height 9
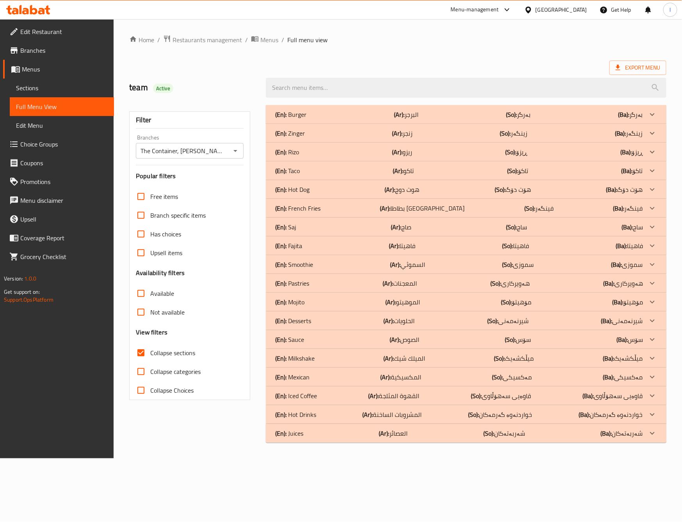
scroll to position [0, 0]
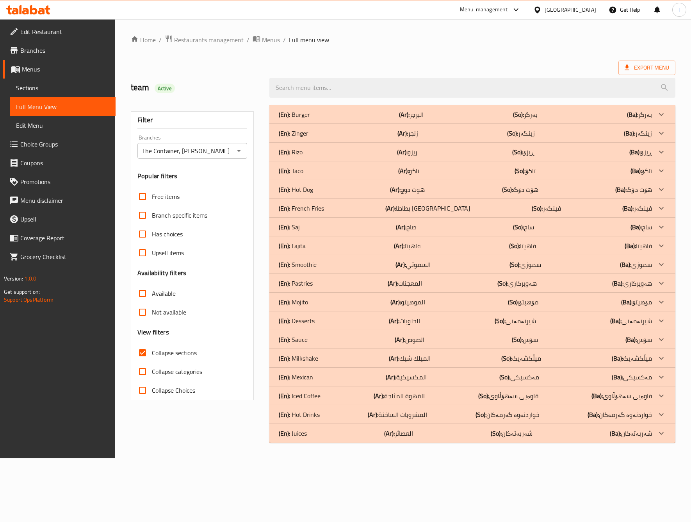
click at [417, 375] on p "(Ar): المكسيكية" at bounding box center [406, 376] width 41 height 9
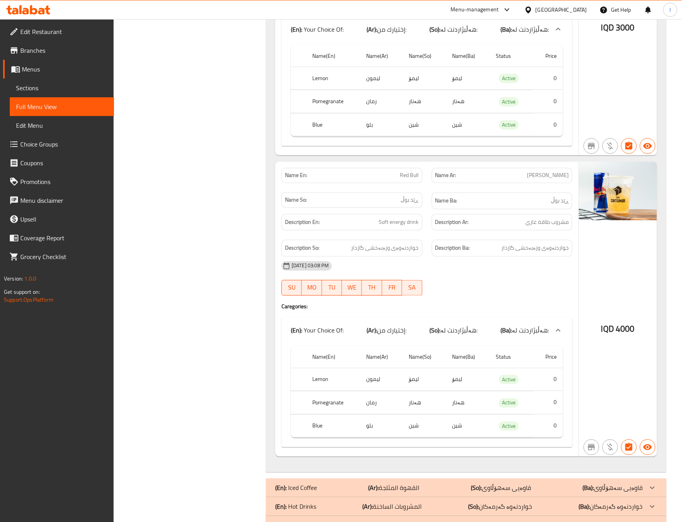
scroll to position [574, 0]
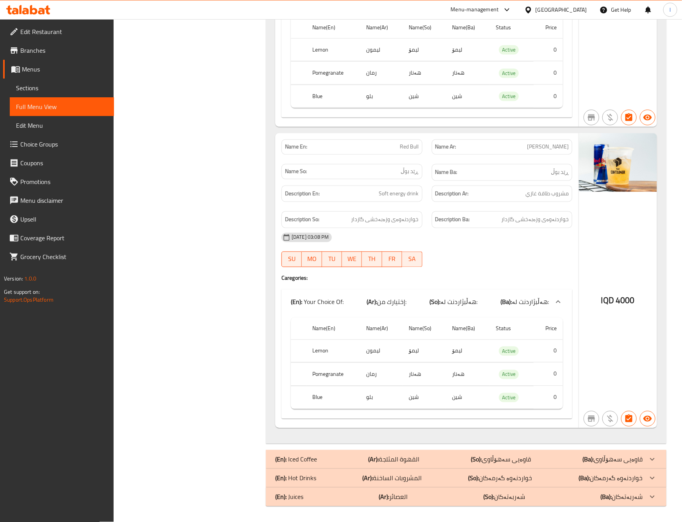
click at [195, 201] on div "Filter Branches The Container, Hai Al Qahera Branches Popular filters Free item…" at bounding box center [193, 21] width 137 height 980
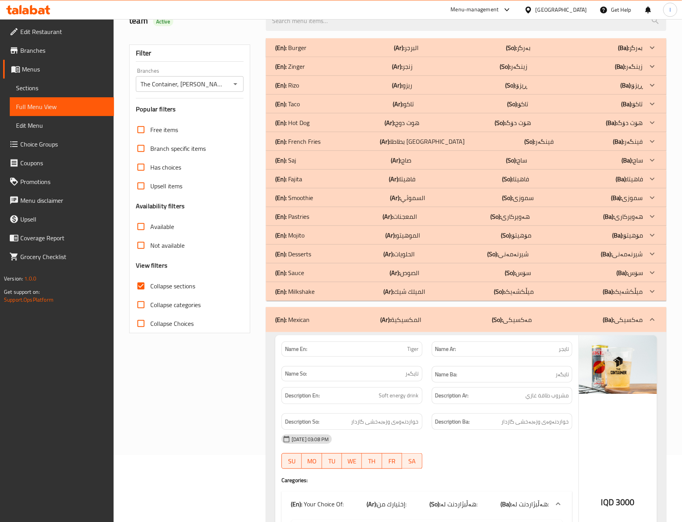
scroll to position [0, 0]
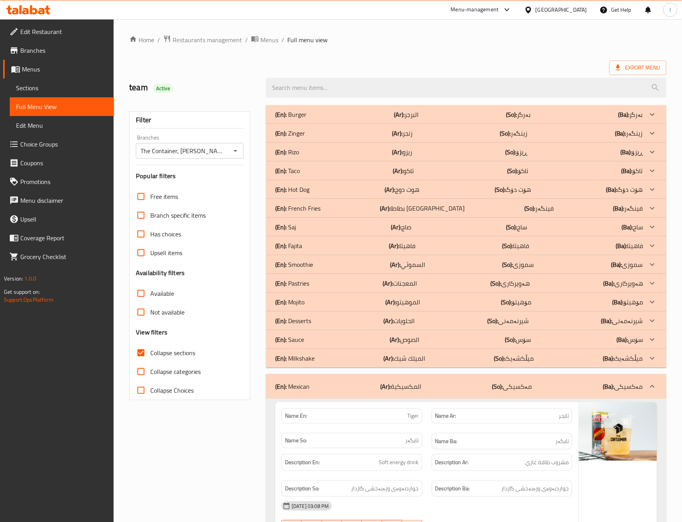
click at [449, 385] on div "(En): Mexican (Ar): المكسيكية (So): مەکسیکی (Ba): مەکسیکی" at bounding box center [459, 386] width 368 height 9
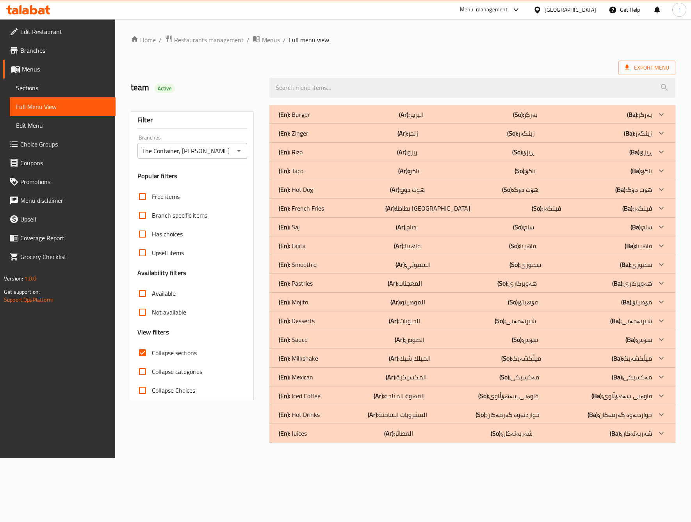
click at [449, 385] on div "(En): Mexican (Ar): المكسيكية (So): مەکسیکی (Ba): مەکسیکی" at bounding box center [472, 376] width 406 height 19
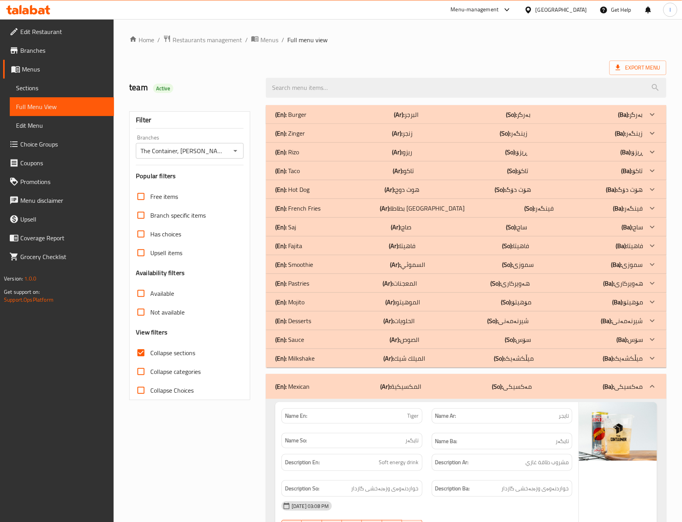
click at [442, 394] on div "(En): Mexican (Ar): المكسيكية (So): مەکسیکی (Ba): مەکسیکی" at bounding box center [466, 386] width 401 height 25
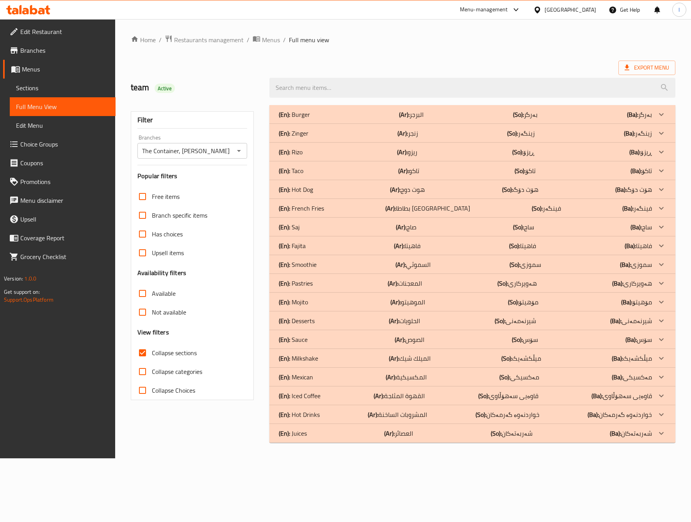
click at [316, 354] on p "(En): Milkshake" at bounding box center [298, 357] width 39 height 9
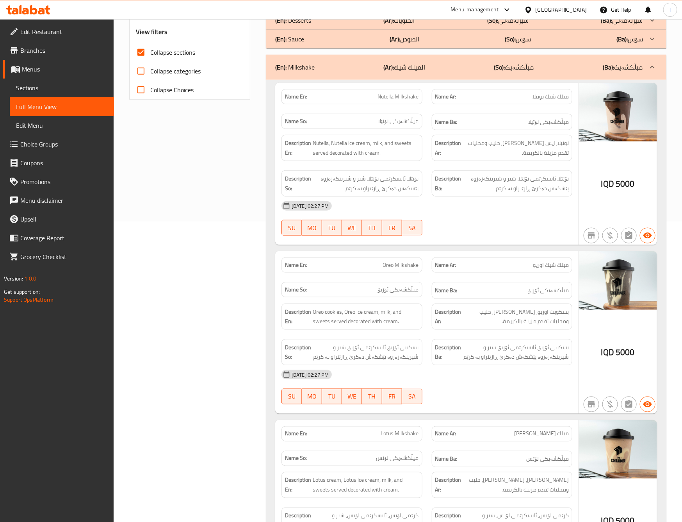
scroll to position [367, 0]
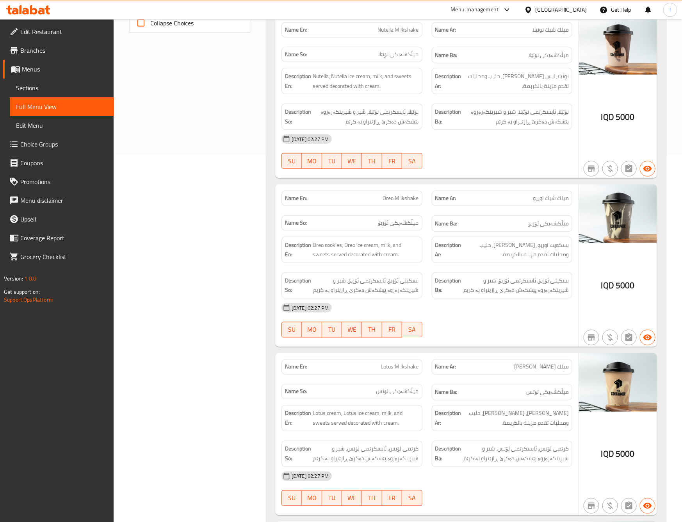
click at [224, 262] on div "Filter Branches The Container, Hai Al Qahera Branches Popular filters Free item…" at bounding box center [193, 521] width 137 height 1577
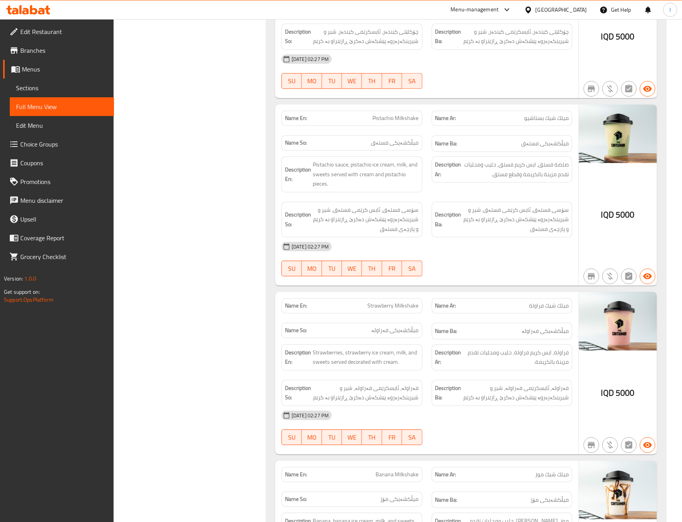
scroll to position [1148, 0]
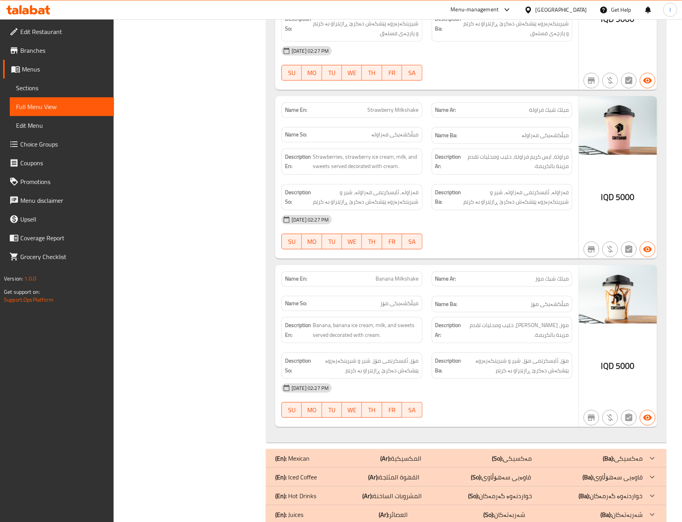
click at [308, 279] on div "Name En: Banana Milkshake" at bounding box center [352, 278] width 150 height 25
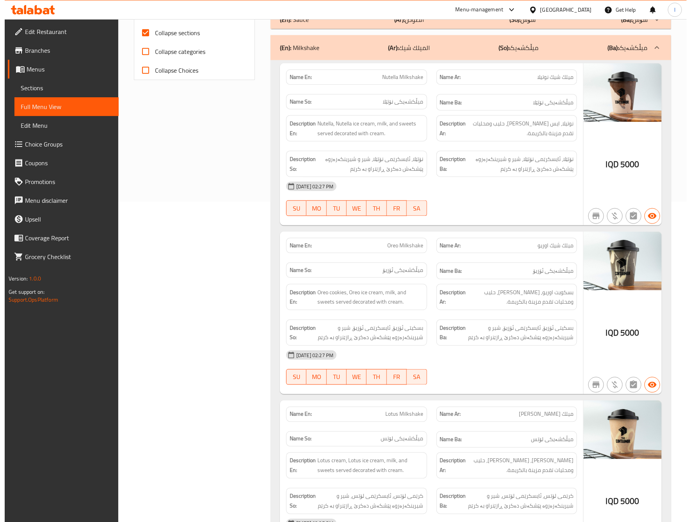
scroll to position [0, 0]
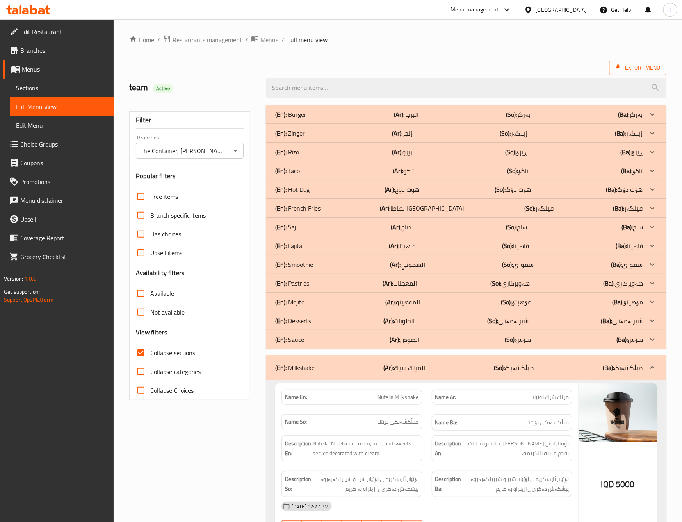
click at [389, 360] on div "(En): Milkshake (Ar): الميلك شيك (So): میڵکشەیک (Ba): میڵکشەیک" at bounding box center [466, 367] width 401 height 25
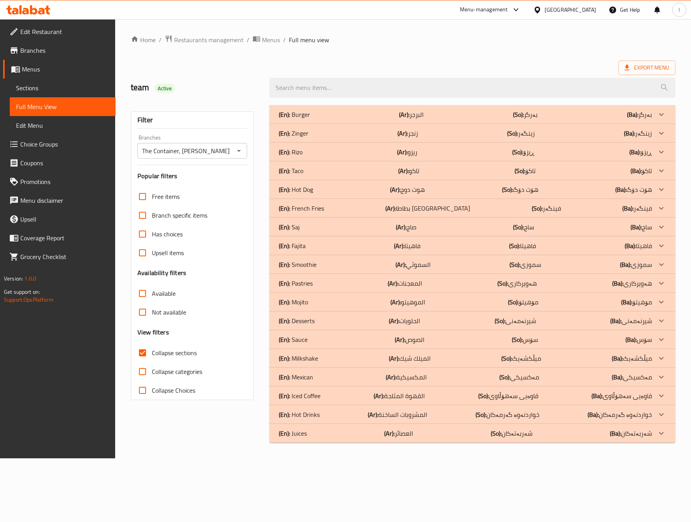
click at [360, 438] on div "(En): Juices (Ar): العصائر (So): شەربەتەکان (Ba): شەربەتەکان" at bounding box center [472, 433] width 406 height 19
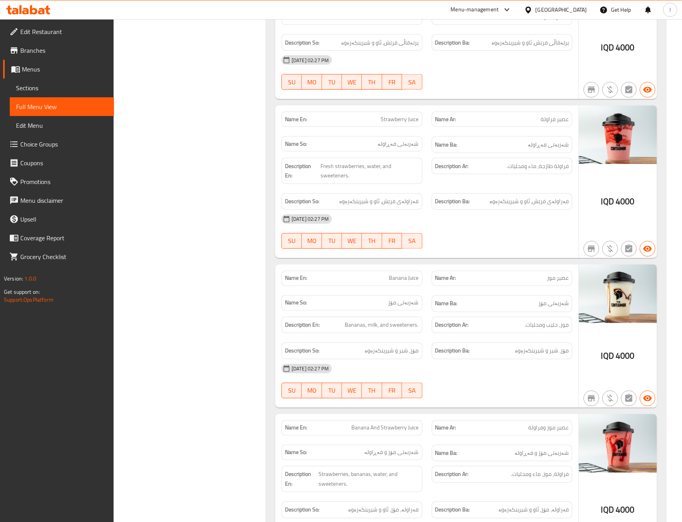
scroll to position [306, 0]
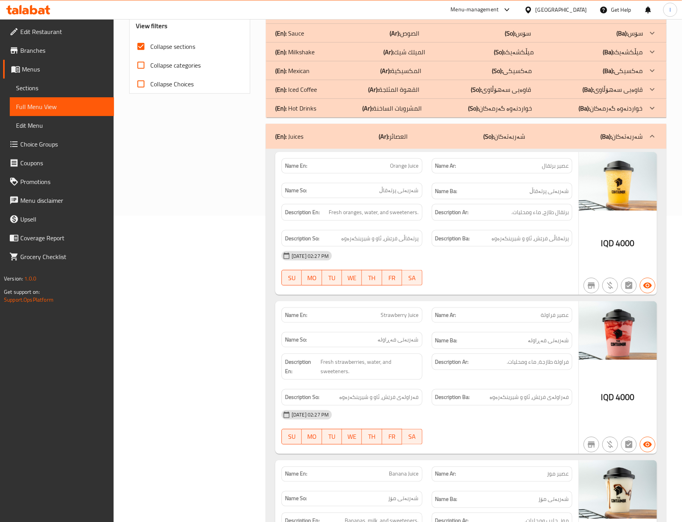
click at [242, 218] on div "Filter Branches The Container, Hai Al Qahera Branches Popular filters Free item…" at bounding box center [193, 447] width 137 height 1306
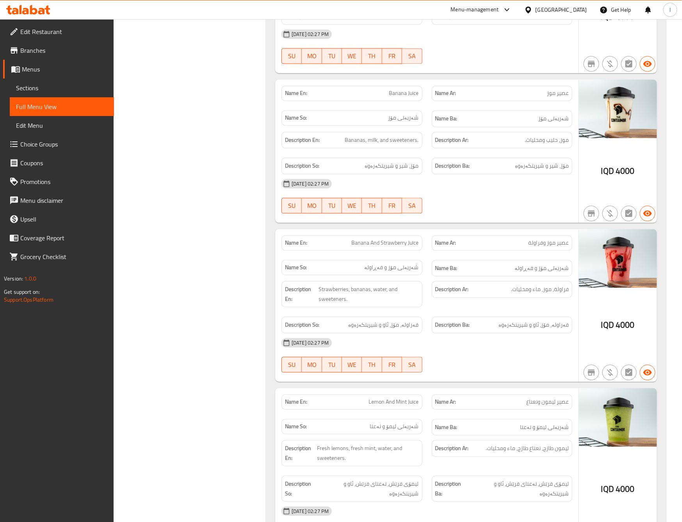
scroll to position [697, 0]
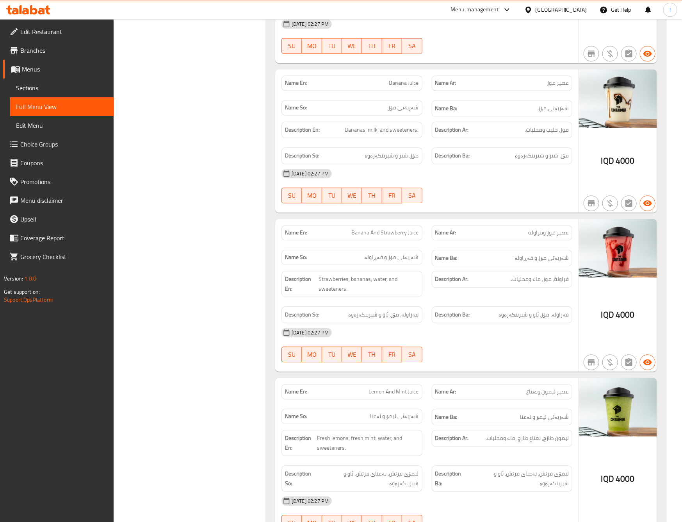
click at [211, 235] on div "Filter Branches The Container, Hai Al Qahera Branches Popular filters Free item…" at bounding box center [193, 56] width 137 height 1306
click at [184, 135] on div "Filter Branches The Container, Hai Al Qahera Branches Popular filters Free item…" at bounding box center [193, 56] width 137 height 1306
click at [203, 216] on div "Filter Branches The Container, Hai Al Qahera Branches Popular filters Free item…" at bounding box center [193, 56] width 137 height 1306
click at [228, 241] on div "Filter Branches The Container, Hai Al Qahera Branches Popular filters Free item…" at bounding box center [193, 56] width 137 height 1306
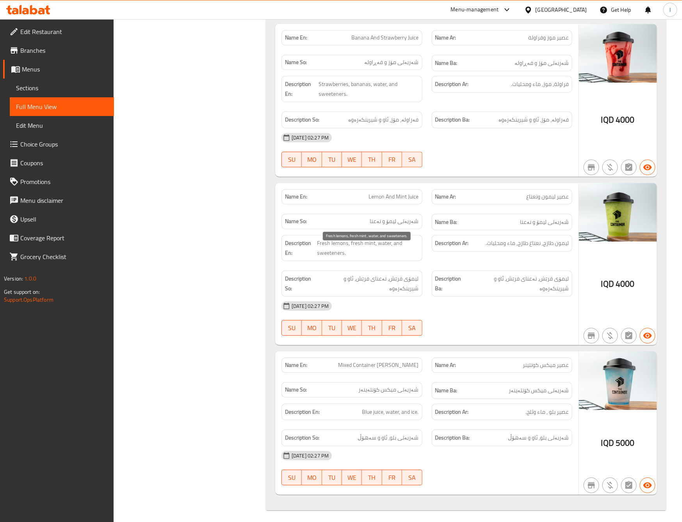
click at [328, 257] on span "Fresh lemons, fresh mint, water, and sweeteners." at bounding box center [368, 247] width 102 height 19
click at [514, 315] on div "[DATE] 02:27 PM" at bounding box center [427, 305] width 300 height 19
drag, startPoint x: 395, startPoint y: 342, endPoint x: 484, endPoint y: 354, distance: 89.4
click at [395, 335] on button "FR" at bounding box center [392, 328] width 20 height 16
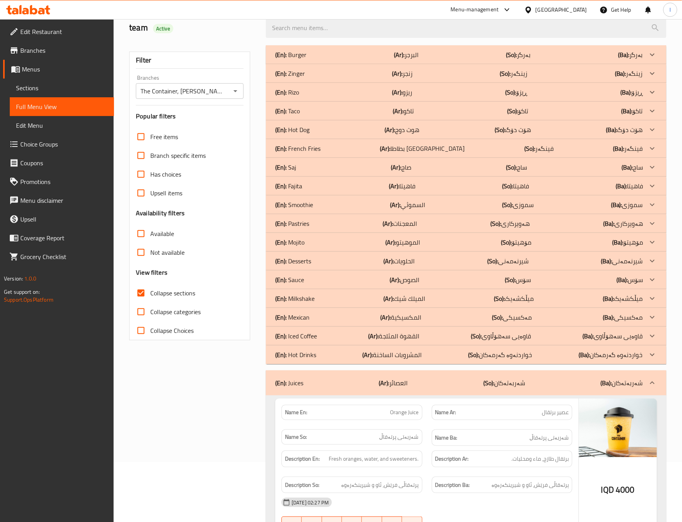
scroll to position [0, 0]
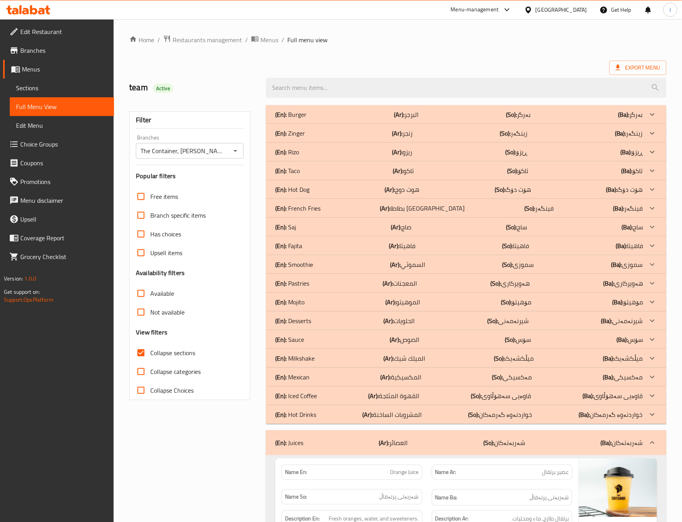
click at [396, 447] on p "(Ar): العصائر" at bounding box center [393, 442] width 29 height 9
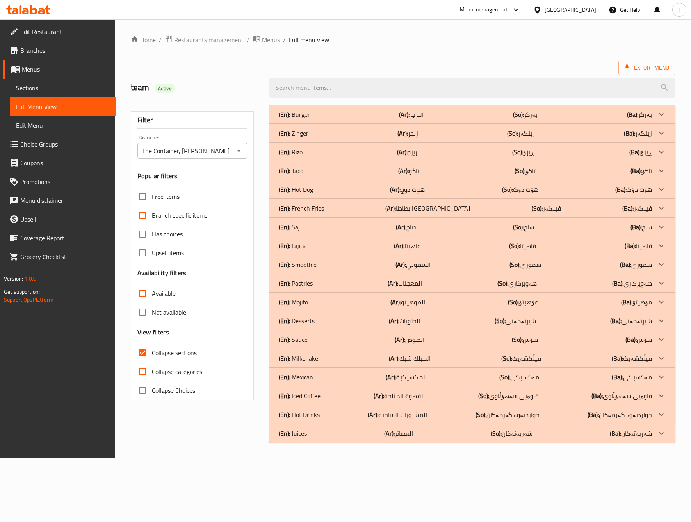
click at [416, 313] on div "(En): Desserts (Ar): الحلويات (So): شیرنەمەنی (Ba): شیرنەمەنی" at bounding box center [472, 320] width 406 height 19
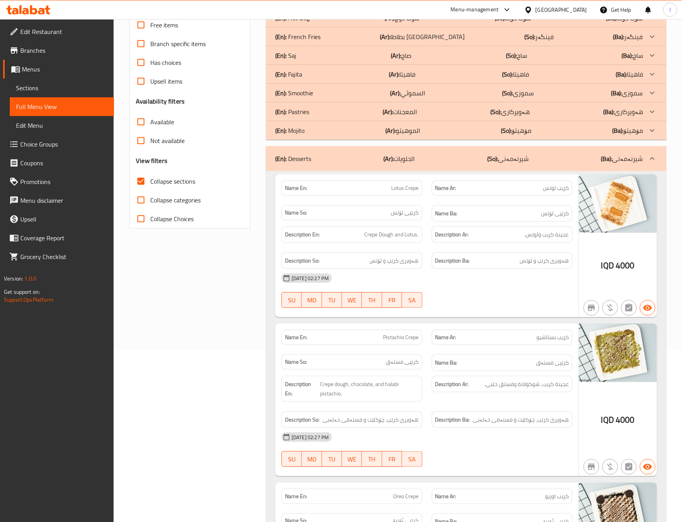
scroll to position [195, 0]
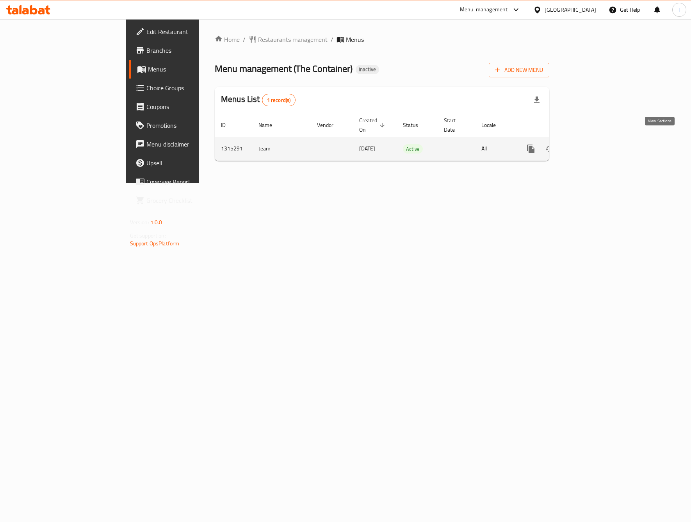
click at [597, 143] on link "enhanced table" at bounding box center [587, 148] width 19 height 19
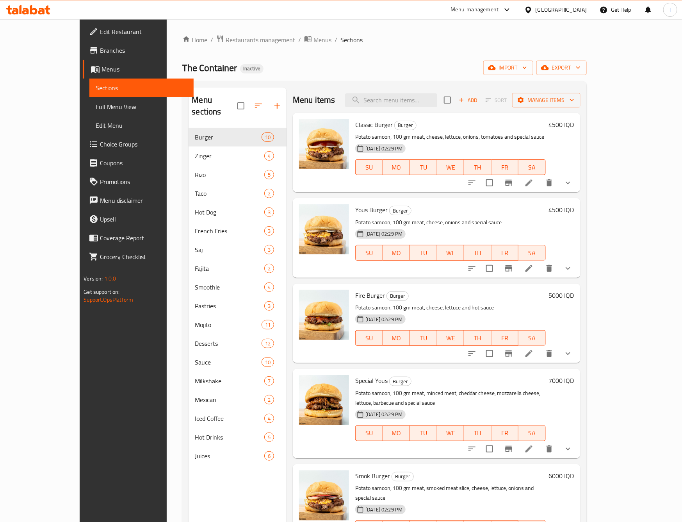
click at [96, 103] on span "Full Menu View" at bounding box center [142, 106] width 92 height 9
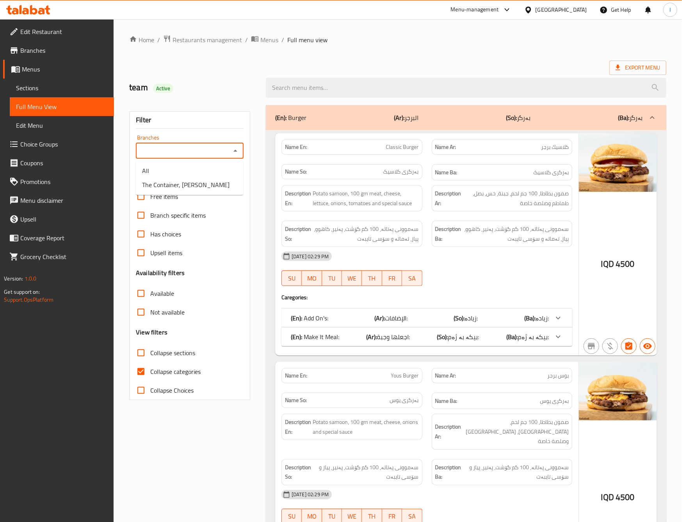
click at [155, 148] on input "Branches" at bounding box center [183, 150] width 90 height 11
click at [170, 193] on ul "All The Container, [PERSON_NAME]" at bounding box center [189, 177] width 107 height 34
click at [181, 185] on span "The Container, [PERSON_NAME]" at bounding box center [185, 184] width 87 height 9
type input "The Container, [PERSON_NAME]"
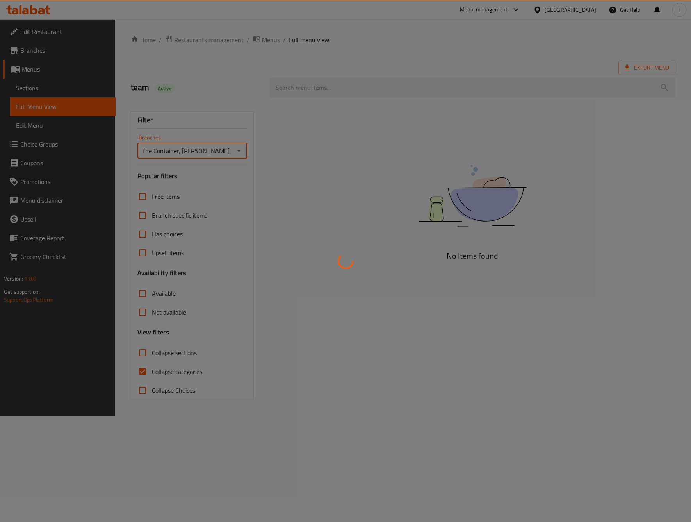
click at [178, 371] on div at bounding box center [345, 261] width 691 height 522
click at [171, 371] on div at bounding box center [345, 261] width 691 height 522
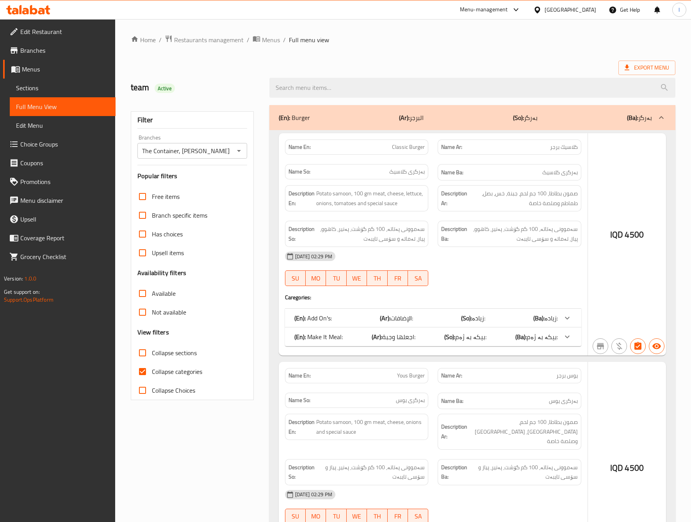
click at [203, 374] on div at bounding box center [345, 261] width 691 height 522
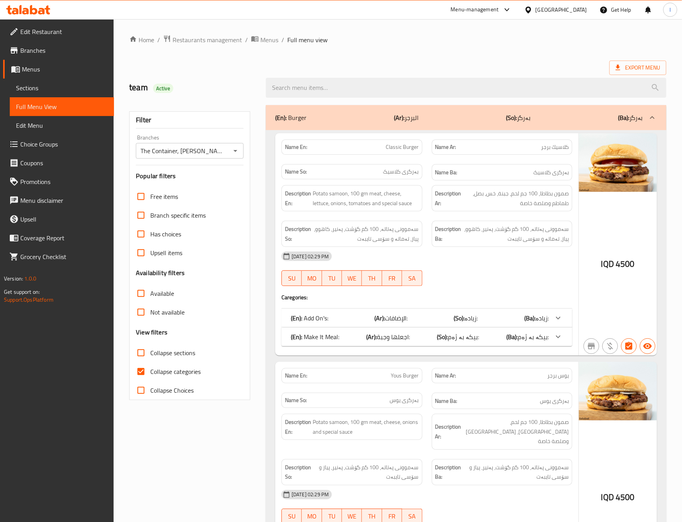
click at [203, 374] on div "Collapse categories" at bounding box center [190, 371] width 108 height 19
click at [189, 372] on span "Collapse categories" at bounding box center [175, 371] width 50 height 9
click at [150, 372] on input "Collapse categories" at bounding box center [141, 371] width 19 height 19
checkbox input "false"
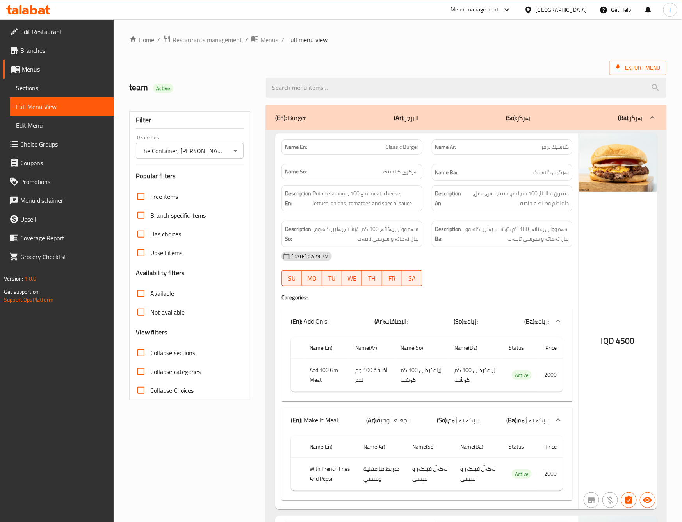
click at [182, 347] on label "Collapse sections" at bounding box center [164, 352] width 64 height 19
click at [150, 347] on input "Collapse sections" at bounding box center [141, 352] width 19 height 19
checkbox input "true"
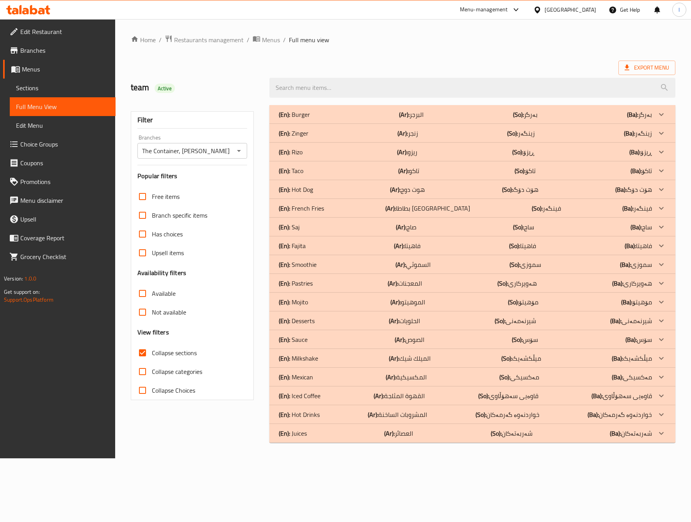
click at [452, 317] on div "(En): Desserts (Ar): الحلويات (So): شیرنەمەنی (Ba): شیرنەمەنی" at bounding box center [465, 320] width 373 height 9
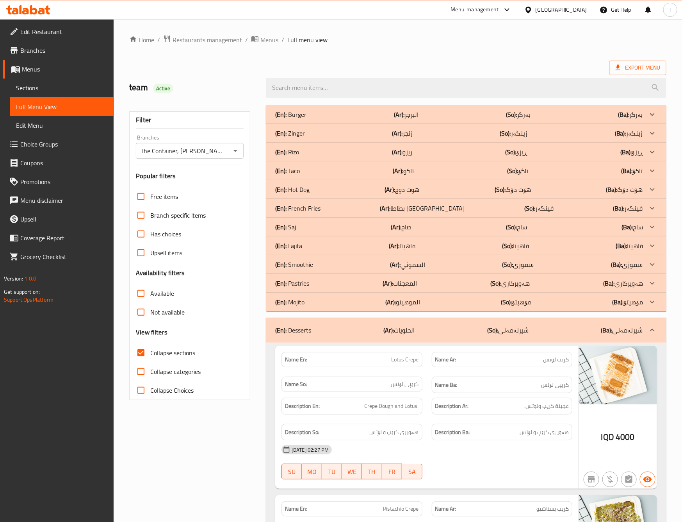
scroll to position [195, 0]
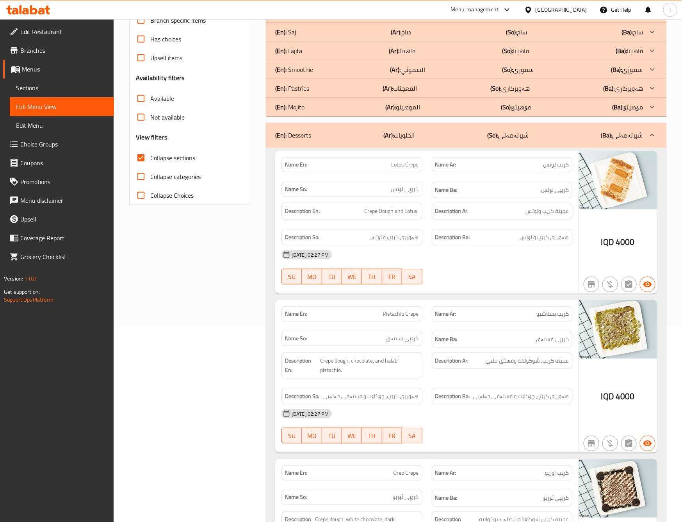
click at [446, 265] on div "[DATE] 02:27 PM SU MO TU WE TH FR SA" at bounding box center [427, 267] width 300 height 44
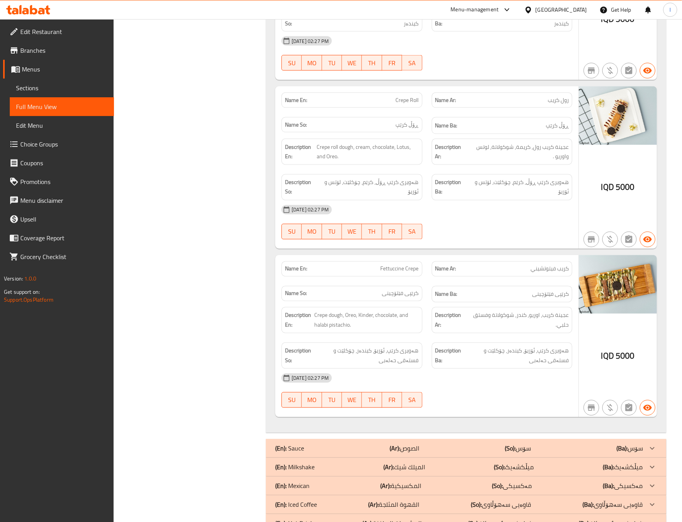
scroll to position [1902, 0]
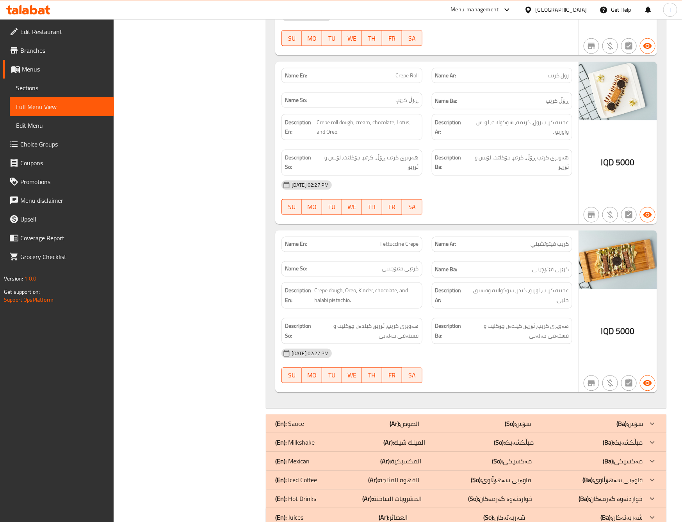
click at [351, 282] on div "Description En: Crepe dough, Oreo, Kinder, chocolate, and halabi pistachio." at bounding box center [352, 295] width 141 height 26
click at [478, 286] on span "عجينة كريب, اوريو, كندر, شوكولاتة وفستق حلبي." at bounding box center [518, 295] width 101 height 19
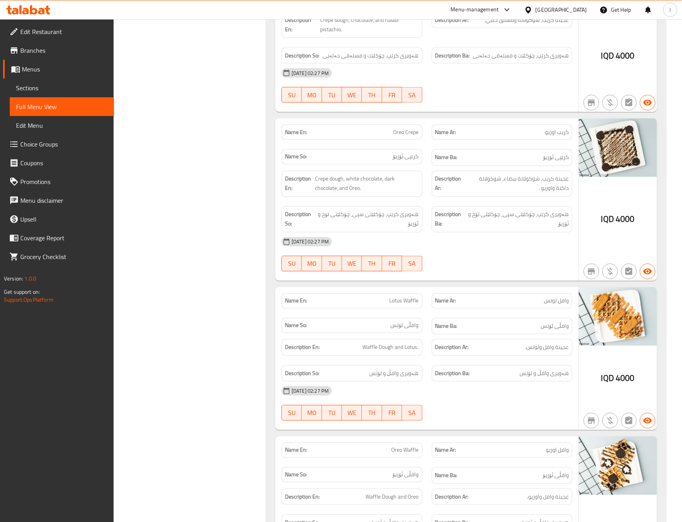
scroll to position [0, 0]
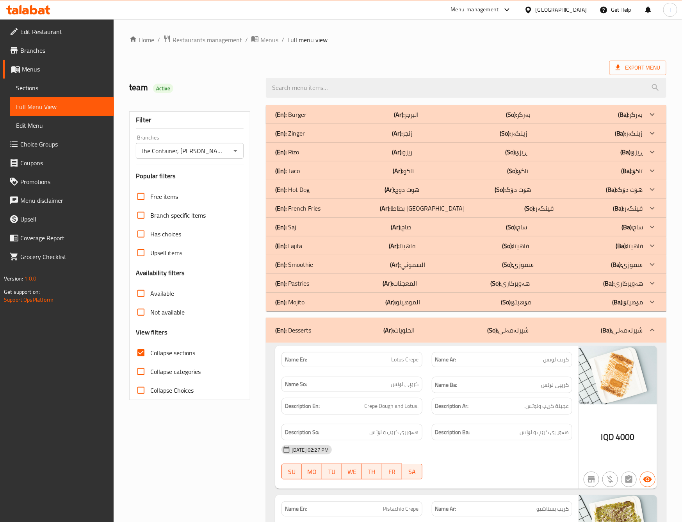
click at [505, 353] on div "Name Ar: [PERSON_NAME]" at bounding box center [502, 359] width 141 height 15
click at [511, 328] on p "(So): شیرنەمەنی" at bounding box center [507, 329] width 41 height 9
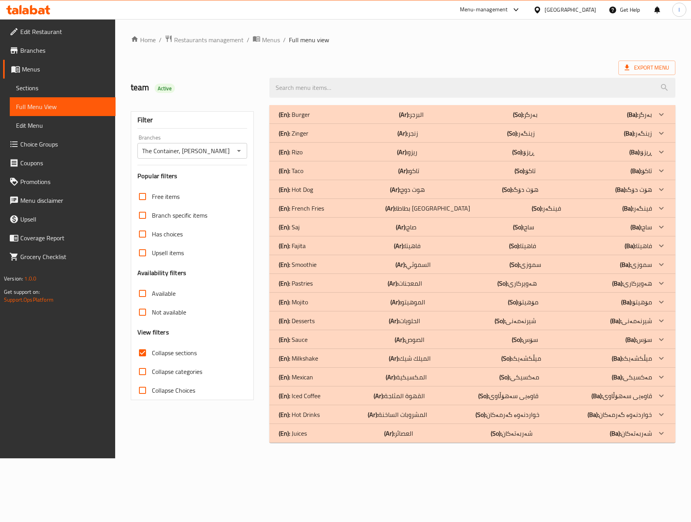
click at [323, 301] on div "(En): Mojito (Ar): الموهيتو (So): مۆهیتۆ (Ba): مۆهیتۆ" at bounding box center [465, 301] width 373 height 9
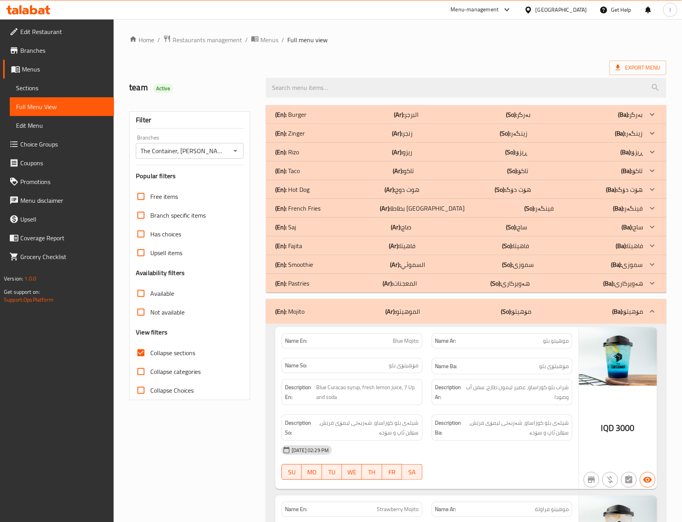
click at [481, 399] on span "شراب بلو كوراساو، عصير ليمون طازج، سفن أب وصودا" at bounding box center [517, 391] width 103 height 19
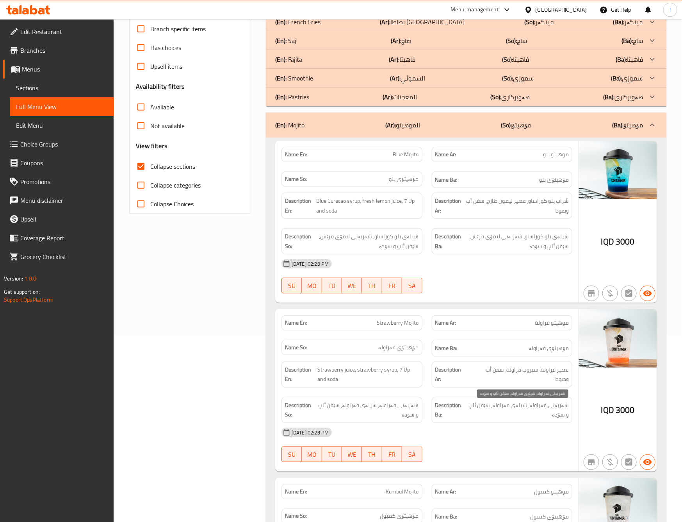
scroll to position [195, 0]
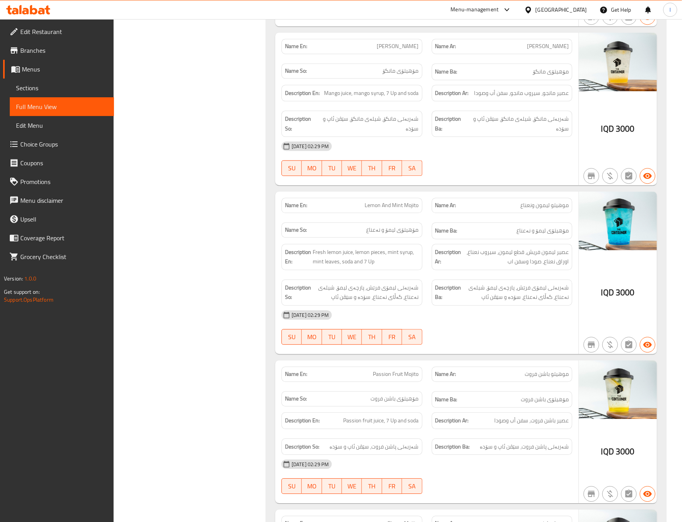
scroll to position [976, 0]
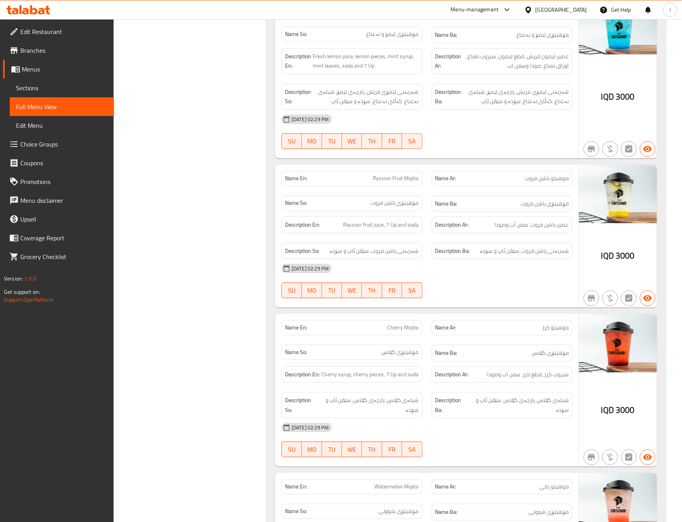
click at [212, 188] on div "Filter Branches The Container, Hai Al Qahera Branches Popular filters Free item…" at bounding box center [193, 187] width 137 height 2126
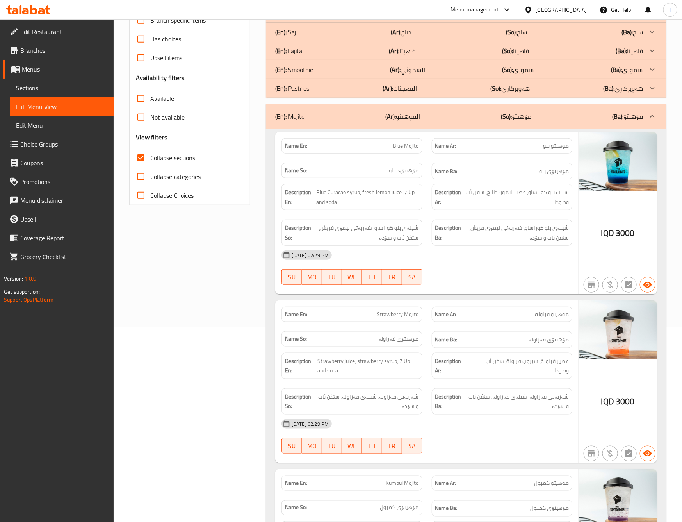
scroll to position [170, 0]
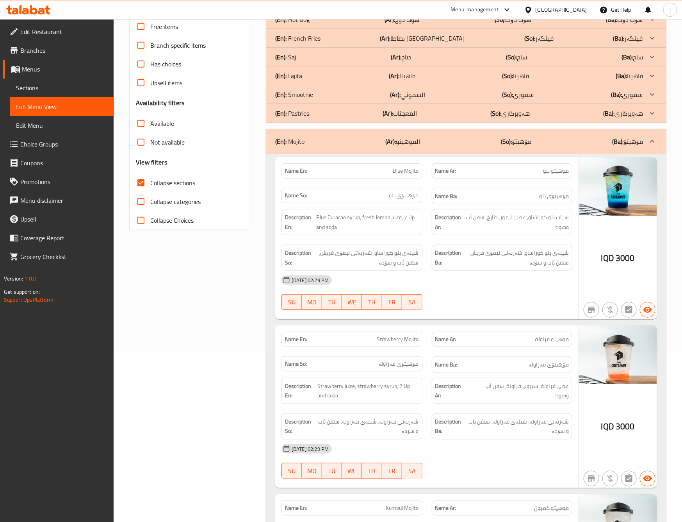
click at [544, 146] on div "(En): Mojito (Ar): الموهيتو (So): مۆهیتۆ (Ba): مۆهیتۆ" at bounding box center [459, 141] width 368 height 9
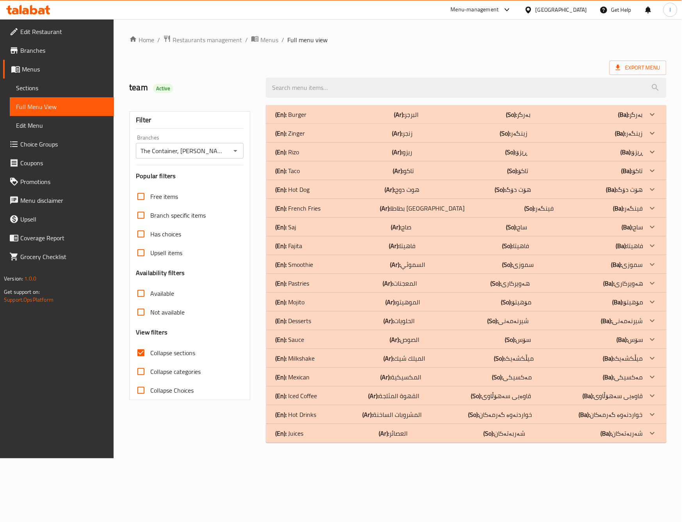
scroll to position [0, 0]
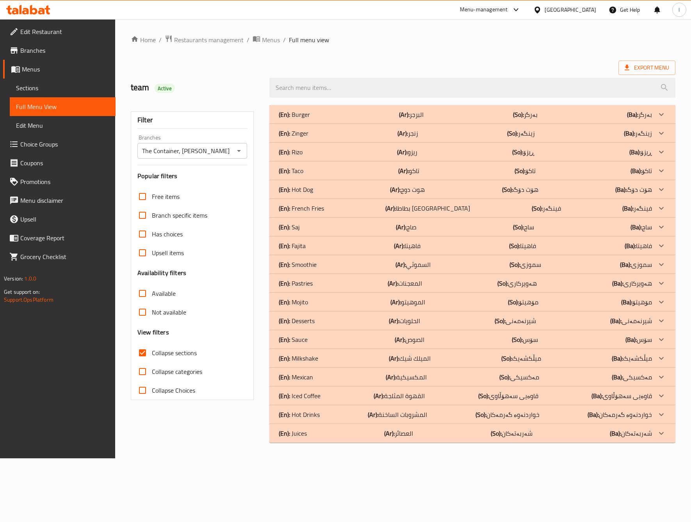
click at [345, 260] on div "(En): Smoothie (Ar): السموثي (So): سموزی (Ba): سموزی" at bounding box center [465, 264] width 373 height 9
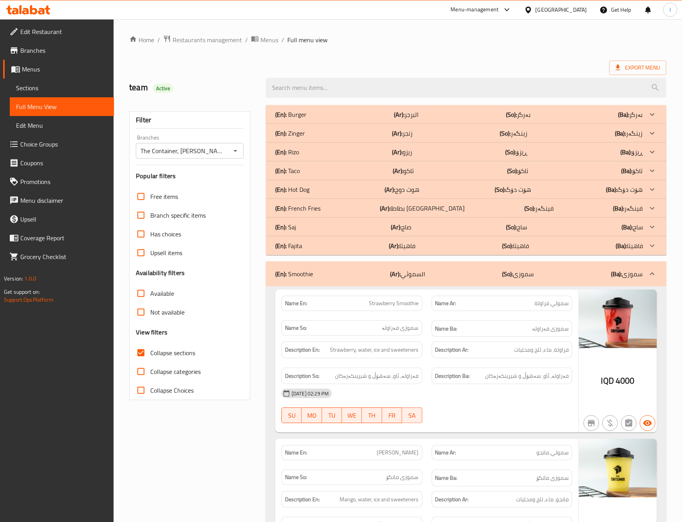
click at [542, 378] on span "فەراولە، ئاو، سەهۆڵ و شیرینکەرەکان" at bounding box center [527, 376] width 84 height 10
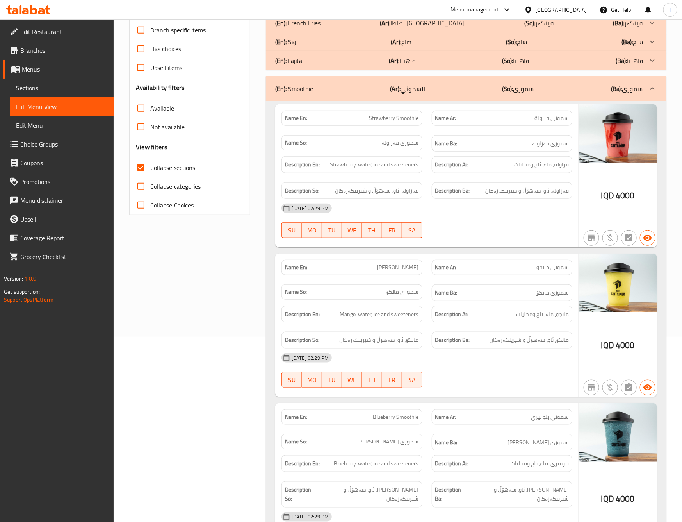
scroll to position [195, 0]
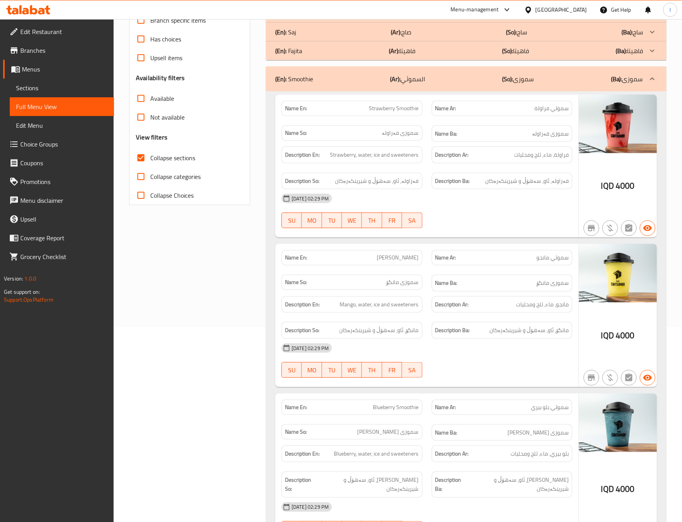
click at [266, 339] on div "Name En: Strawberry Smoothie Name Ar: سموثي فراولة Name So: سموزی فەراولە Name …" at bounding box center [466, 401] width 401 height 620
click at [228, 321] on div "Filter Branches The Container, Hai Al Qahera Branches Popular filters Free item…" at bounding box center [193, 398] width 137 height 985
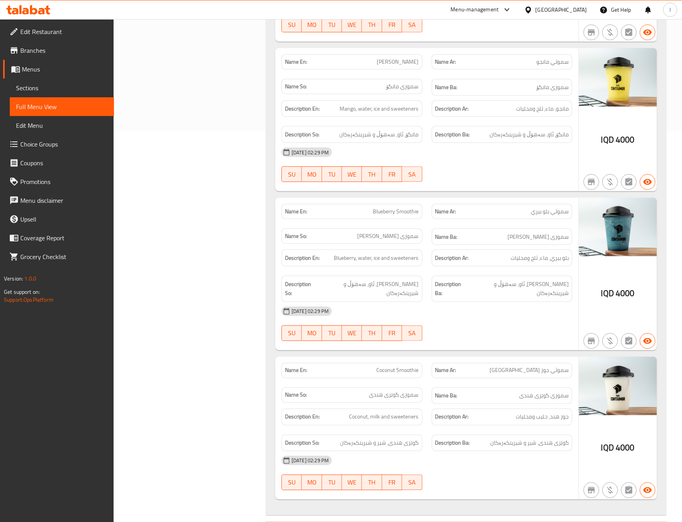
click at [437, 270] on div "Description Ar: بلو بيري، ماء، ثلج ومحليات" at bounding box center [502, 258] width 150 height 26
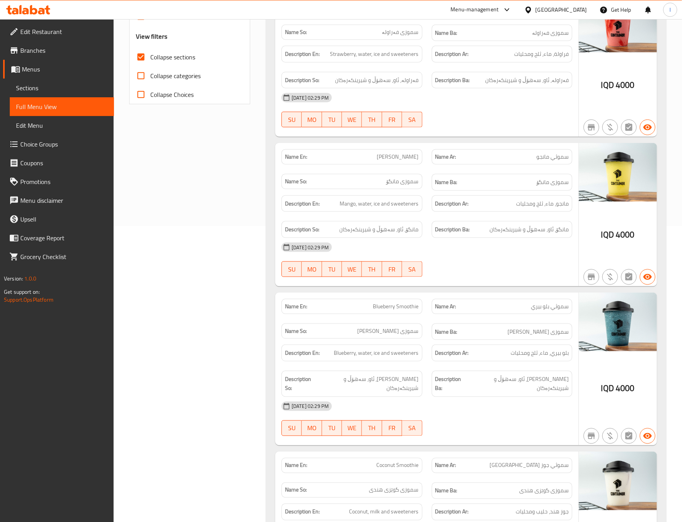
scroll to position [0, 0]
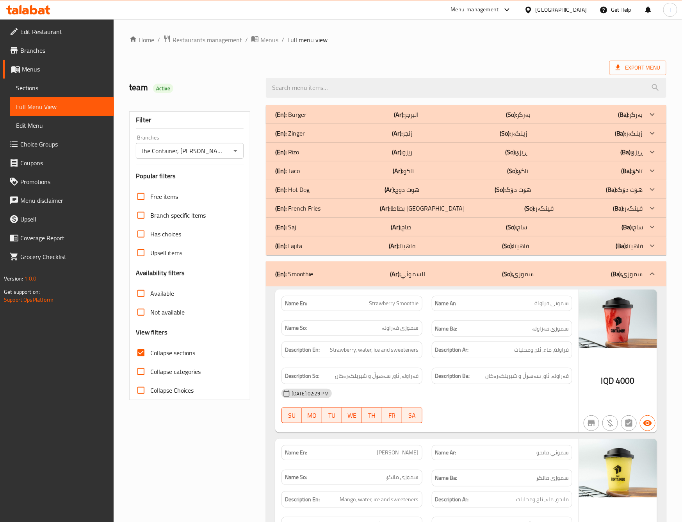
click at [537, 280] on div "(En): Smoothie (Ar): السموثي (So): سموزی (Ba): سموزی" at bounding box center [466, 273] width 401 height 25
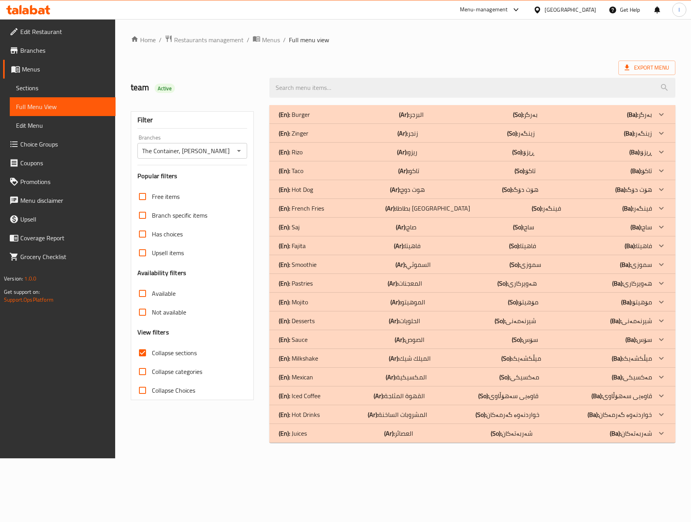
click at [390, 120] on div "(En): Burger (Ar): البرجر (So): بەرگر (Ba): بەرگر" at bounding box center [472, 114] width 406 height 19
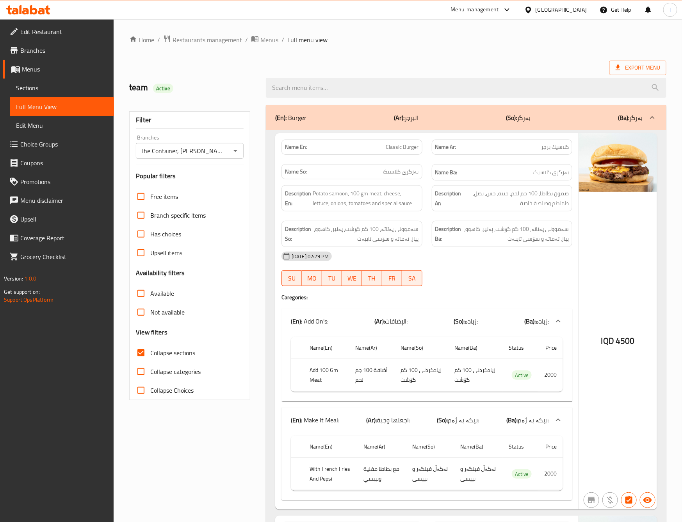
drag, startPoint x: 460, startPoint y: 312, endPoint x: 473, endPoint y: 263, distance: 50.7
click at [461, 310] on div "(En): Add On's: (Ar): الإضافات: (So): زیادە: (Ba): زیادە:" at bounding box center [427, 320] width 291 height 25
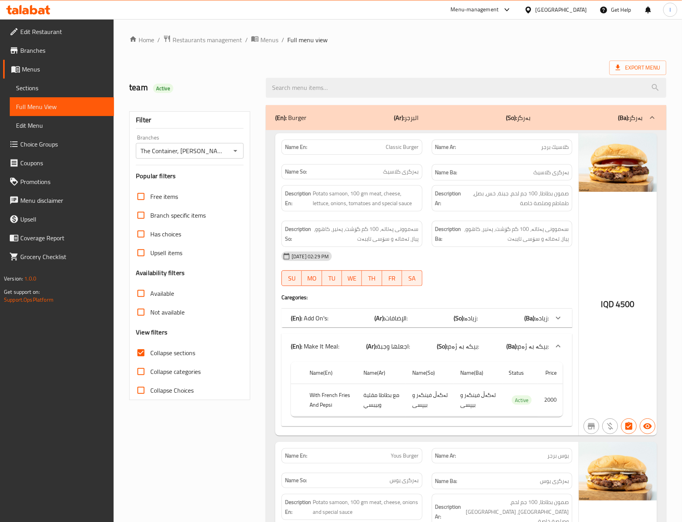
click at [466, 311] on div "(En): Add On's: (Ar): الإضافات: (So): زیادە: (Ba): زیادە:" at bounding box center [427, 317] width 291 height 19
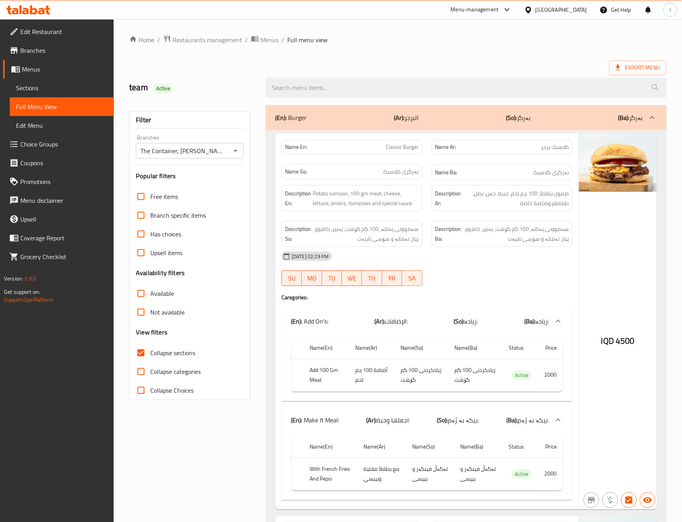
click at [487, 262] on div "[DATE] 02:29 PM" at bounding box center [427, 256] width 300 height 19
click at [534, 234] on span "سەموونی پەتاتە، 100 گم گۆشت، پەنیر، کاهوو، پیاز، تەماتە و سۆسی تایبەت" at bounding box center [516, 233] width 106 height 19
click at [489, 272] on div "30-09-2025 02:29 PM SU MO TU WE TH FR SA" at bounding box center [427, 269] width 300 height 44
click at [444, 246] on div "Description Ba: سەموونی پەتاتە، 100 گم گۆشت، پەنیر، کاهوو، پیاز، تەماتە و سۆسی …" at bounding box center [502, 234] width 141 height 26
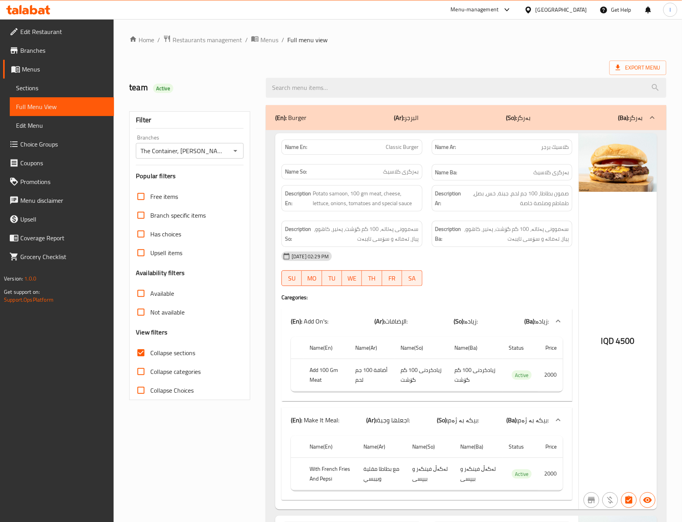
scroll to position [195, 0]
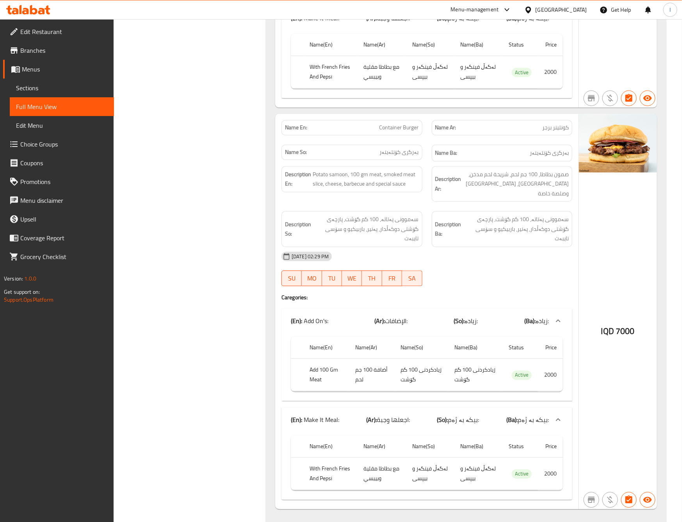
scroll to position [3514, 0]
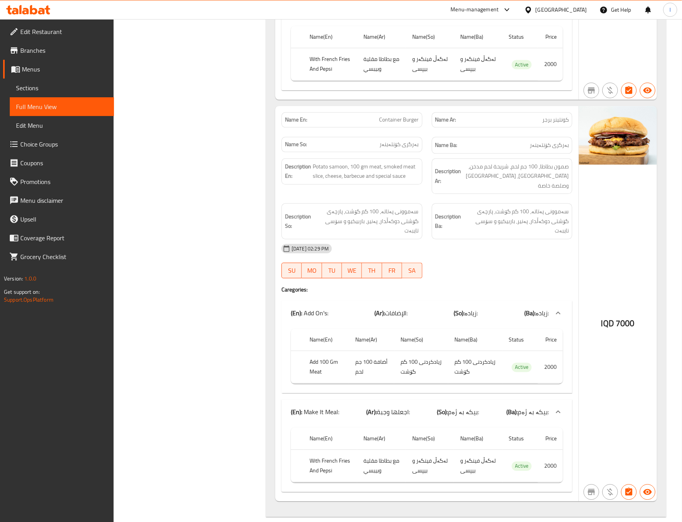
click at [40, 89] on span "Sections" at bounding box center [62, 87] width 92 height 9
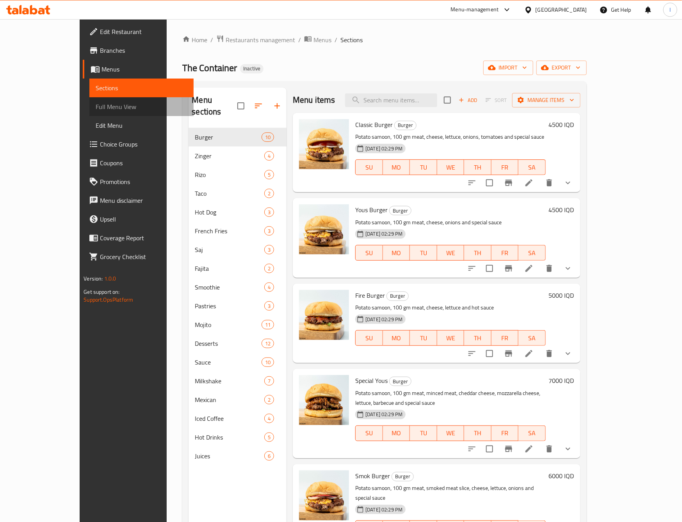
click at [96, 104] on span "Full Menu View" at bounding box center [142, 106] width 92 height 9
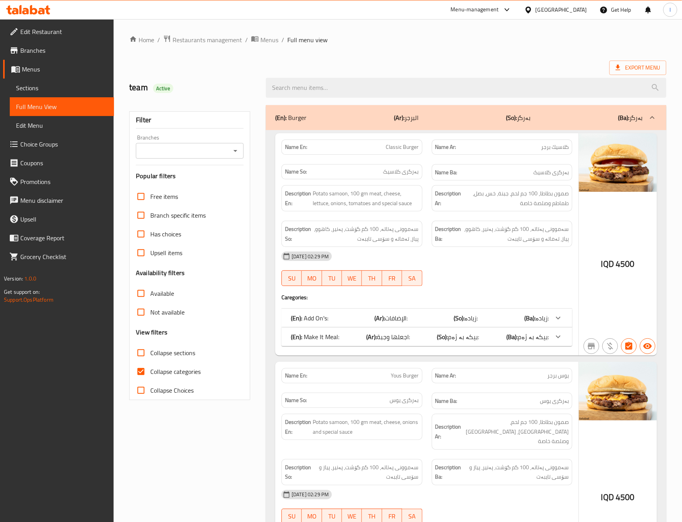
drag, startPoint x: 238, startPoint y: 146, endPoint x: 230, endPoint y: 162, distance: 18.2
click at [238, 144] on div "Branches" at bounding box center [190, 151] width 108 height 16
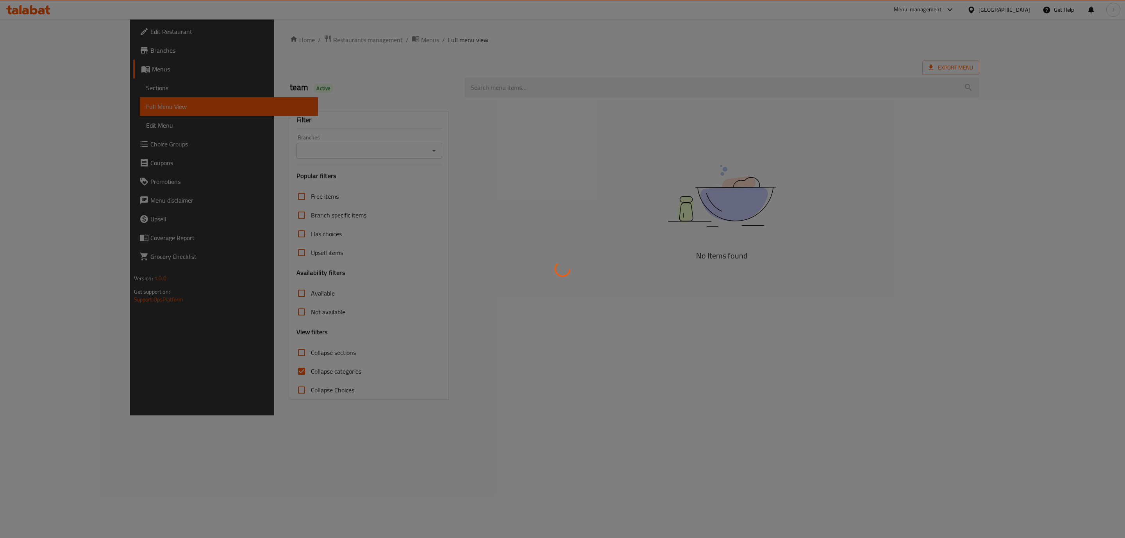
click at [326, 162] on div at bounding box center [562, 269] width 1125 height 538
click at [303, 146] on div at bounding box center [562, 269] width 1125 height 538
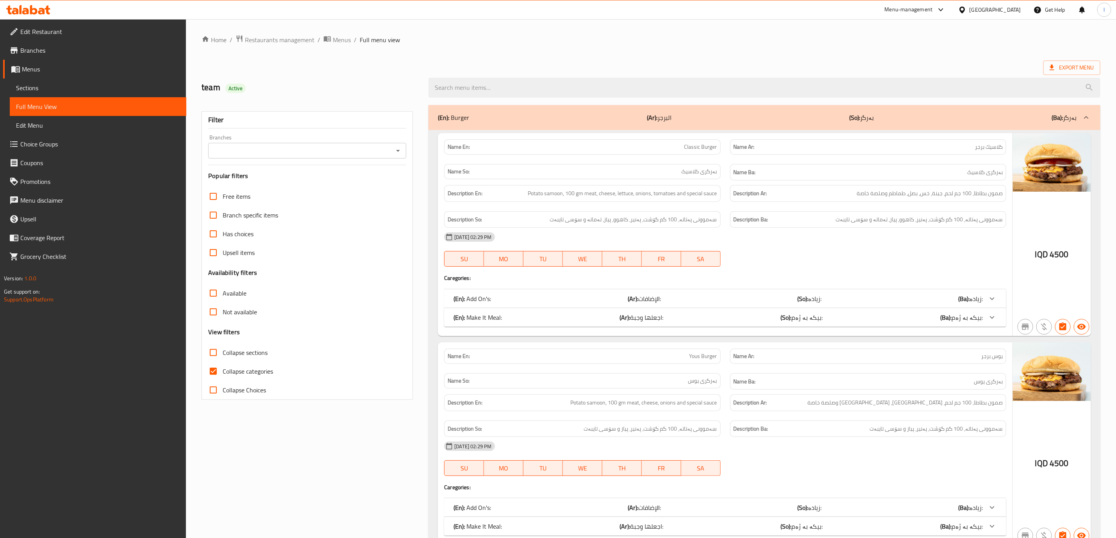
click at [731, 271] on div at bounding box center [867, 266] width 285 height 9
click at [342, 150] on input "Branches" at bounding box center [300, 150] width 180 height 11
drag, startPoint x: 314, startPoint y: 173, endPoint x: 306, endPoint y: 185, distance: 15.2
click at [306, 184] on ul "All The Container, Hai Al Qahera" at bounding box center [308, 177] width 198 height 34
click at [305, 185] on li "The Container, Hai Al Qahera" at bounding box center [308, 185] width 198 height 14
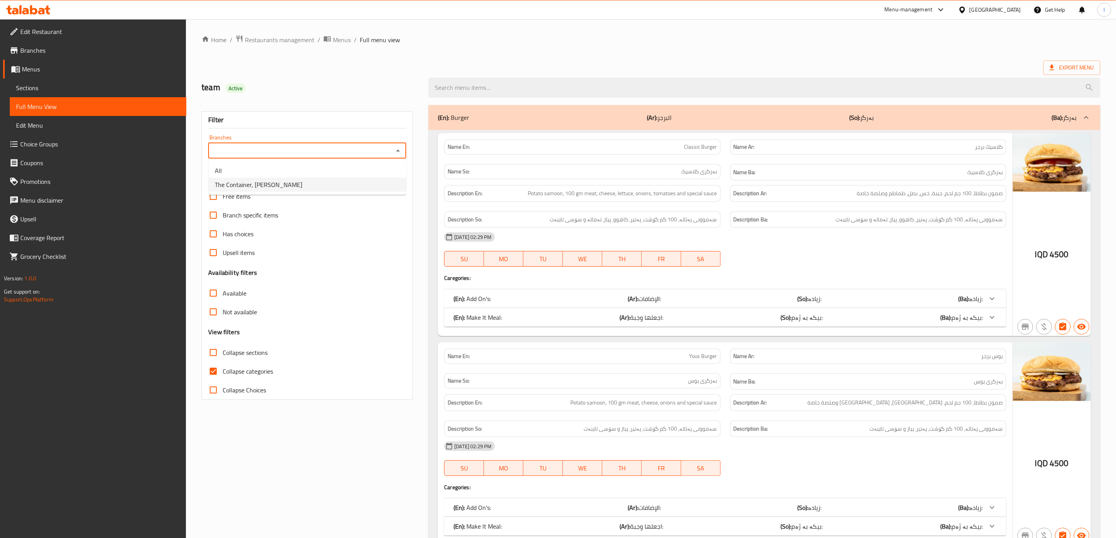
type input "The Container, Hai Al Qahera"
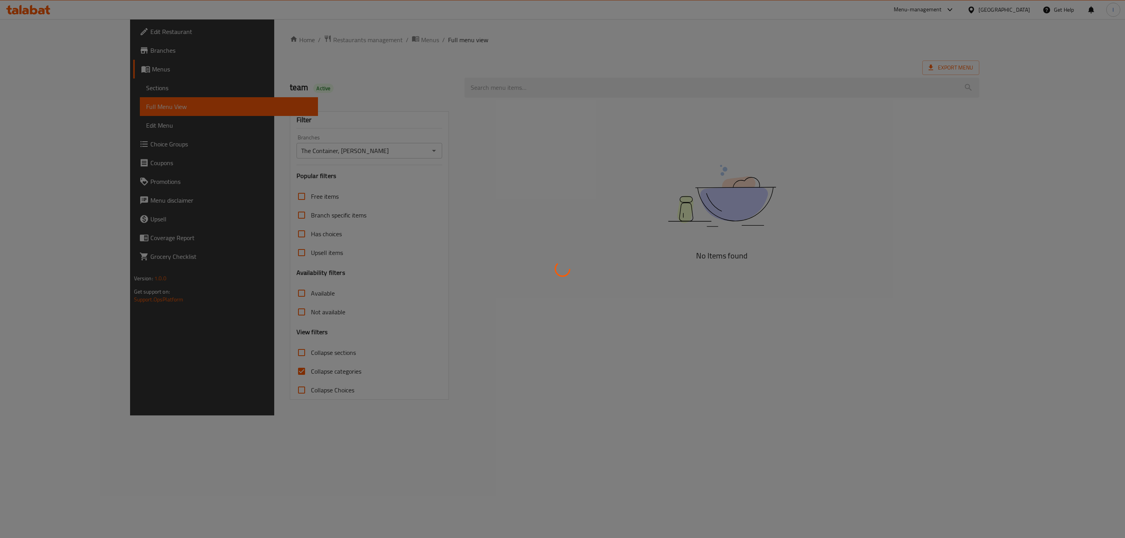
click at [232, 378] on div at bounding box center [562, 269] width 1125 height 538
click at [228, 371] on div at bounding box center [562, 269] width 1125 height 538
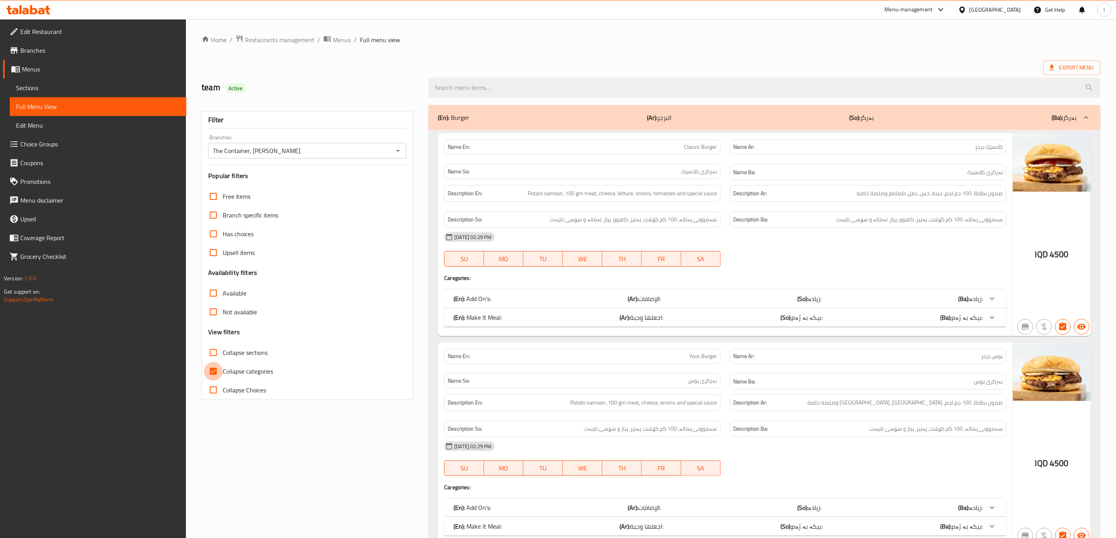
click at [214, 368] on input "Collapse categories" at bounding box center [213, 371] width 19 height 19
checkbox input "false"
click at [226, 355] on span "Collapse sections" at bounding box center [245, 352] width 45 height 9
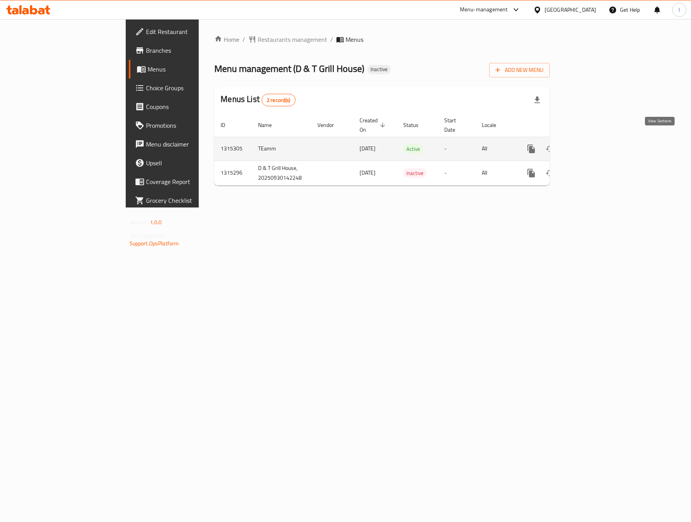
click at [592, 144] on icon "enhanced table" at bounding box center [587, 148] width 9 height 9
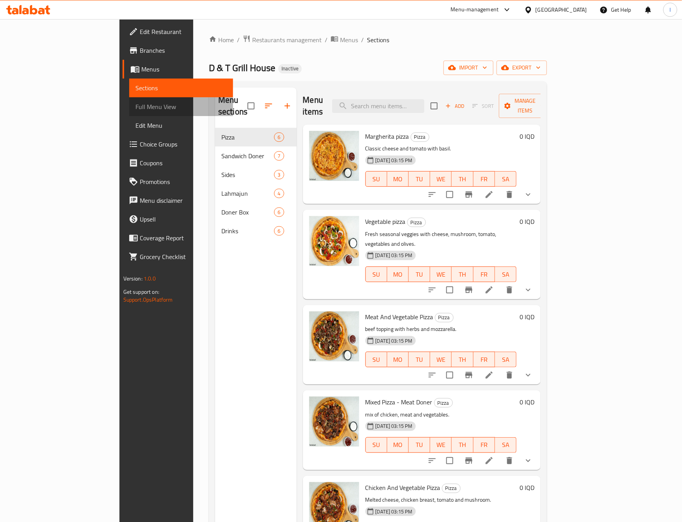
click at [135, 108] on span "Full Menu View" at bounding box center [181, 106] width 92 height 9
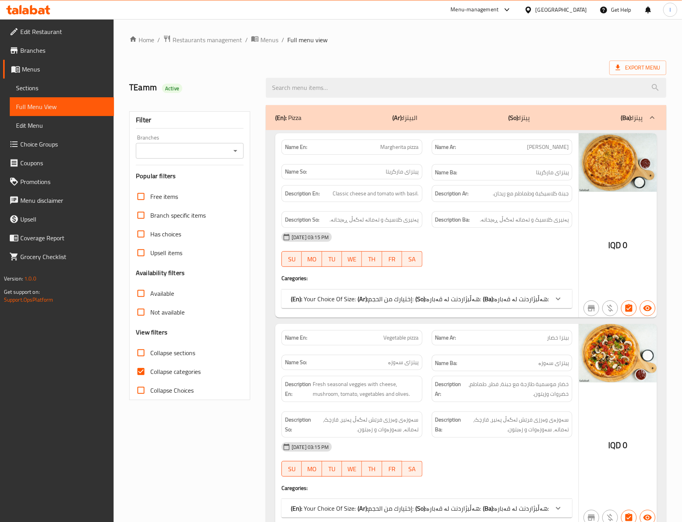
click at [182, 141] on div "Branches Branches" at bounding box center [190, 147] width 108 height 24
click at [182, 147] on input "Branches" at bounding box center [183, 150] width 90 height 11
click at [192, 178] on li "D & [GEOGRAPHIC_DATA], Bazar" at bounding box center [189, 185] width 107 height 14
type input "D & [GEOGRAPHIC_DATA], Bazar"
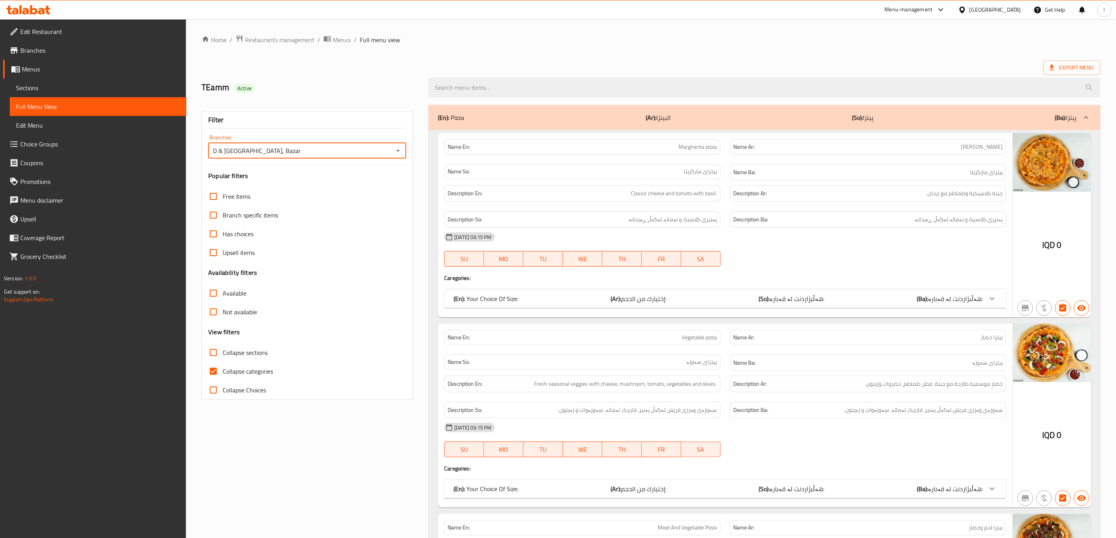
click at [237, 369] on span "Collapse categories" at bounding box center [248, 371] width 50 height 9
click at [223, 369] on input "Collapse categories" at bounding box center [213, 371] width 19 height 19
checkbox input "false"
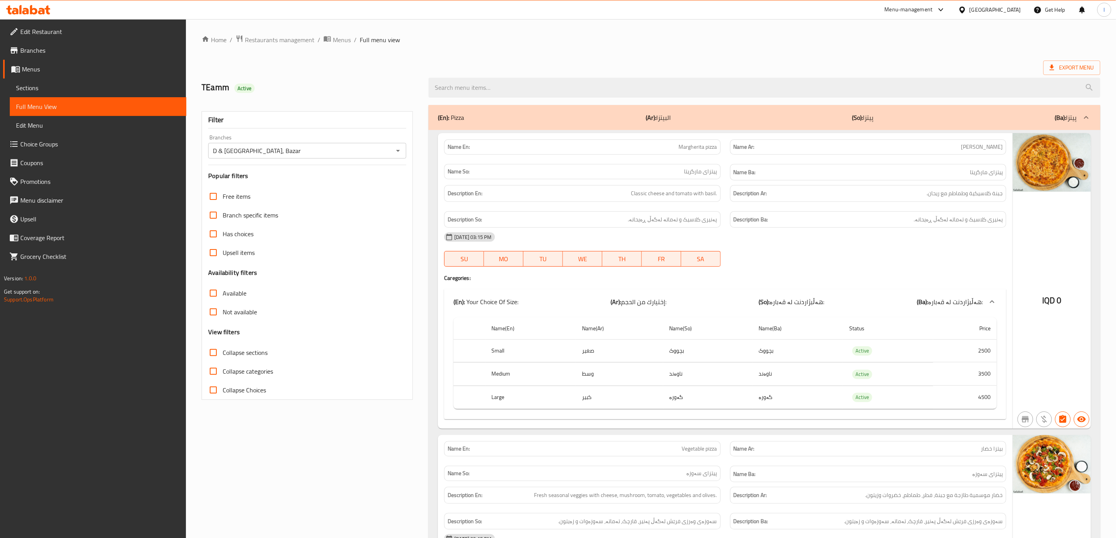
click at [244, 350] on span "Collapse sections" at bounding box center [245, 352] width 45 height 9
click at [223, 350] on input "Collapse sections" at bounding box center [213, 352] width 19 height 19
checkbox input "true"
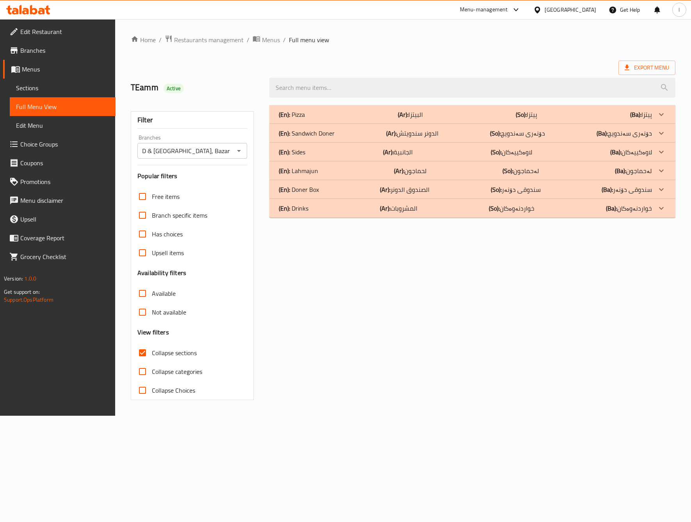
click at [309, 111] on div "(En): Pizza (Ar): البيتزا (So): پیتزا (Ba): پیتزا" at bounding box center [465, 114] width 373 height 9
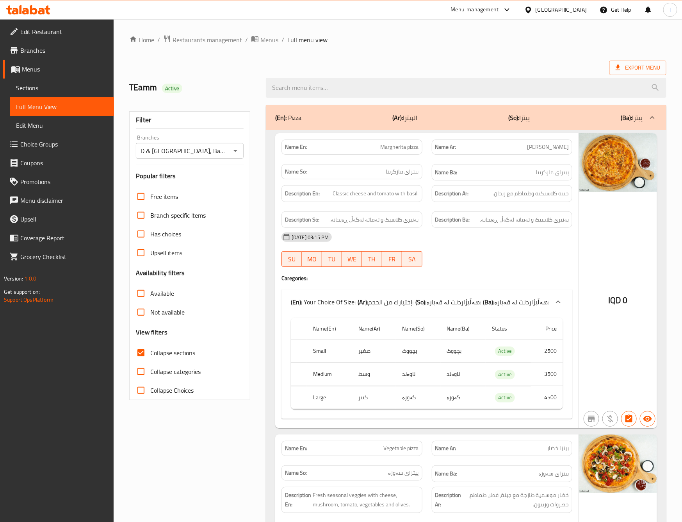
click at [477, 266] on div at bounding box center [502, 266] width 150 height 9
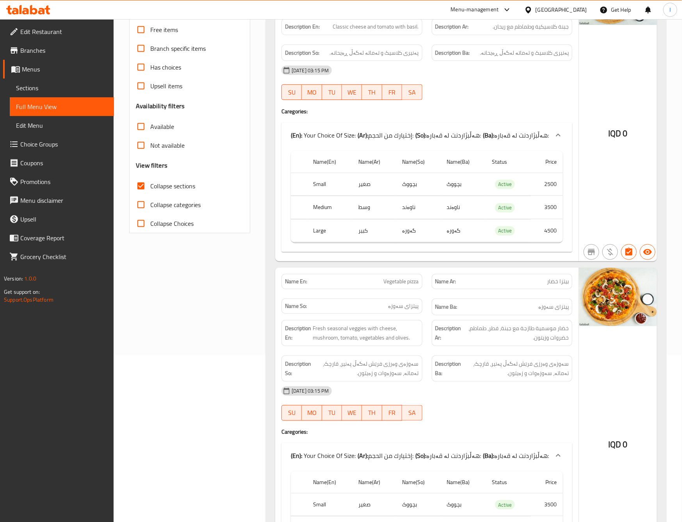
scroll to position [0, 0]
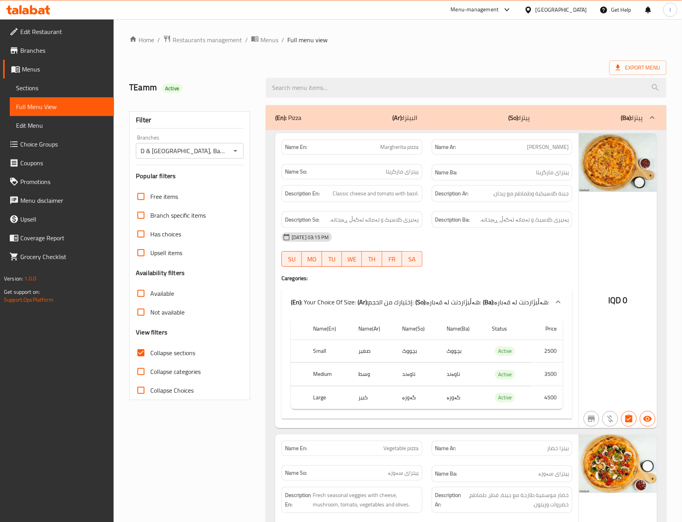
click at [435, 119] on div "(En): Pizza (Ar): البيتزا (So): پیتزا (Ba): پیتزا" at bounding box center [459, 117] width 368 height 9
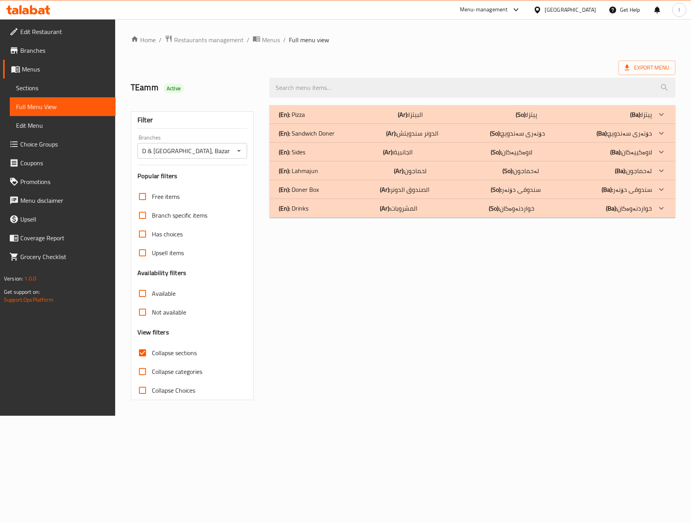
click at [334, 170] on div "(En): Lahmajun (Ar): لحماجون (So): لەحماجون (Ba): لەحماجون" at bounding box center [465, 170] width 373 height 9
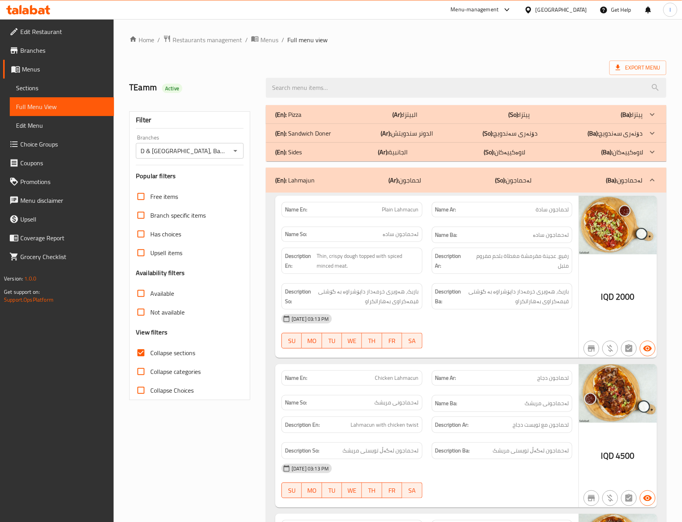
scroll to position [195, 0]
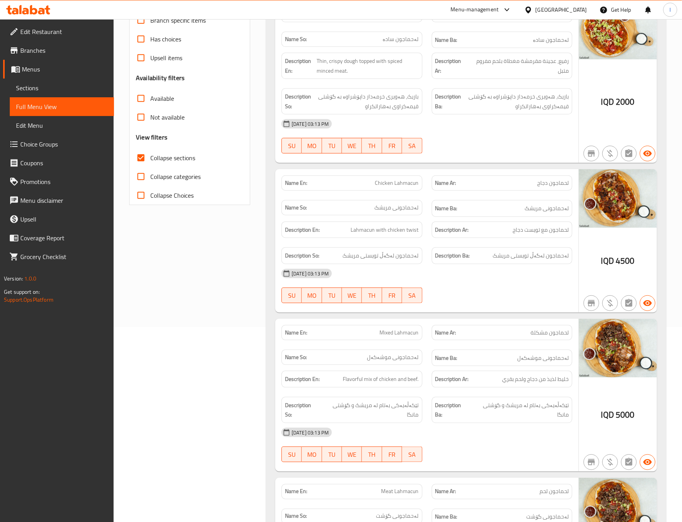
click at [231, 330] on div "Filter Branches D & T Grill House, Bazar Branches Popular filters Free items Br…" at bounding box center [193, 295] width 137 height 779
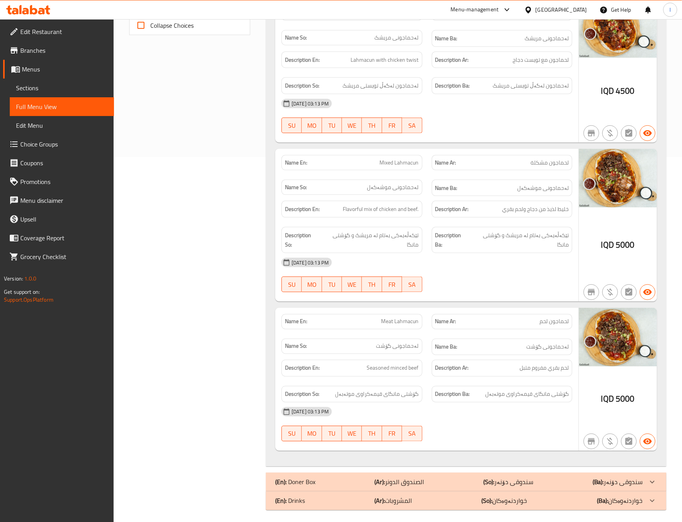
click at [230, 363] on div "Filter Branches D & T Grill House, Bazar Branches Popular filters Free items Br…" at bounding box center [193, 125] width 137 height 779
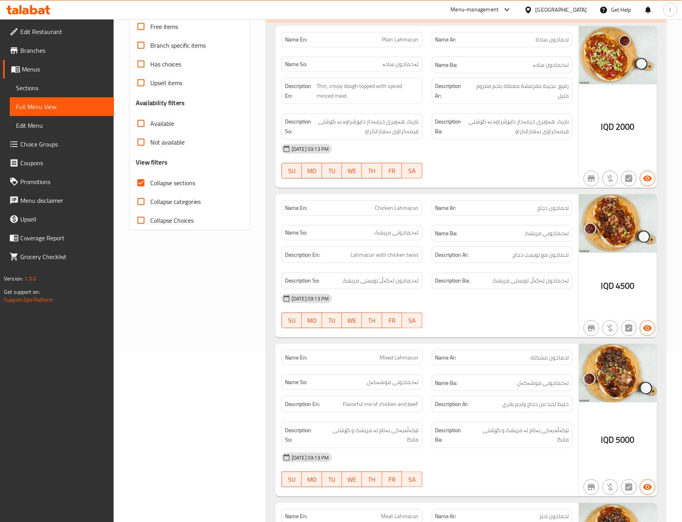
click at [461, 290] on div "Name En: Chicken Lahmacun Name Ar: لحماجون دجاج Name So: لەحماجونی مریشک Name B…" at bounding box center [426, 265] width 303 height 143
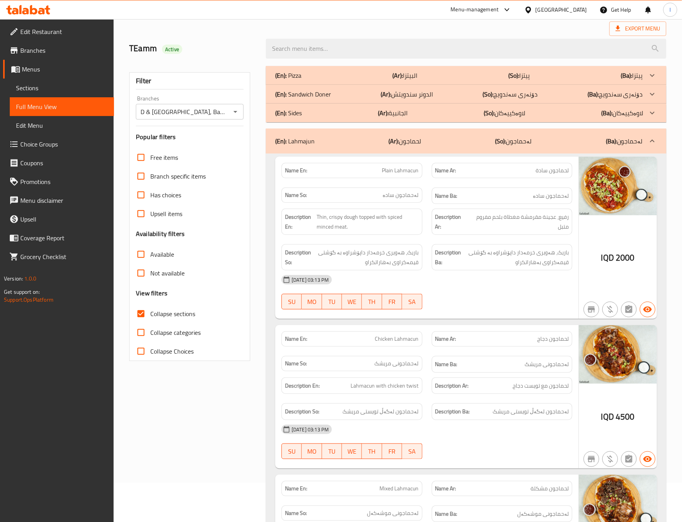
scroll to position [0, 0]
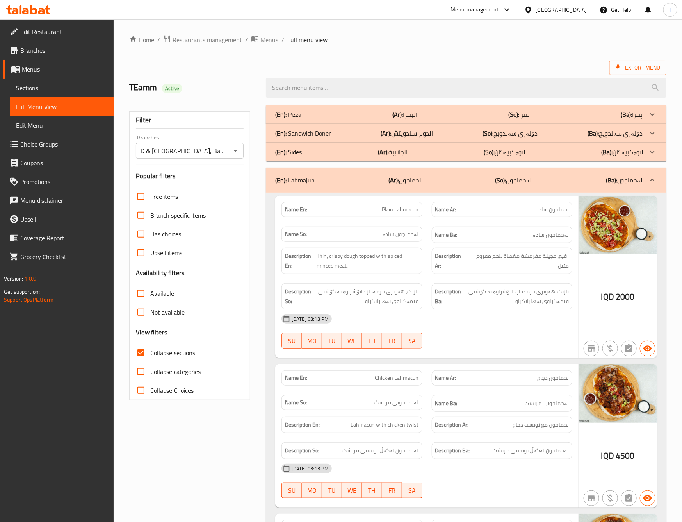
click at [471, 183] on div "(En): Lahmajun (Ar): لحماجون (So): لەحماجون (Ba): لەحماجون" at bounding box center [459, 179] width 368 height 9
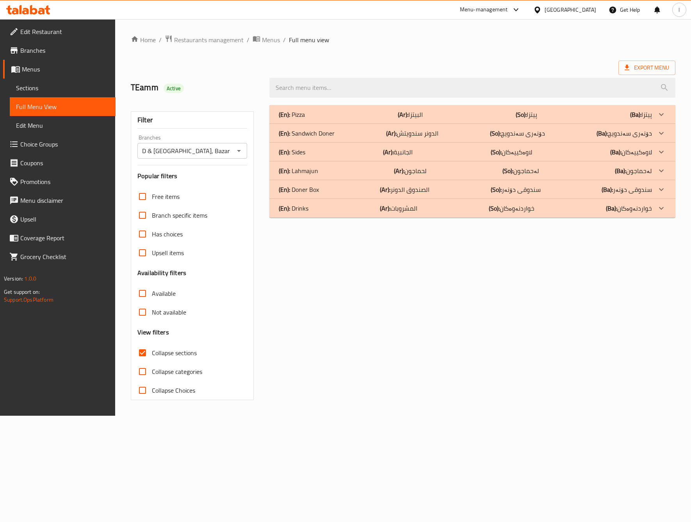
click at [329, 188] on div "(En): Doner Box (Ar): الصندوق الدونر (So): سندوقی دۆنەر (Ba): سندوقی دۆنەر" at bounding box center [465, 189] width 373 height 9
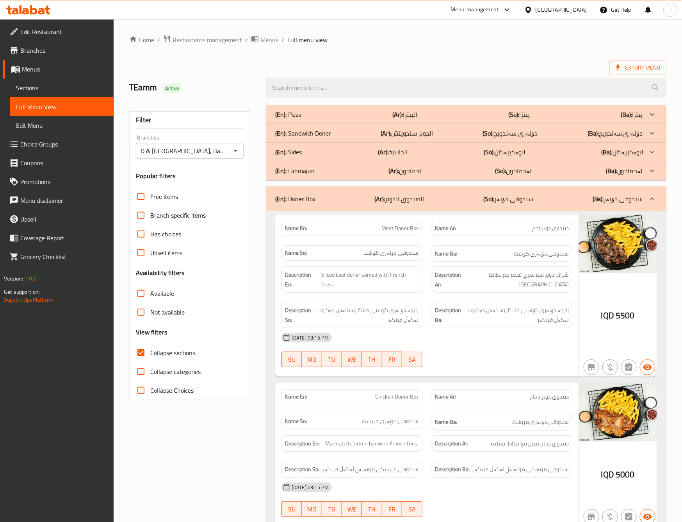
click at [461, 328] on div "[DATE] 03:15 PM" at bounding box center [427, 337] width 300 height 19
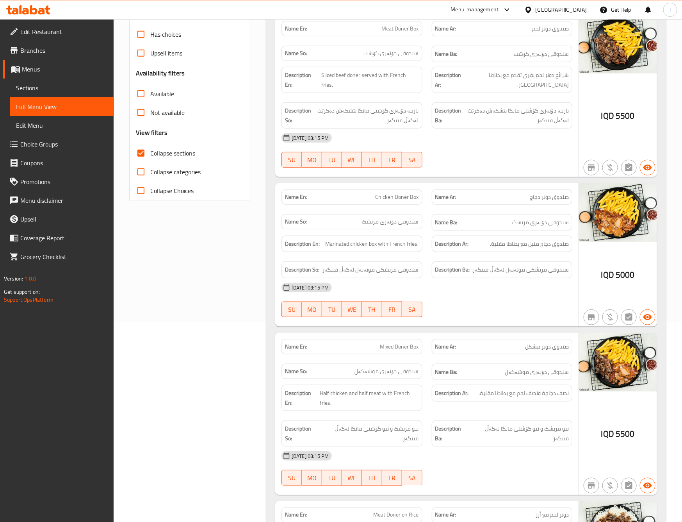
scroll to position [195, 0]
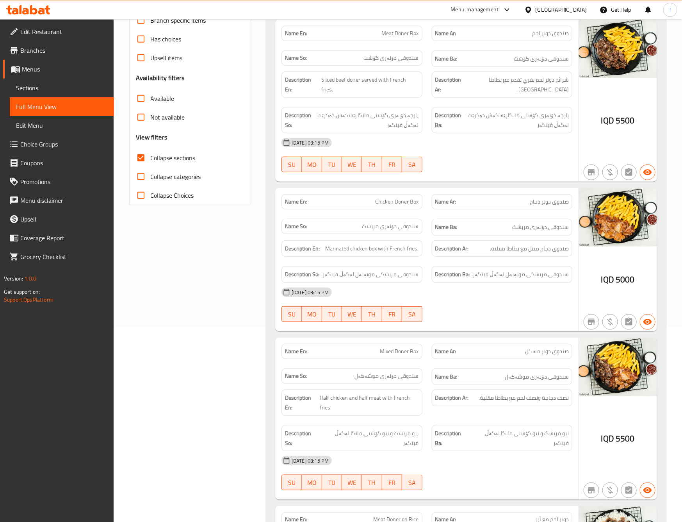
click at [174, 339] on div "Filter Branches D & T Grill House, Bazar Branches Popular filters Free items Br…" at bounding box center [193, 478] width 137 height 1145
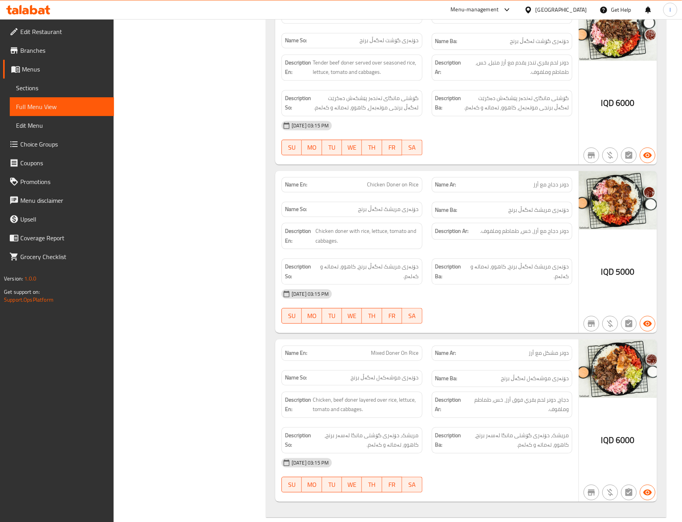
scroll to position [724, 0]
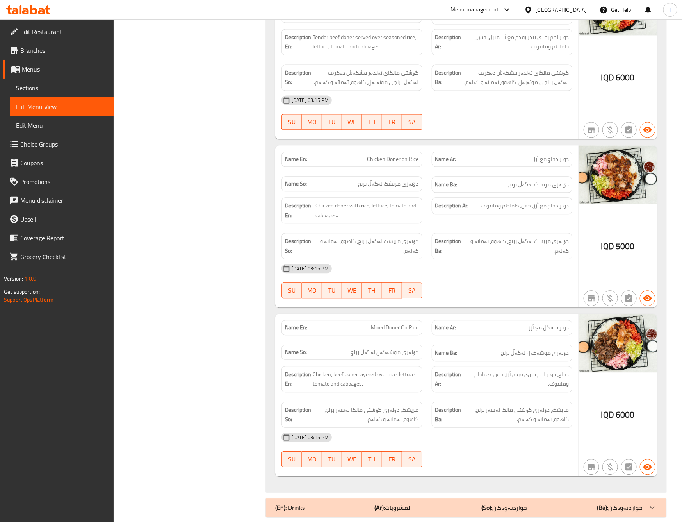
click at [499, 320] on div "Name Ar: دونر مشكل مع أرز" at bounding box center [502, 327] width 141 height 15
click at [494, 348] on div "Name Ba: دۆنەری موشەکەل لەگەڵ برنج" at bounding box center [502, 352] width 141 height 17
click at [498, 280] on div "30-09-2025 03:15 PM SU MO TU WE TH FR SA" at bounding box center [427, 281] width 300 height 44
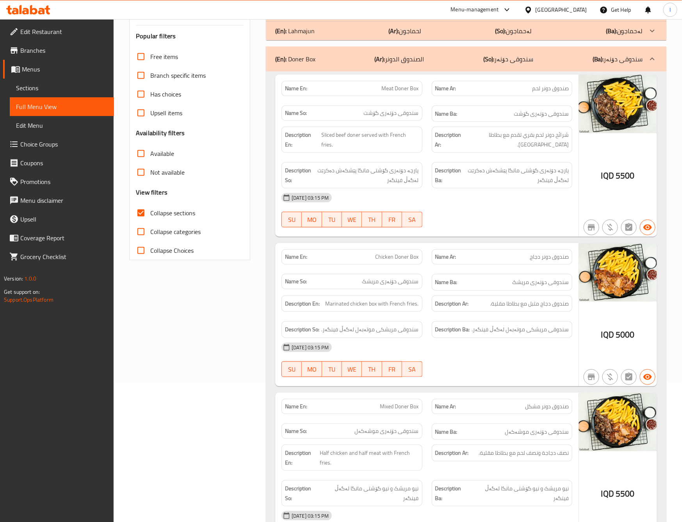
scroll to position [138, 0]
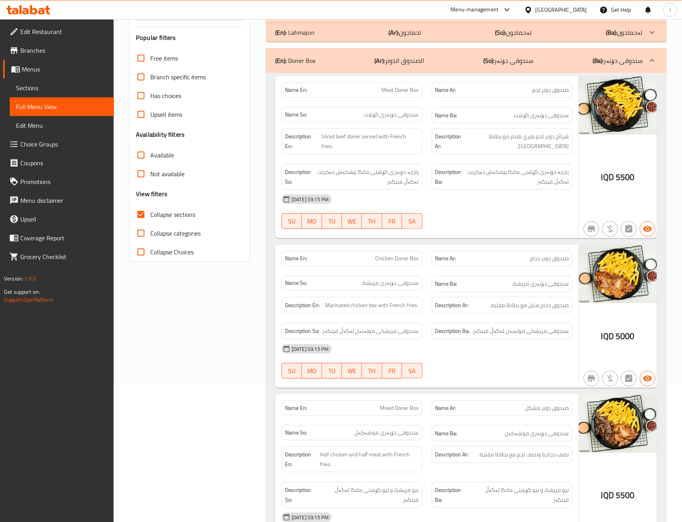
click at [499, 64] on p "(So): سندوقی دۆنەر" at bounding box center [508, 60] width 50 height 9
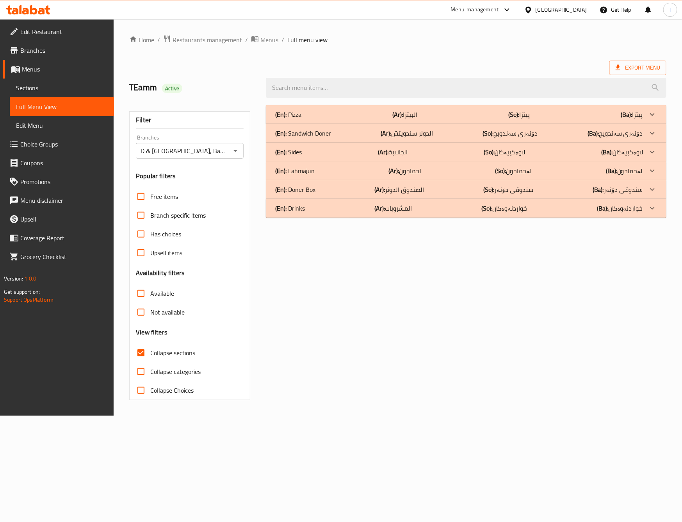
scroll to position [0, 0]
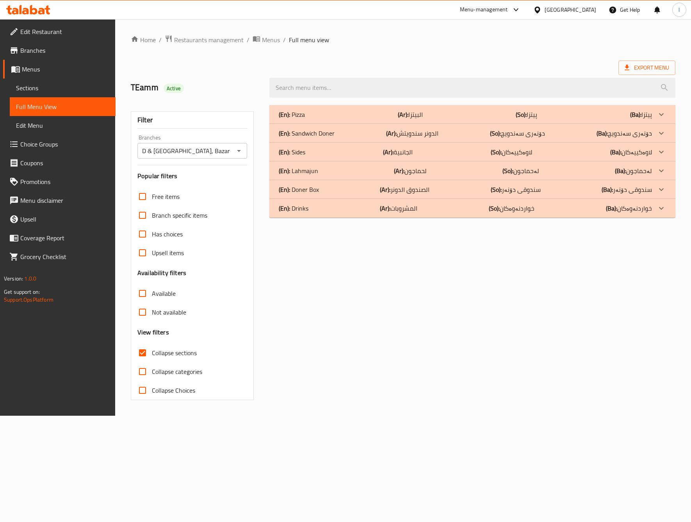
click at [334, 131] on p "(En): Sandwich Doner" at bounding box center [307, 132] width 56 height 9
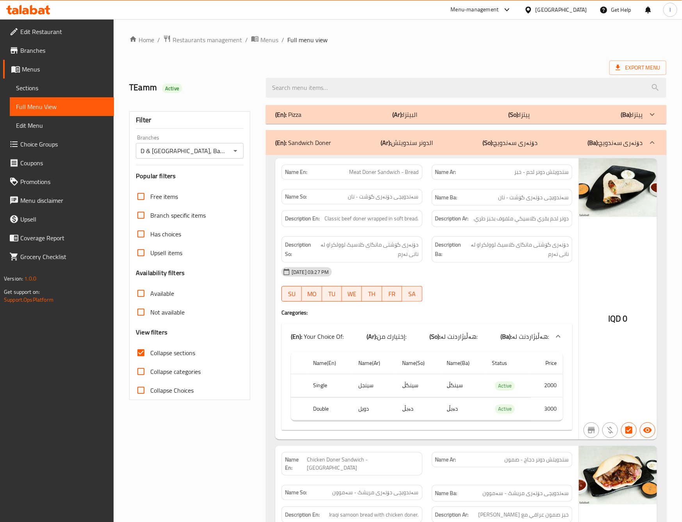
click at [497, 289] on div "30-09-2025 03:27 PM SU MO TU WE TH FR SA" at bounding box center [427, 284] width 300 height 44
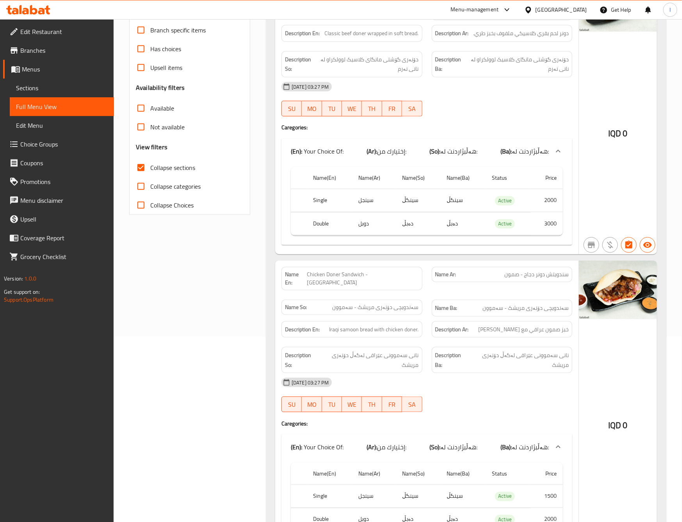
scroll to position [195, 0]
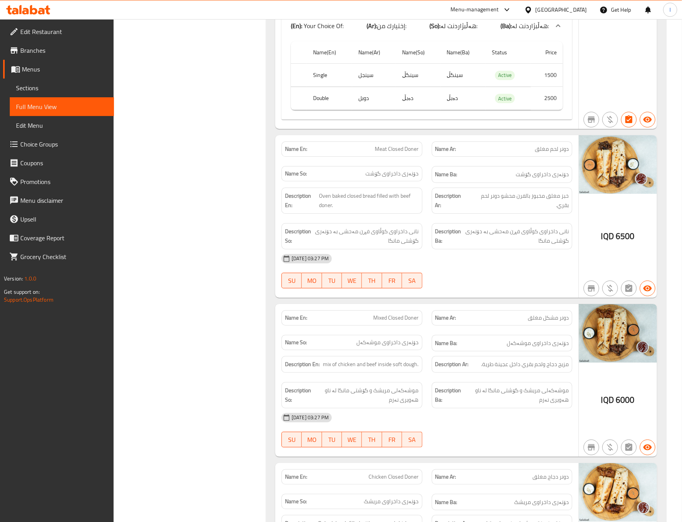
scroll to position [1366, 0]
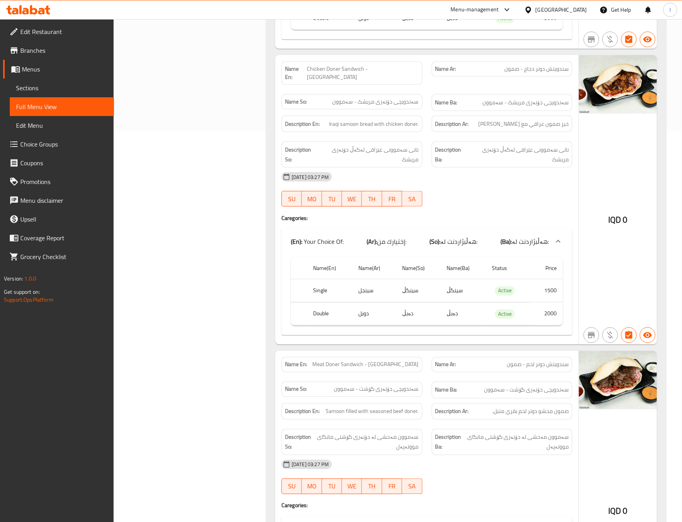
scroll to position [0, 0]
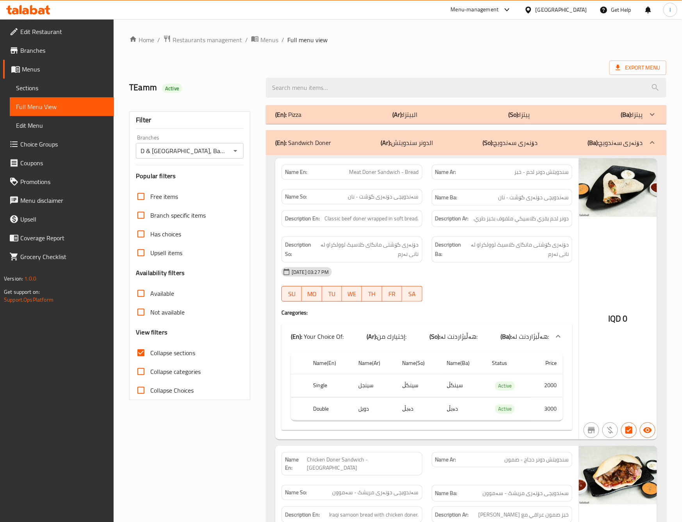
click at [502, 145] on p "(So): دۆنەری سەندویچ" at bounding box center [510, 142] width 55 height 9
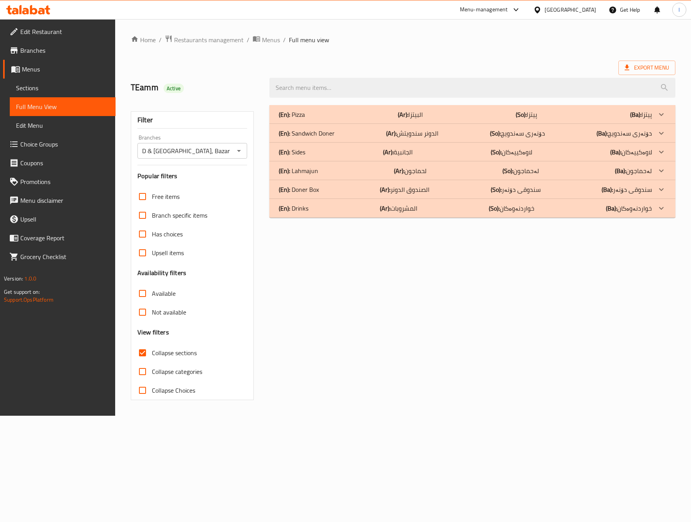
click at [337, 150] on div "(En): Sides (Ar): الجانبية (So): لاوەکییەکان (Ba): لاوەکییەکان" at bounding box center [465, 151] width 373 height 9
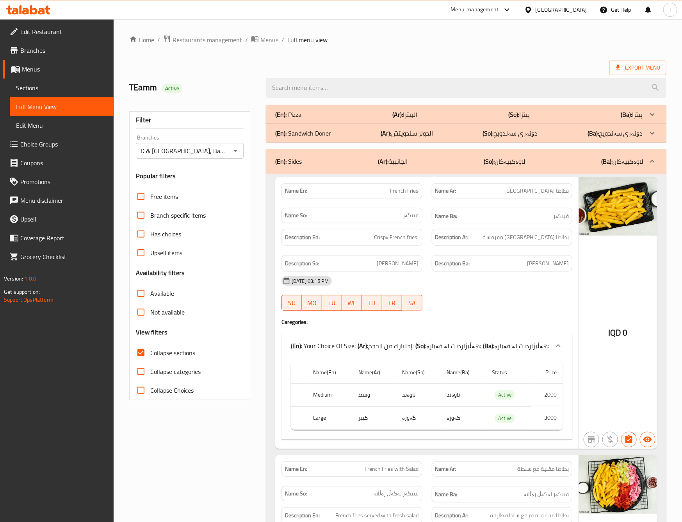
click at [487, 272] on div "Description Ba: فینگەری کریسپی" at bounding box center [502, 263] width 141 height 17
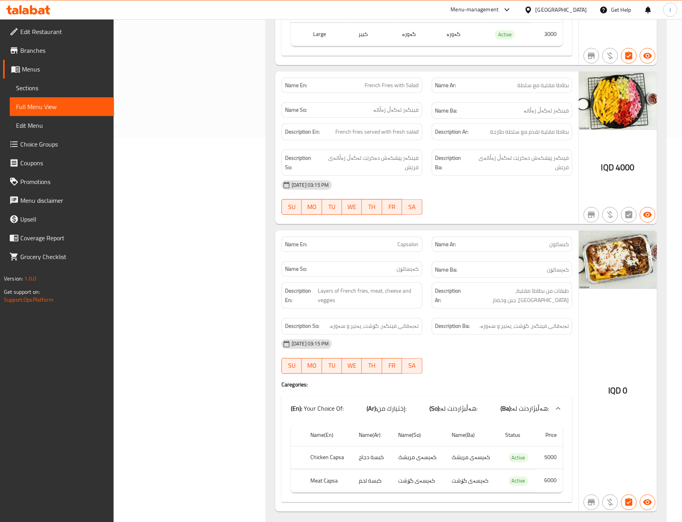
scroll to position [390, 0]
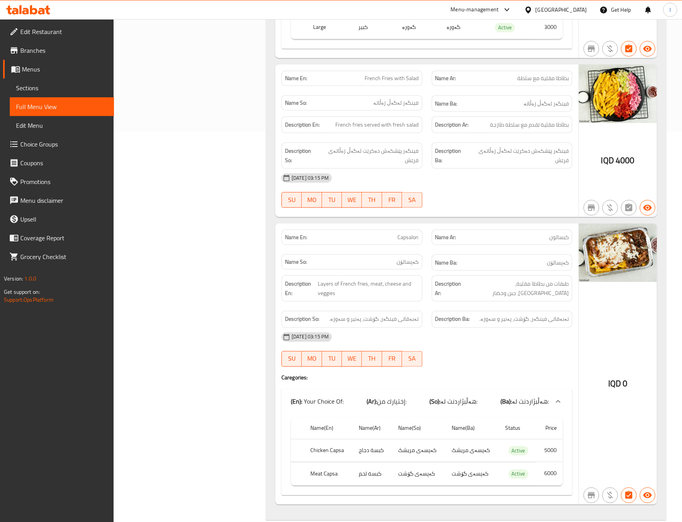
click at [228, 300] on div "Filter Branches D & T Grill House, Bazar Branches Popular filters Free items Br…" at bounding box center [193, 148] width 137 height 877
click at [535, 204] on div at bounding box center [502, 207] width 150 height 9
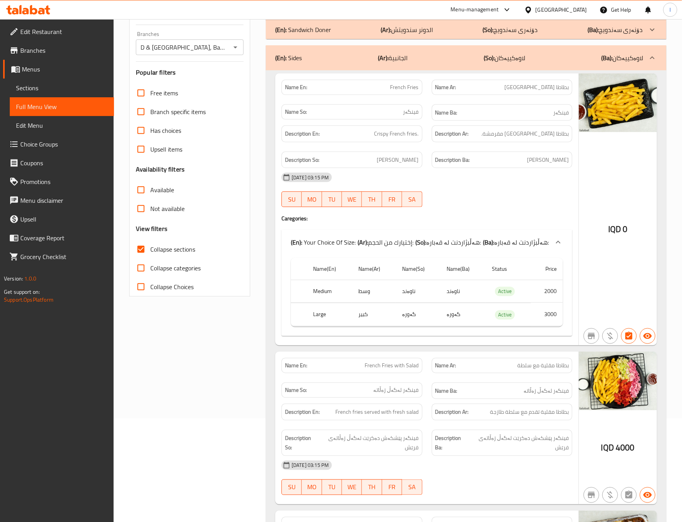
scroll to position [0, 0]
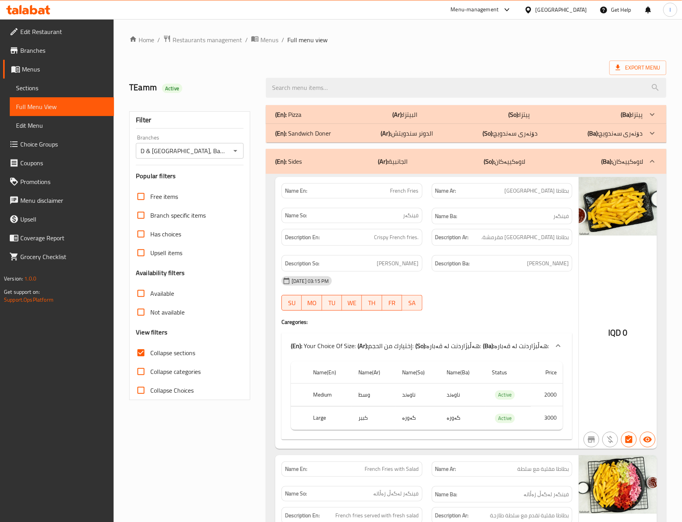
click at [399, 165] on p "(Ar): الجانبية" at bounding box center [393, 161] width 30 height 9
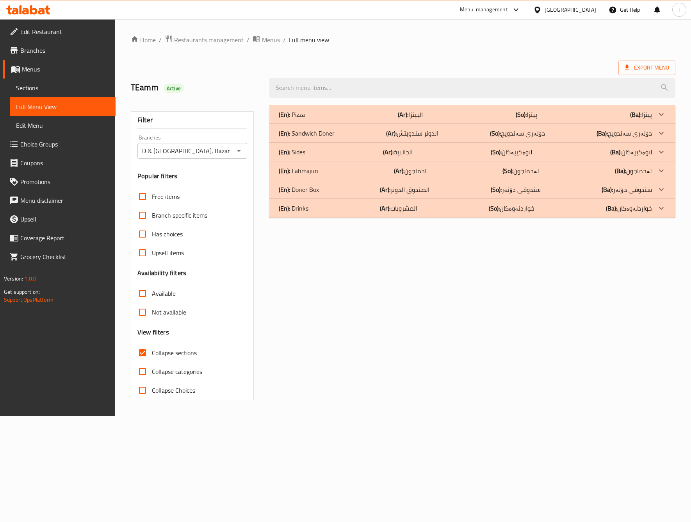
click at [405, 205] on p "(Ar): المشروبات" at bounding box center [398, 207] width 37 height 9
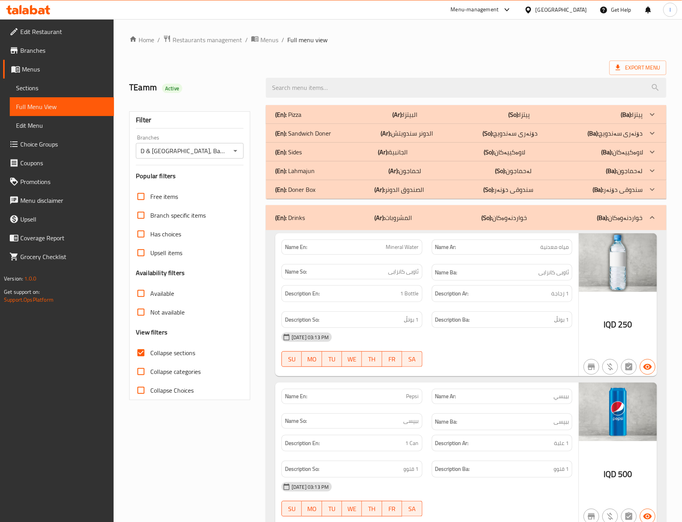
click at [488, 310] on div "Description Ba: 1 بوتڵ" at bounding box center [502, 320] width 150 height 26
click at [484, 364] on div at bounding box center [502, 366] width 150 height 9
click at [575, 313] on div "Description Ba: 1 بوتڵ" at bounding box center [502, 320] width 150 height 26
click at [481, 348] on div "30-09-2025 03:13 PM SU MO TU WE TH FR SA" at bounding box center [427, 350] width 300 height 44
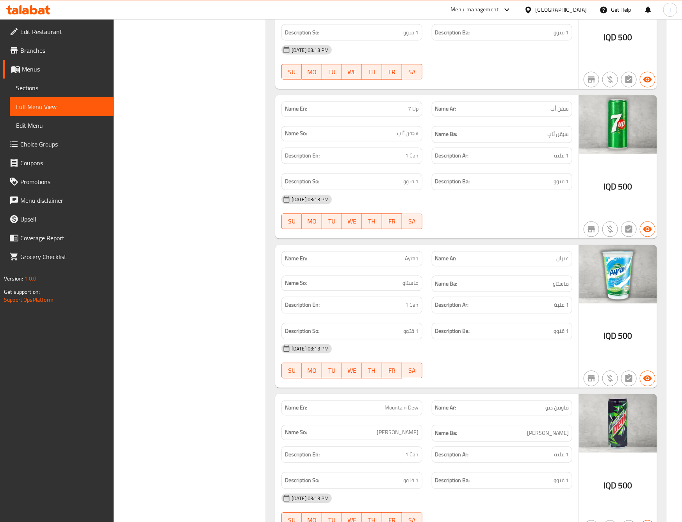
scroll to position [641, 0]
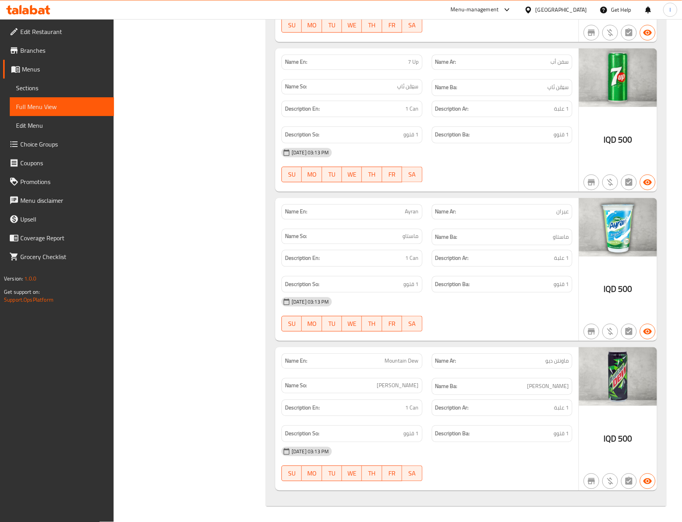
click at [547, 127] on div "Description Ba: 1 قتوو" at bounding box center [502, 135] width 141 height 17
click at [553, 134] on h6 "Description Ba: 1 قتوو" at bounding box center [502, 135] width 134 height 10
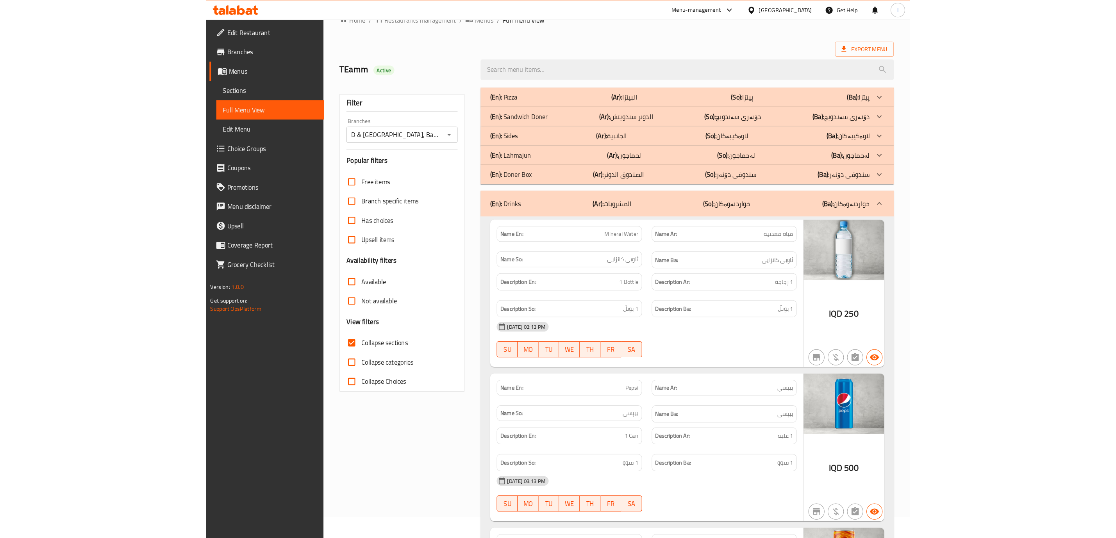
scroll to position [0, 0]
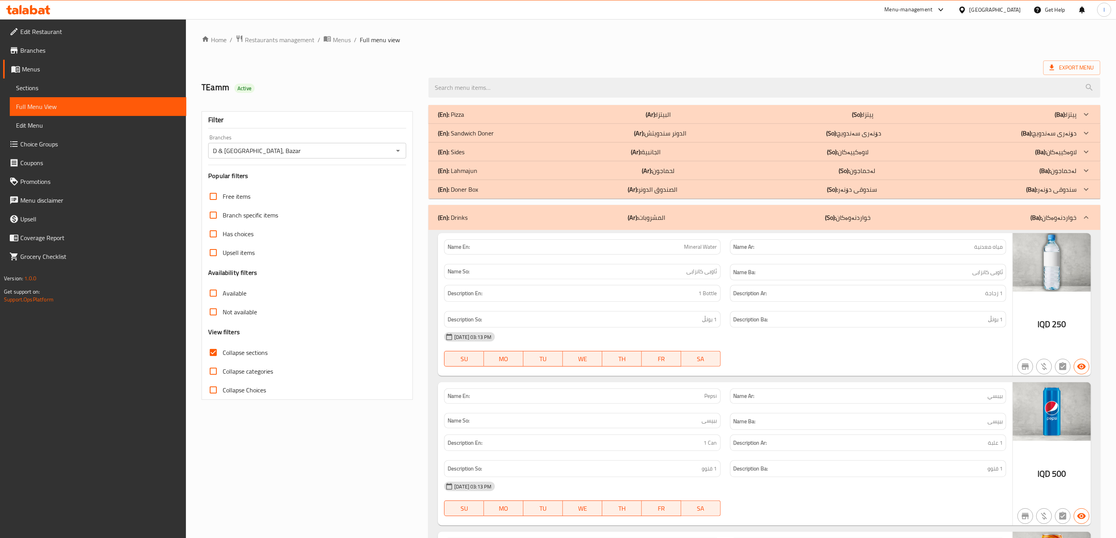
click at [574, 323] on h6 "Description So: 1 بوتڵ" at bounding box center [581, 320] width 269 height 10
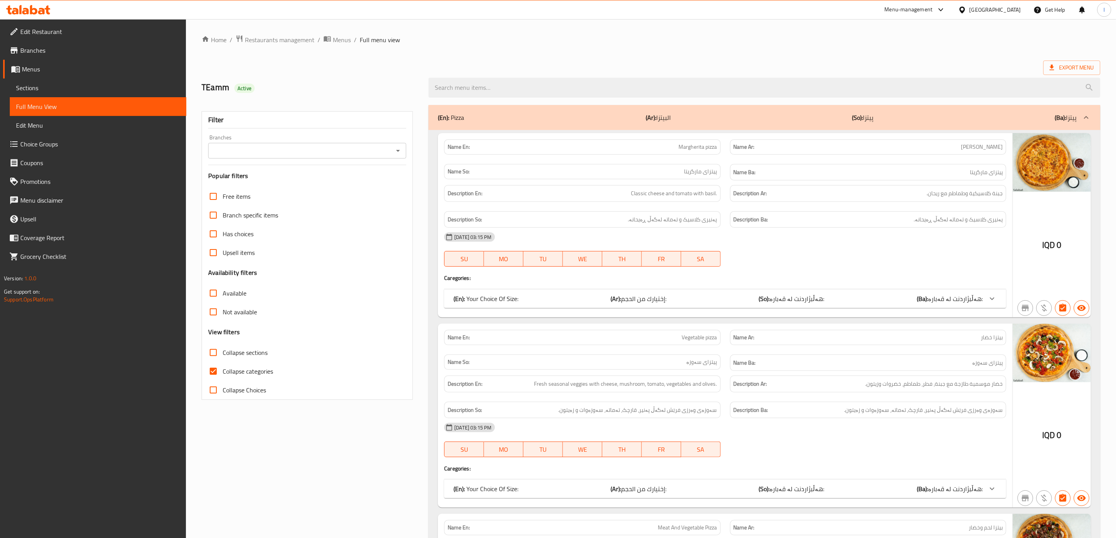
click at [340, 152] on input "Branches" at bounding box center [300, 150] width 180 height 11
drag, startPoint x: 309, startPoint y: 196, endPoint x: 297, endPoint y: 155, distance: 42.9
click at [297, 149] on input "Branches" at bounding box center [300, 150] width 180 height 11
click at [285, 178] on ul "All D & T Grill House, Bazar" at bounding box center [308, 177] width 198 height 34
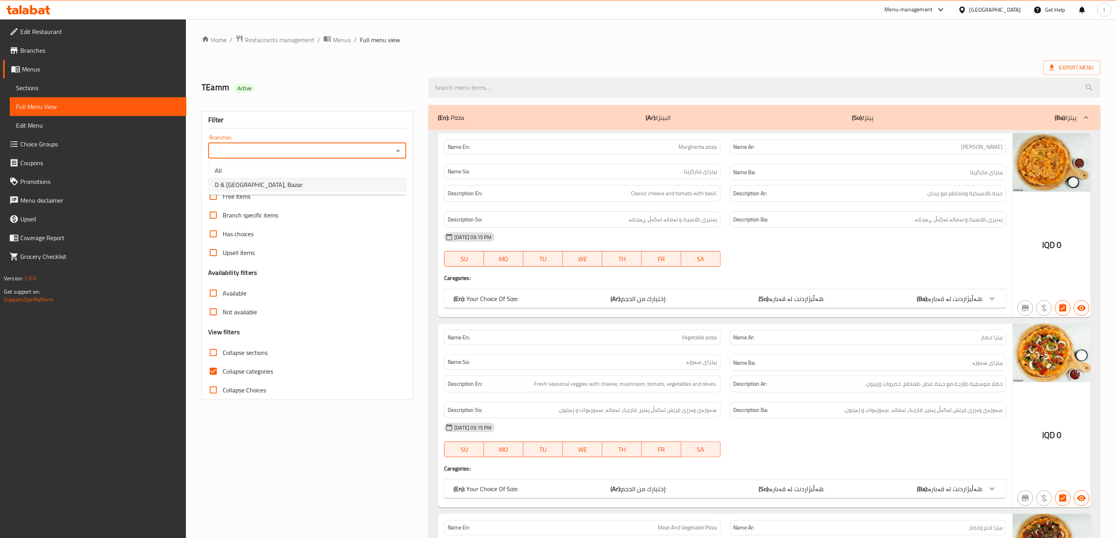
click at [285, 178] on li "D & [GEOGRAPHIC_DATA], Bazar" at bounding box center [308, 185] width 198 height 14
type input "D & [GEOGRAPHIC_DATA], Bazar"
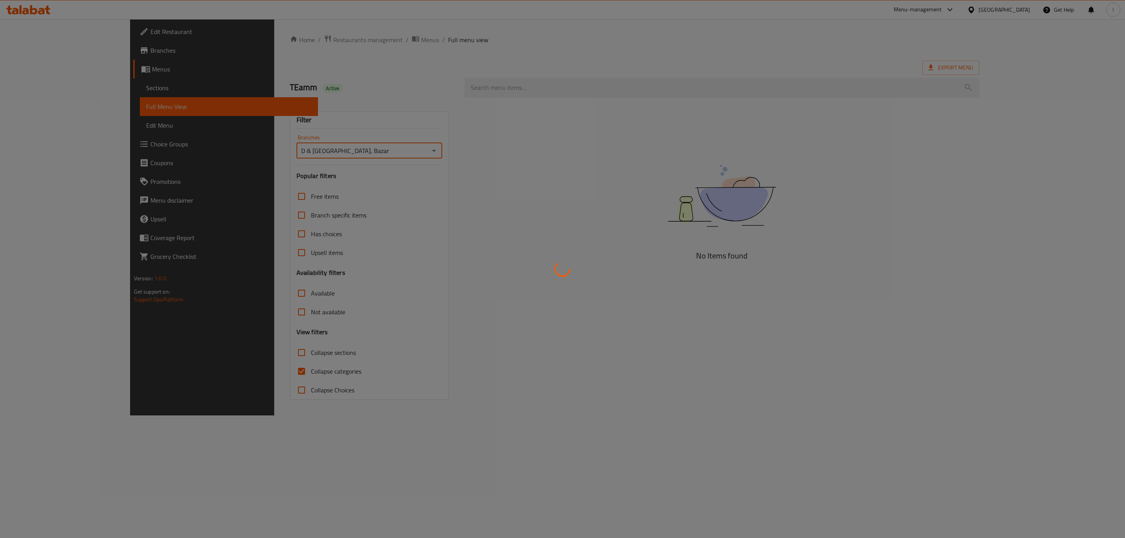
click at [255, 368] on div at bounding box center [562, 269] width 1125 height 538
click at [234, 382] on div at bounding box center [562, 269] width 1125 height 538
click at [223, 371] on div at bounding box center [562, 269] width 1125 height 538
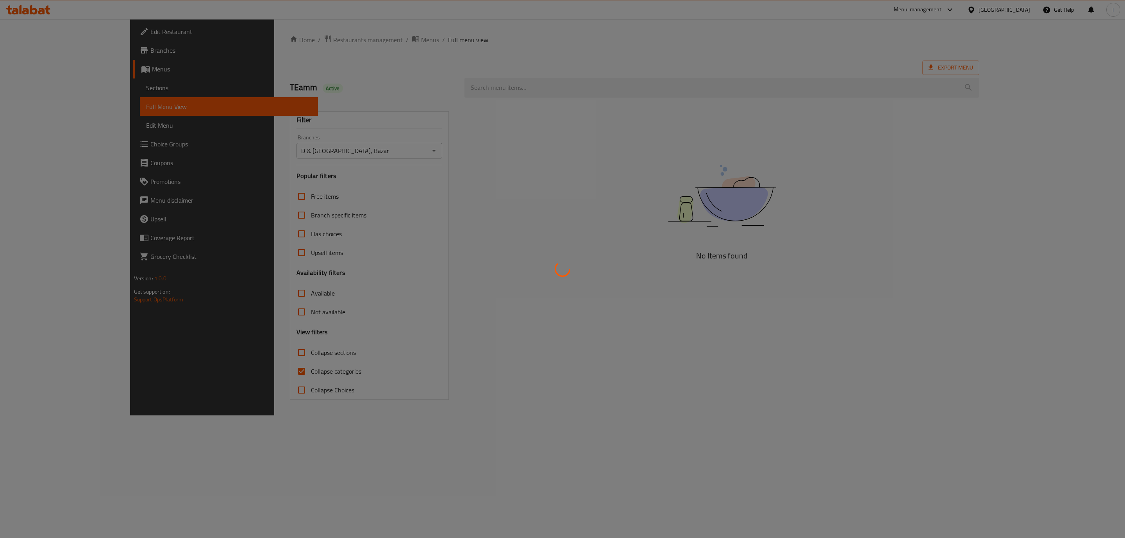
click at [223, 371] on div at bounding box center [562, 269] width 1125 height 538
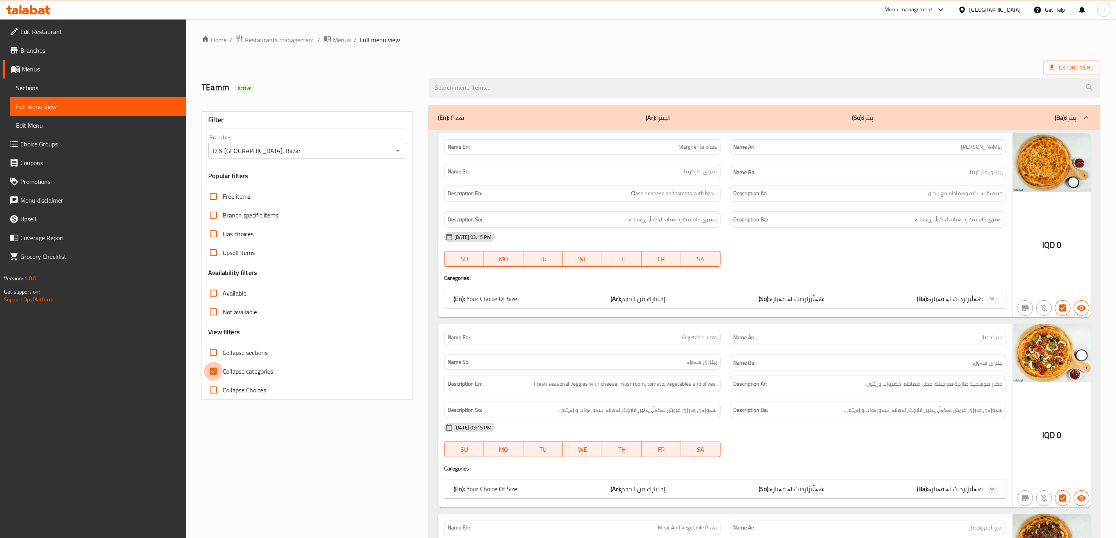
click at [223, 371] on input "Collapse categories" at bounding box center [213, 371] width 19 height 19
checkbox input "false"
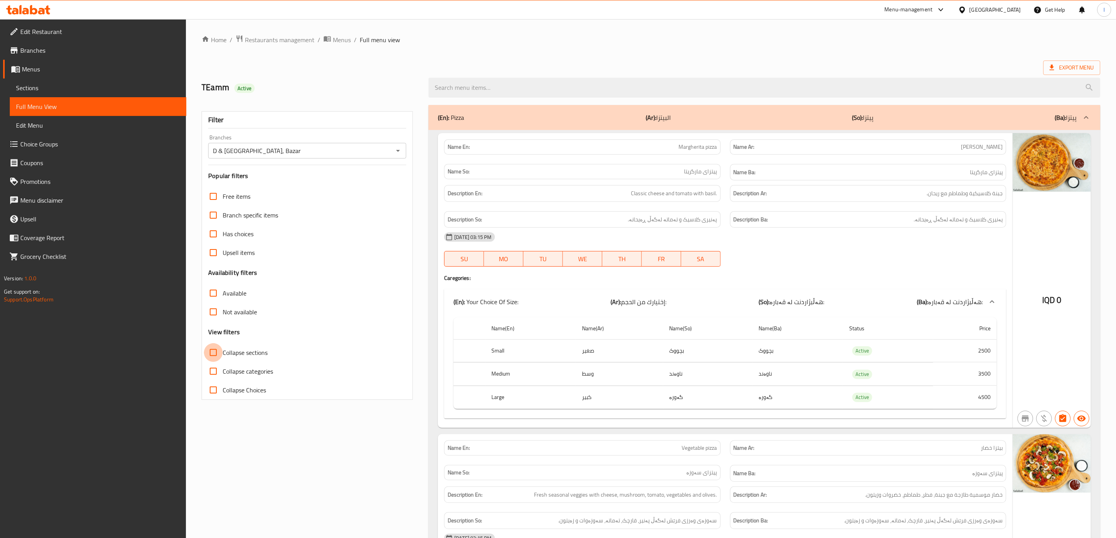
click at [220, 355] on input "Collapse sections" at bounding box center [213, 352] width 19 height 19
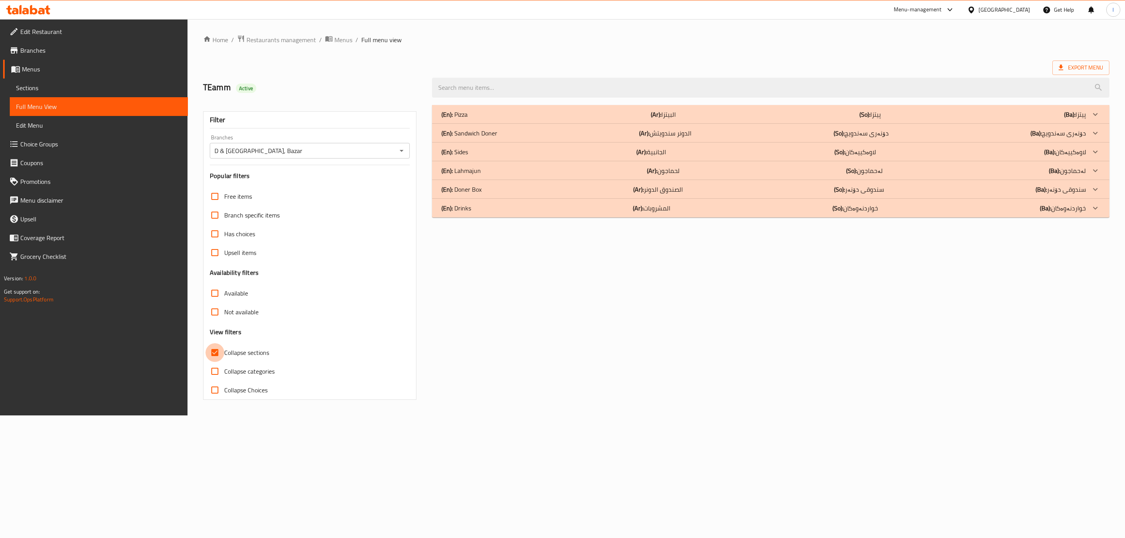
click at [220, 355] on input "Collapse sections" at bounding box center [214, 352] width 19 height 19
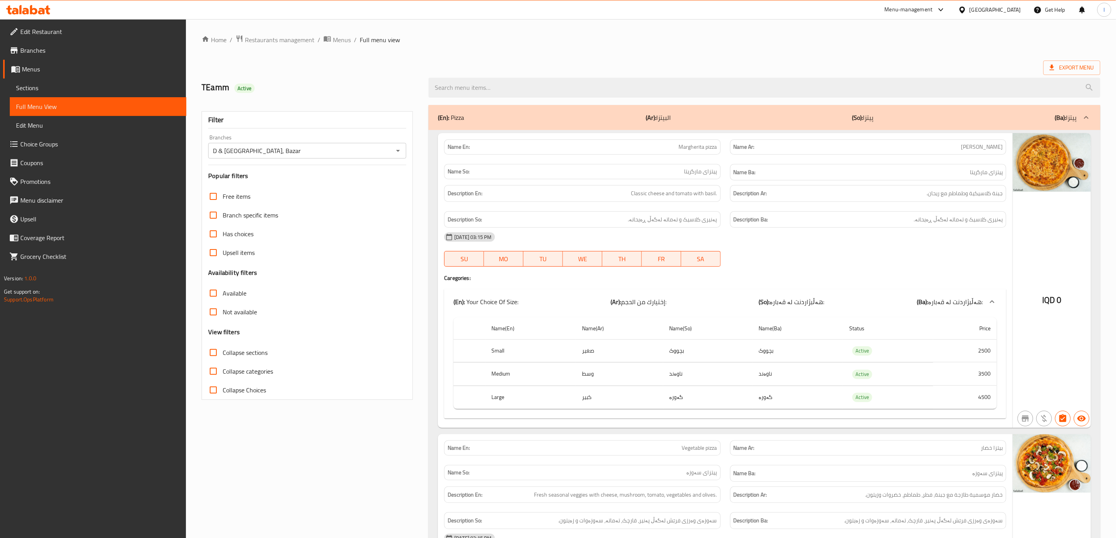
click at [234, 349] on span "Collapse sections" at bounding box center [245, 352] width 45 height 9
click at [223, 349] on input "Collapse sections" at bounding box center [213, 352] width 19 height 19
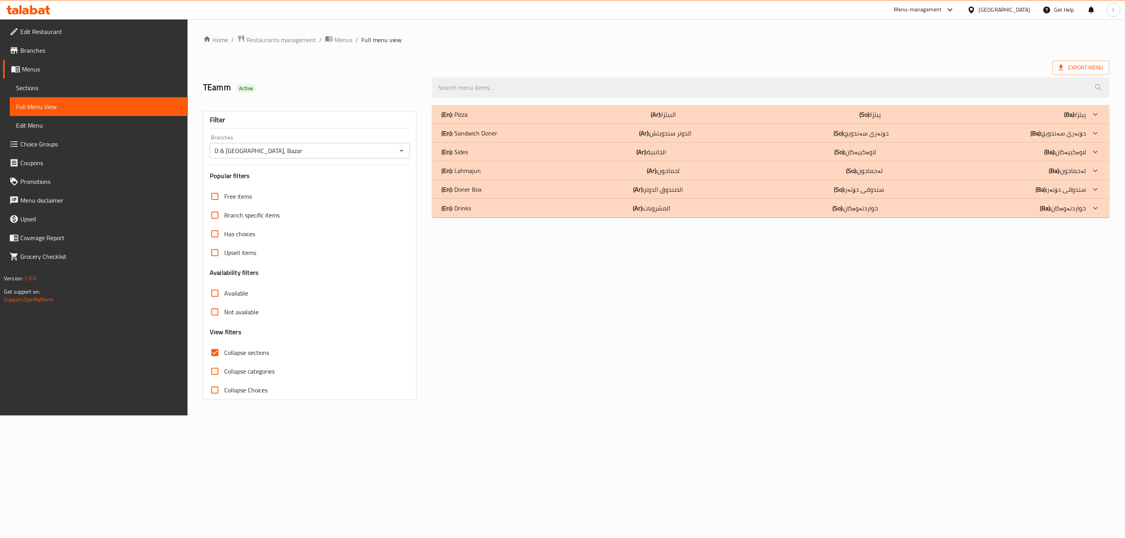
click at [234, 349] on span "Collapse sections" at bounding box center [246, 352] width 45 height 9
click at [224, 349] on input "Collapse sections" at bounding box center [214, 352] width 19 height 19
checkbox input "false"
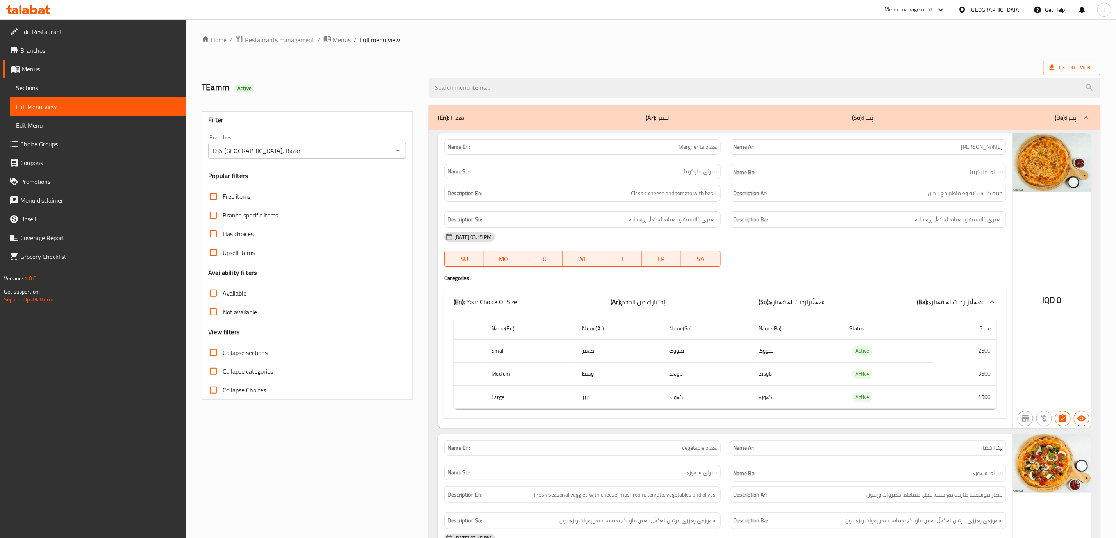
click at [738, 282] on h4 "Caregories:" at bounding box center [725, 278] width 562 height 8
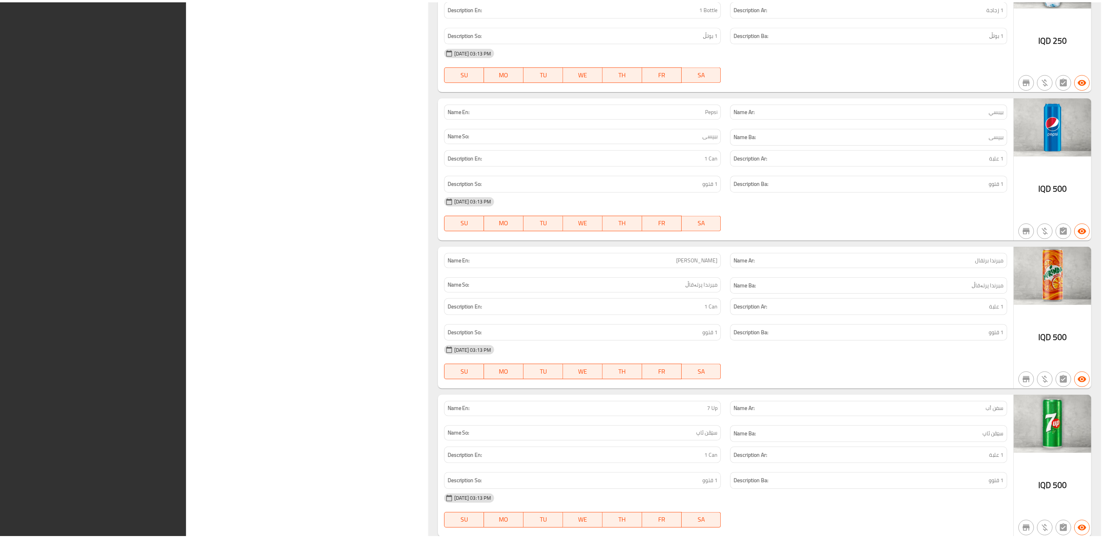
scroll to position [6355, 0]
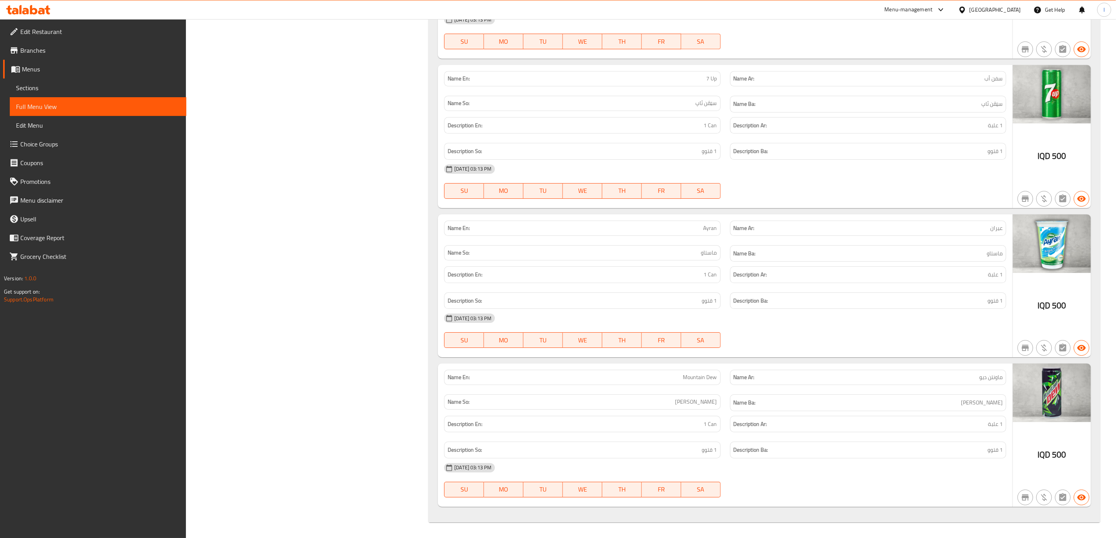
click at [35, 30] on span "Edit Restaurant" at bounding box center [100, 31] width 160 height 9
